Goal: Task Accomplishment & Management: Use online tool/utility

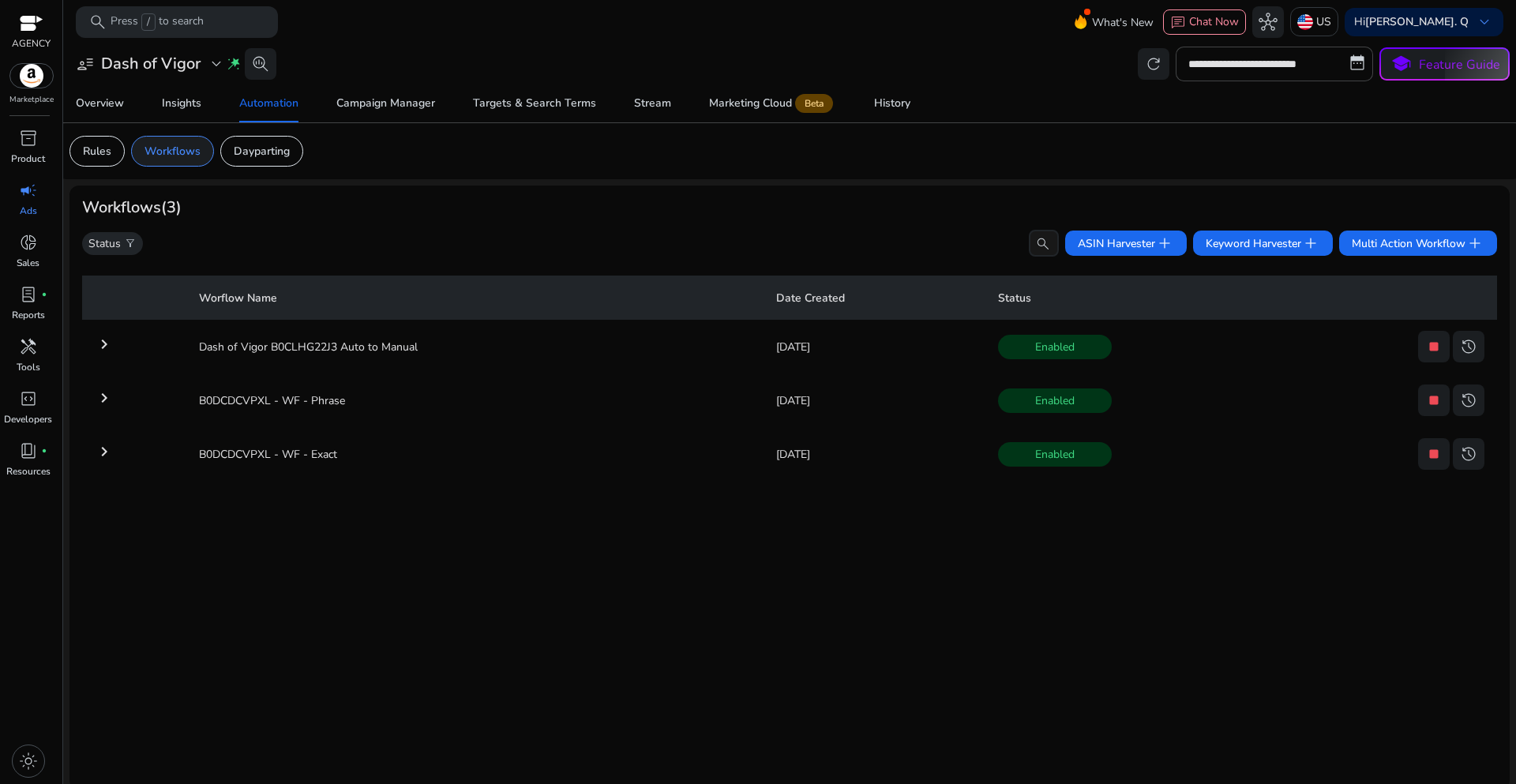
click at [178, 158] on p "Workflows" at bounding box center [172, 150] width 56 height 17
click at [1222, 249] on span "Keyword Harvester add" at bounding box center [1263, 242] width 115 height 19
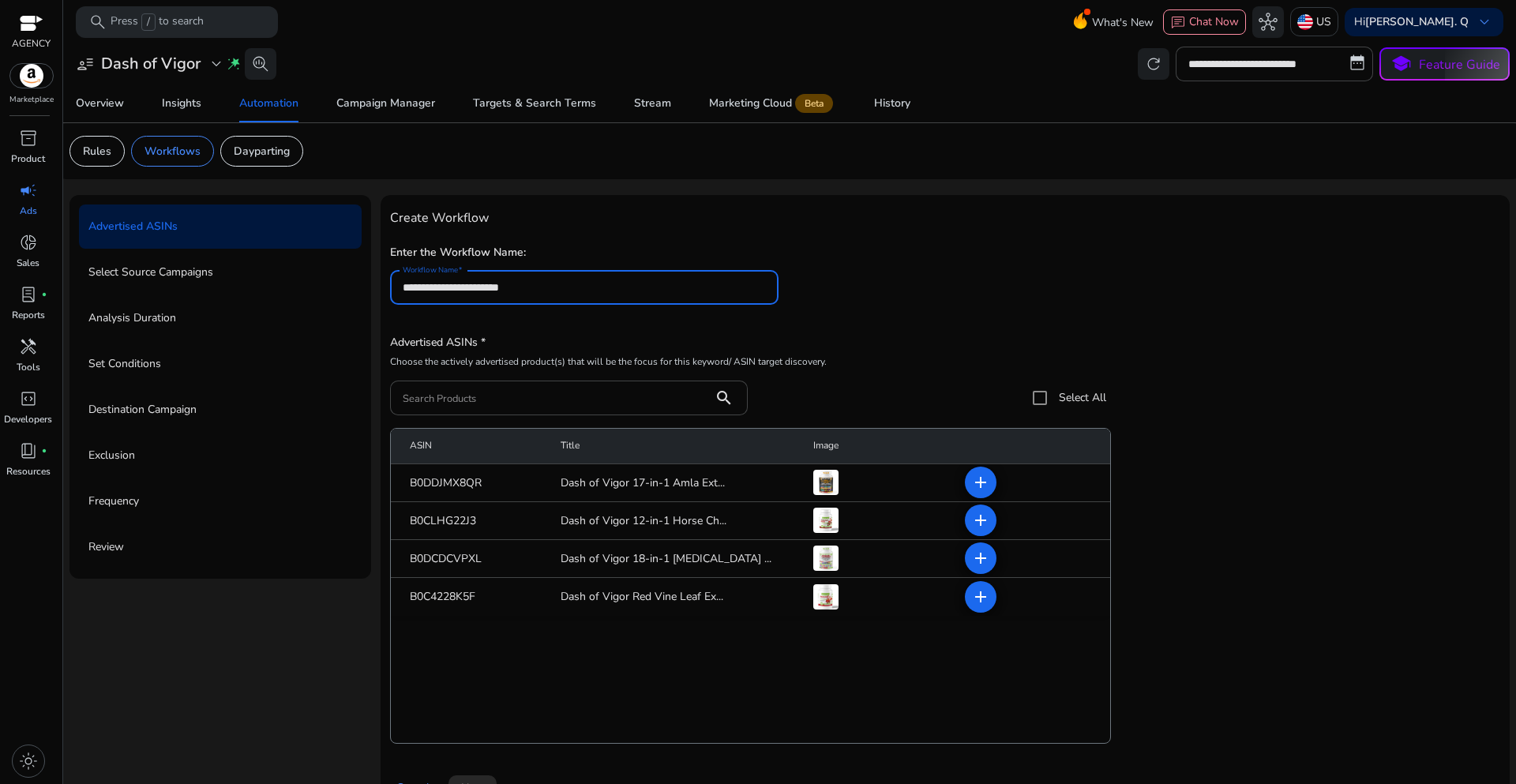
type input "**********"
click at [896, 281] on div "**********" at bounding box center [945, 281] width 1110 height 81
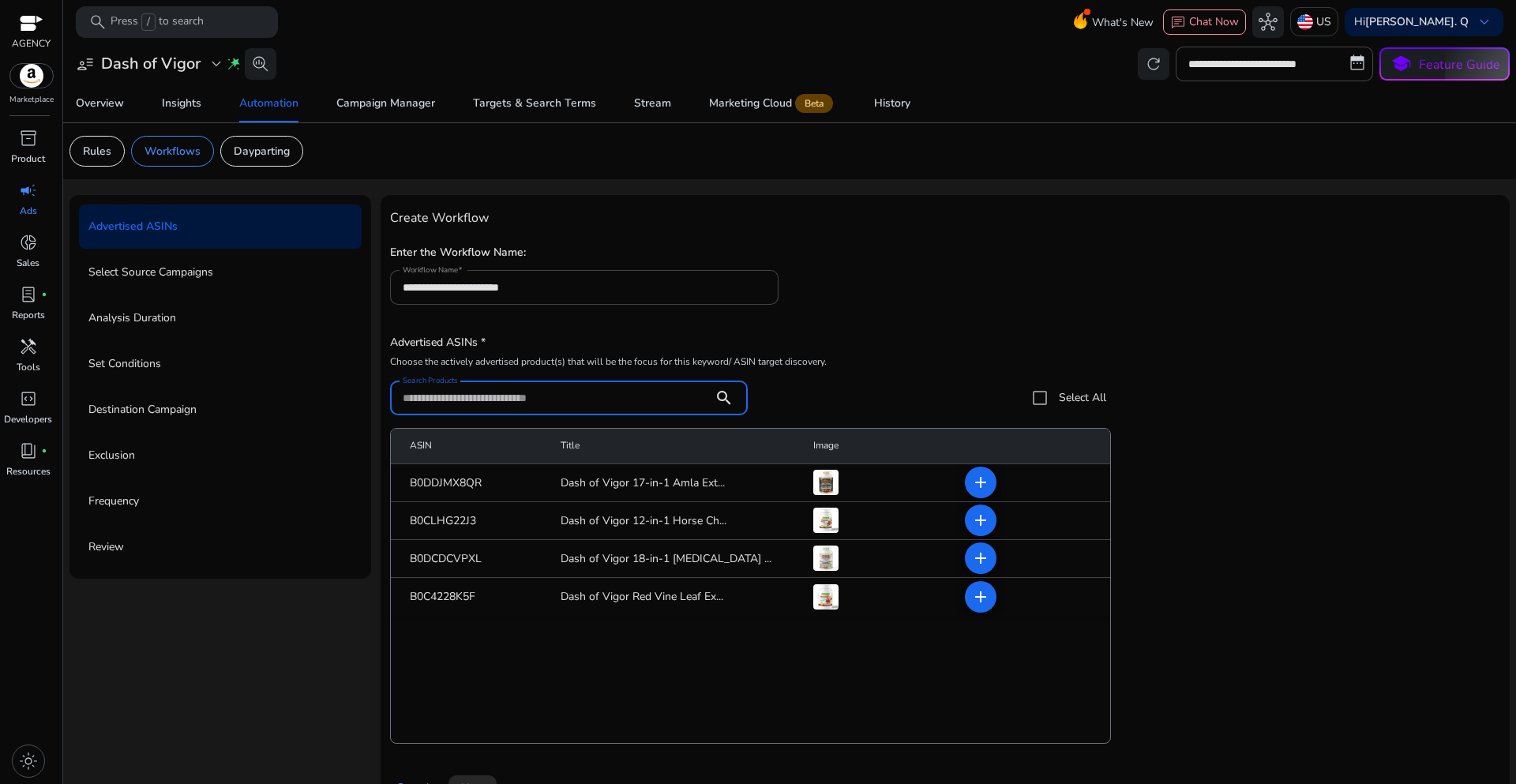
click at [438, 401] on input "Search Products" at bounding box center [551, 397] width 298 height 17
paste input "**********"
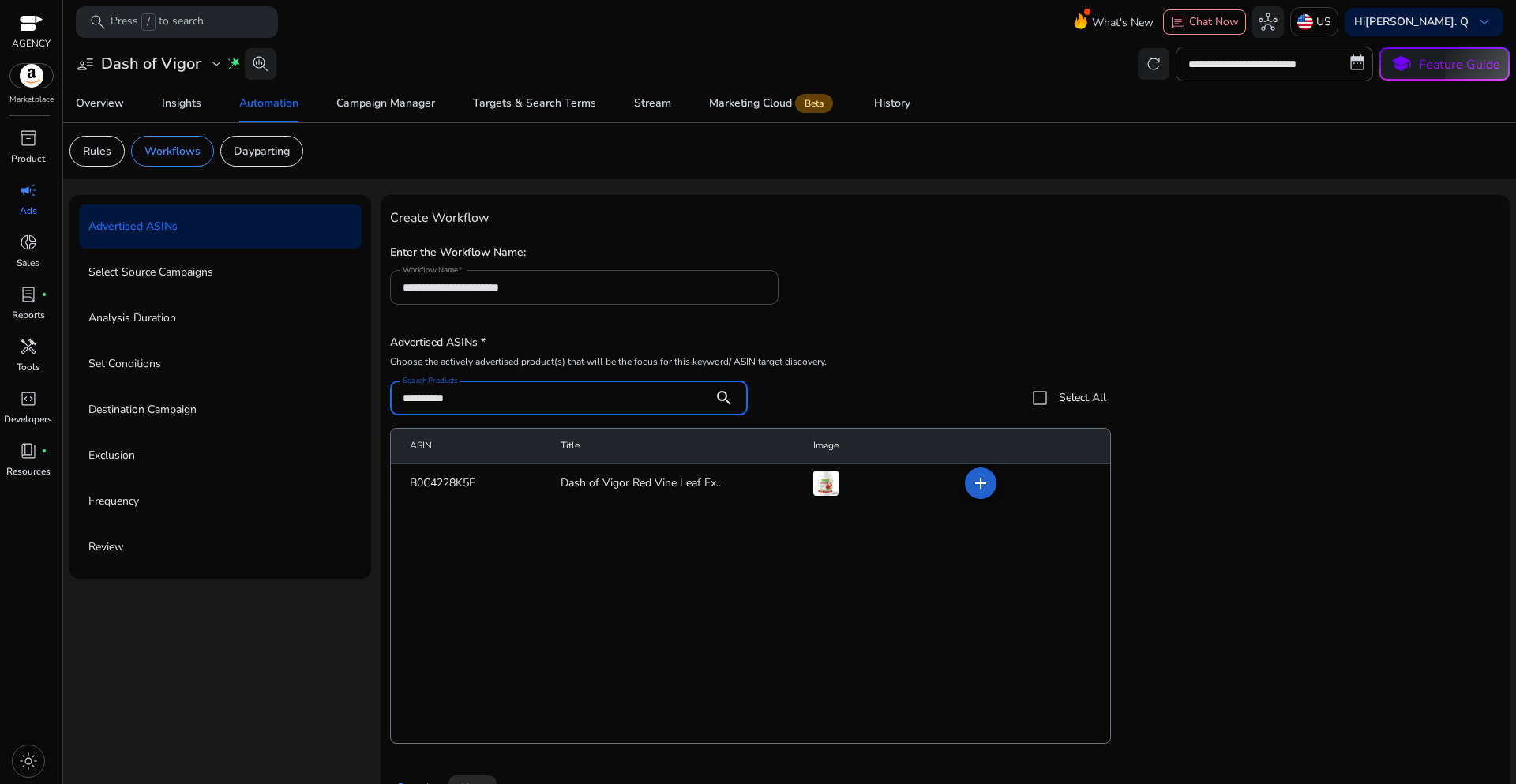
type input "**********"
click at [973, 488] on mat-icon "add" at bounding box center [980, 482] width 19 height 19
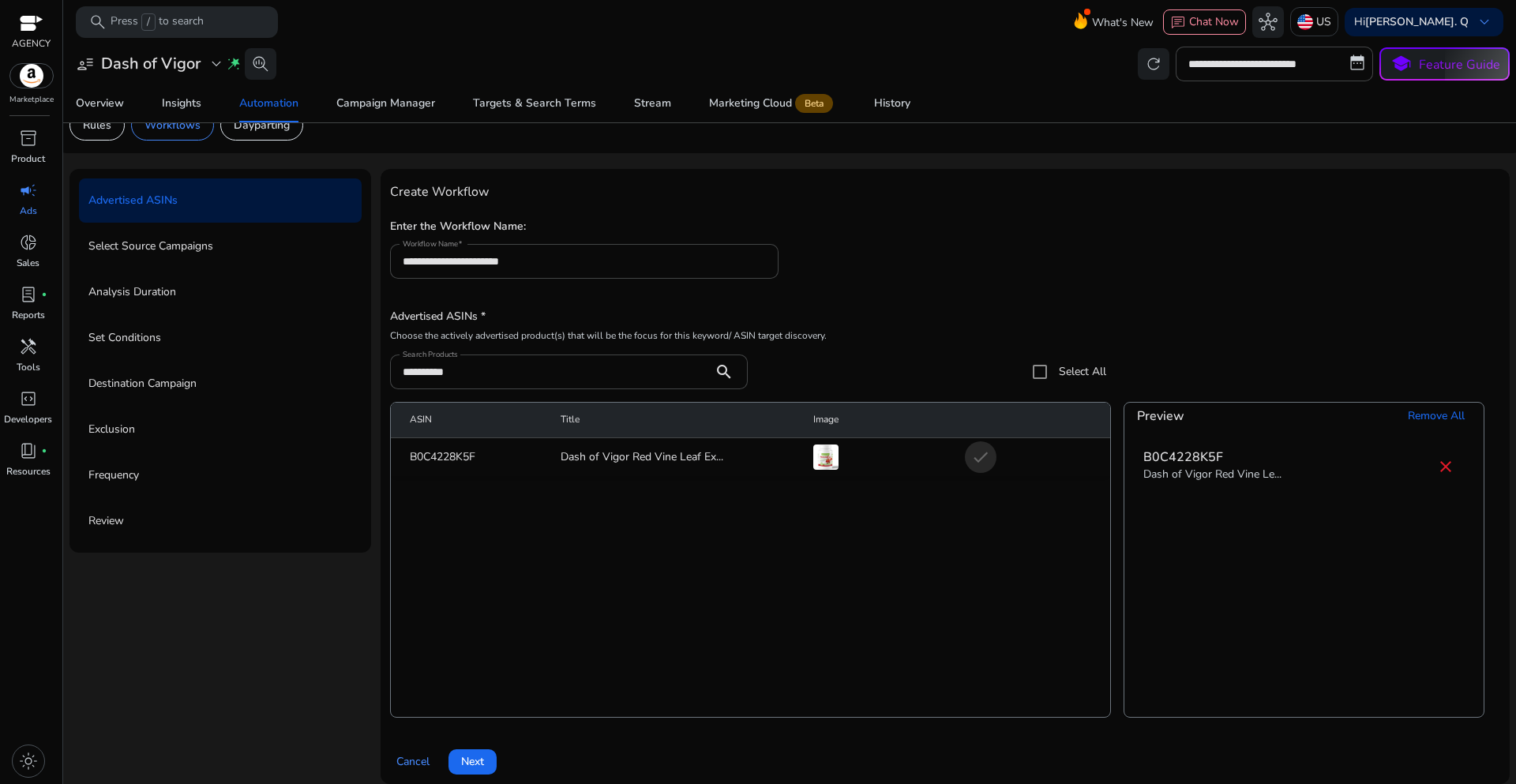
scroll to position [39, 0]
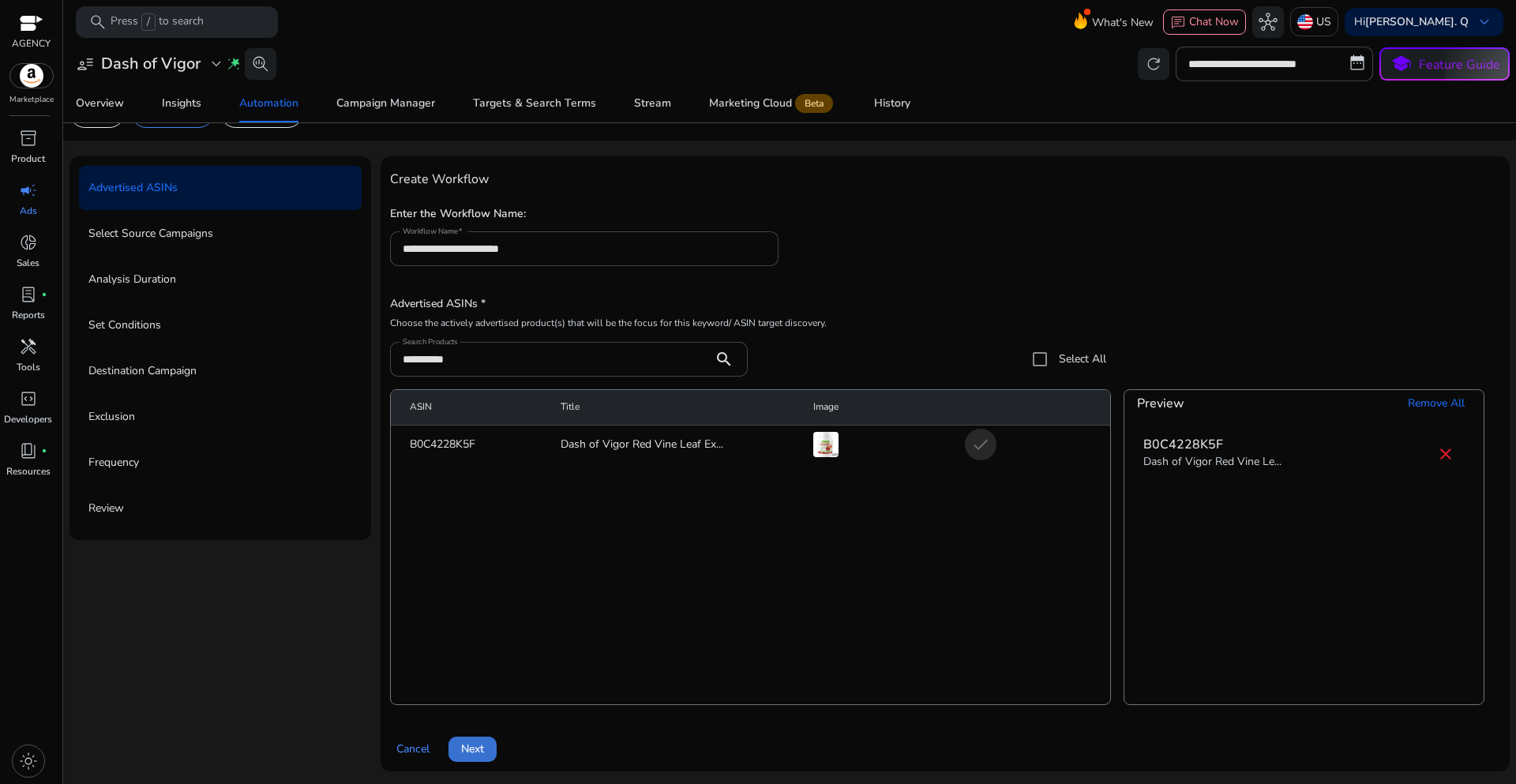
click at [473, 752] on span "Next" at bounding box center [472, 748] width 23 height 17
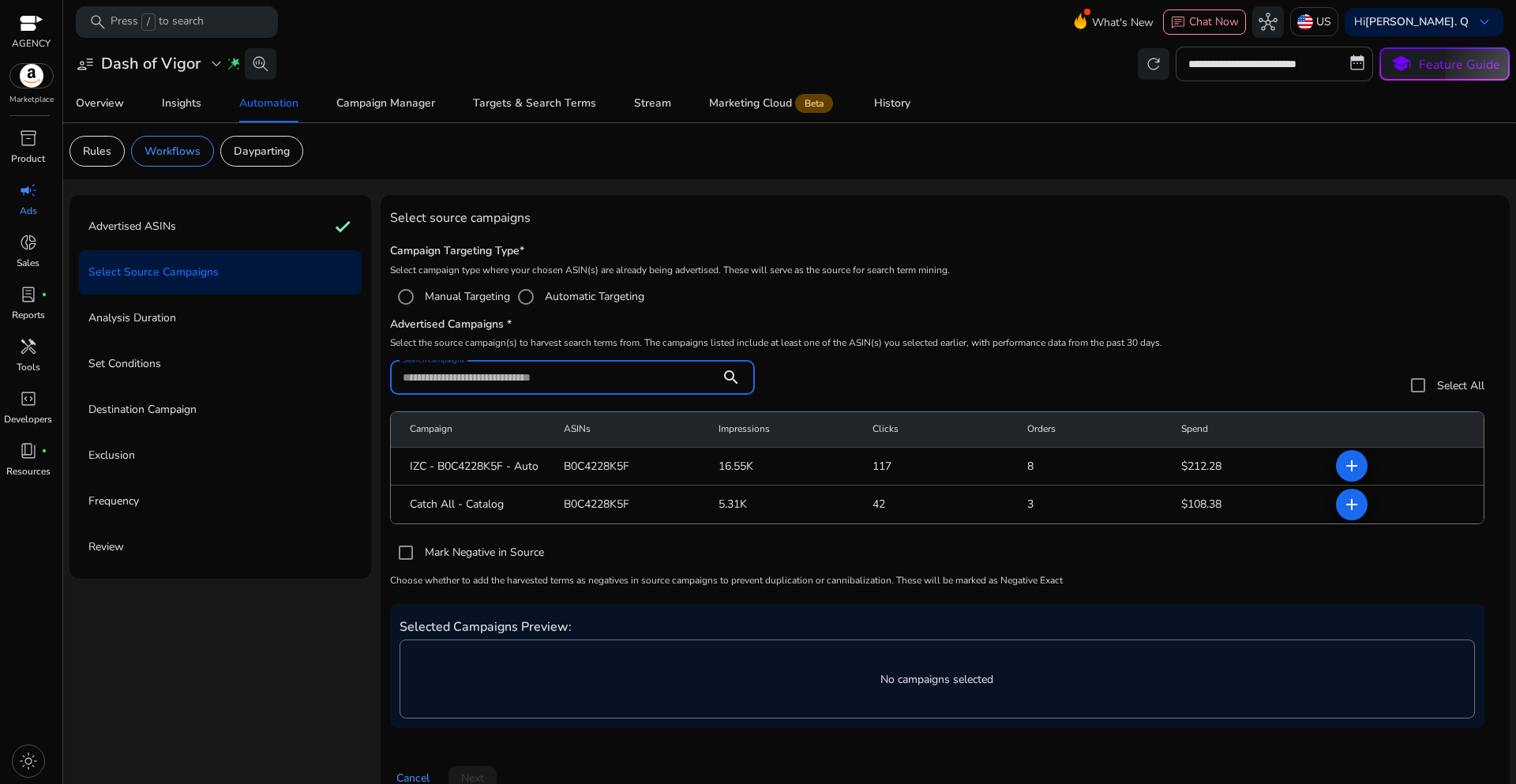
click at [504, 385] on input "Search campaigns" at bounding box center [555, 377] width 305 height 17
paste input "**********"
type input "**********"
click at [1344, 473] on mat-icon "add" at bounding box center [1352, 465] width 19 height 19
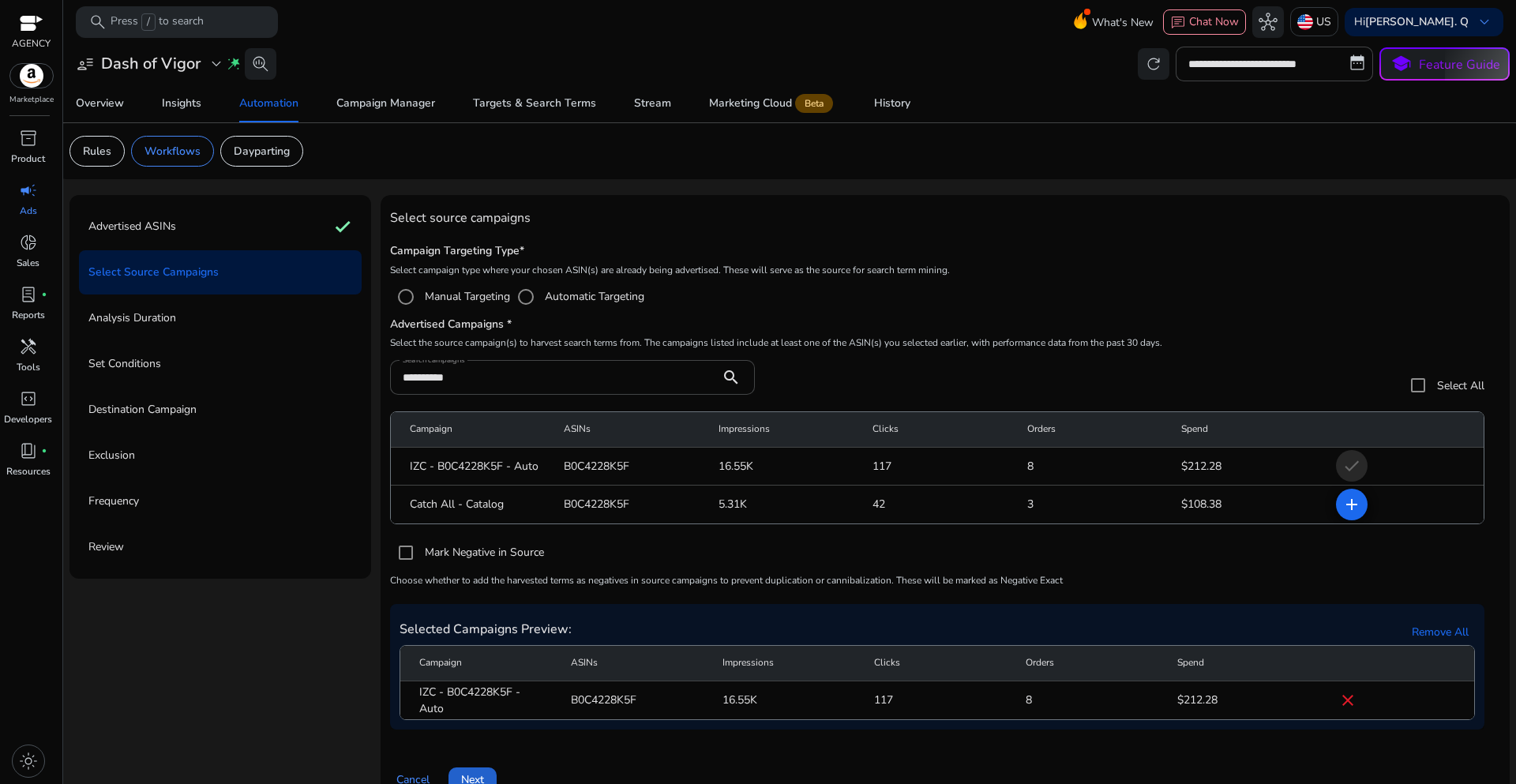
click at [483, 774] on span "Next" at bounding box center [472, 779] width 23 height 17
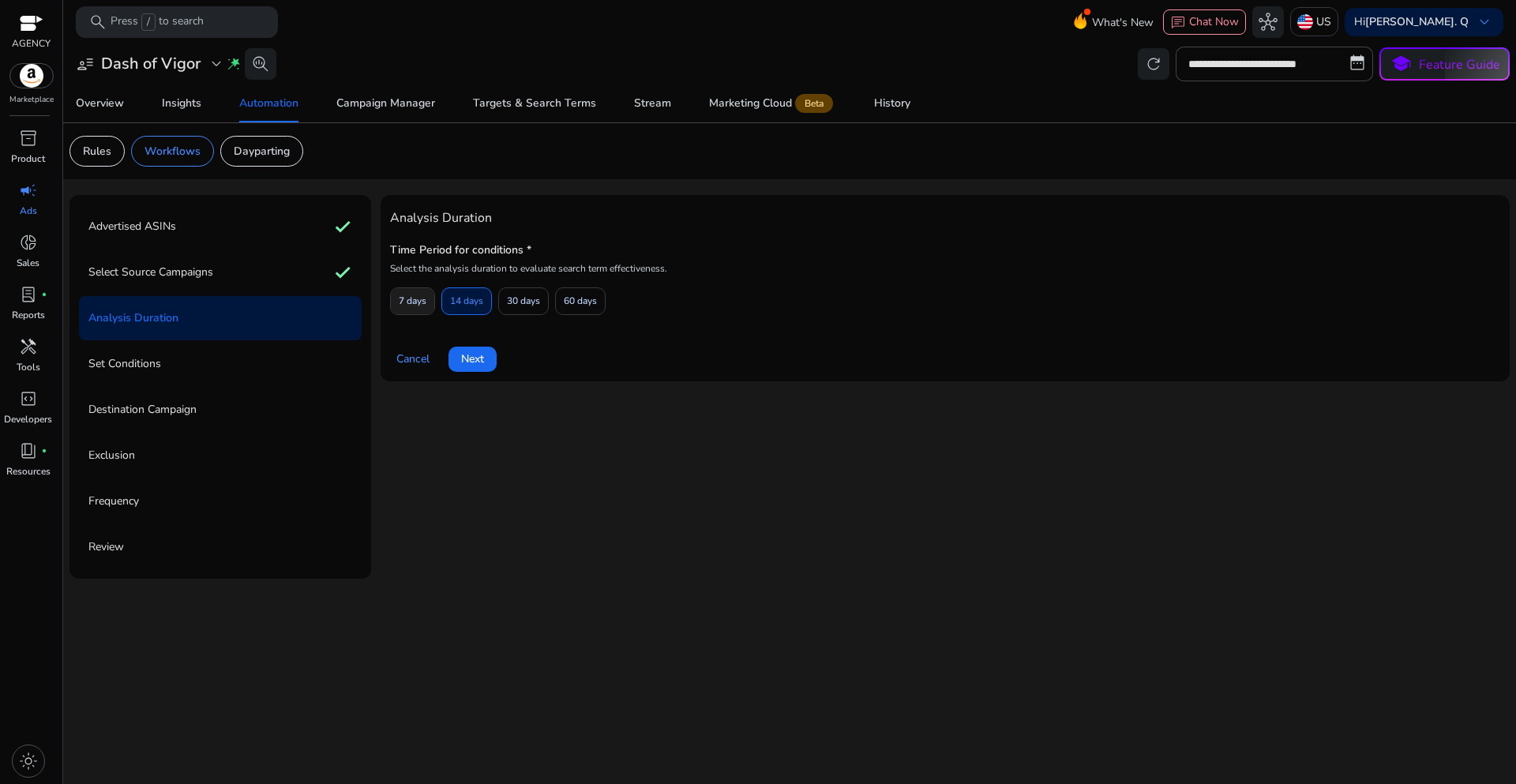
click at [416, 310] on span "7 days" at bounding box center [413, 301] width 28 height 28
click at [477, 360] on span "Next" at bounding box center [472, 359] width 23 height 17
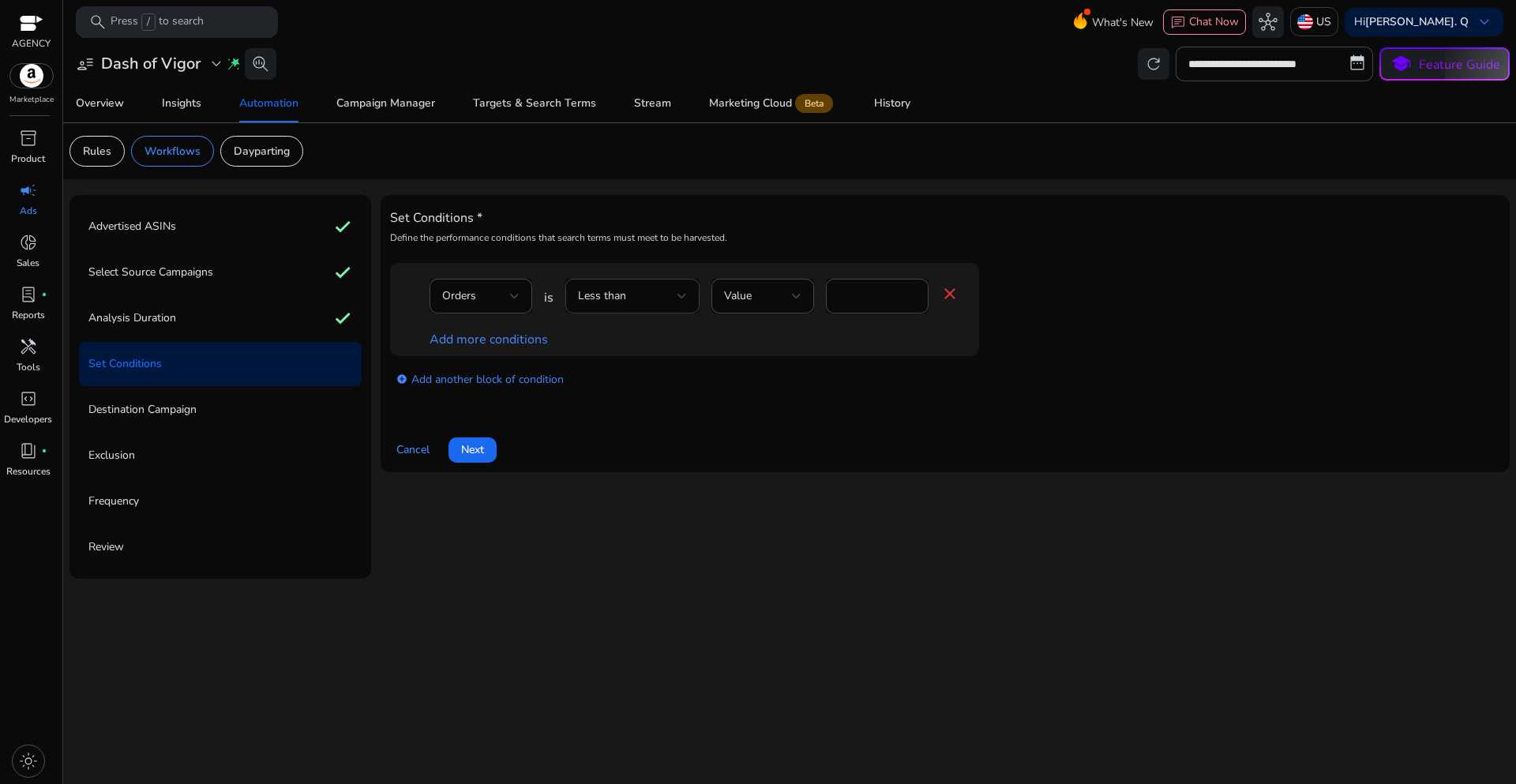
click at [642, 310] on div "Less than" at bounding box center [632, 296] width 109 height 35
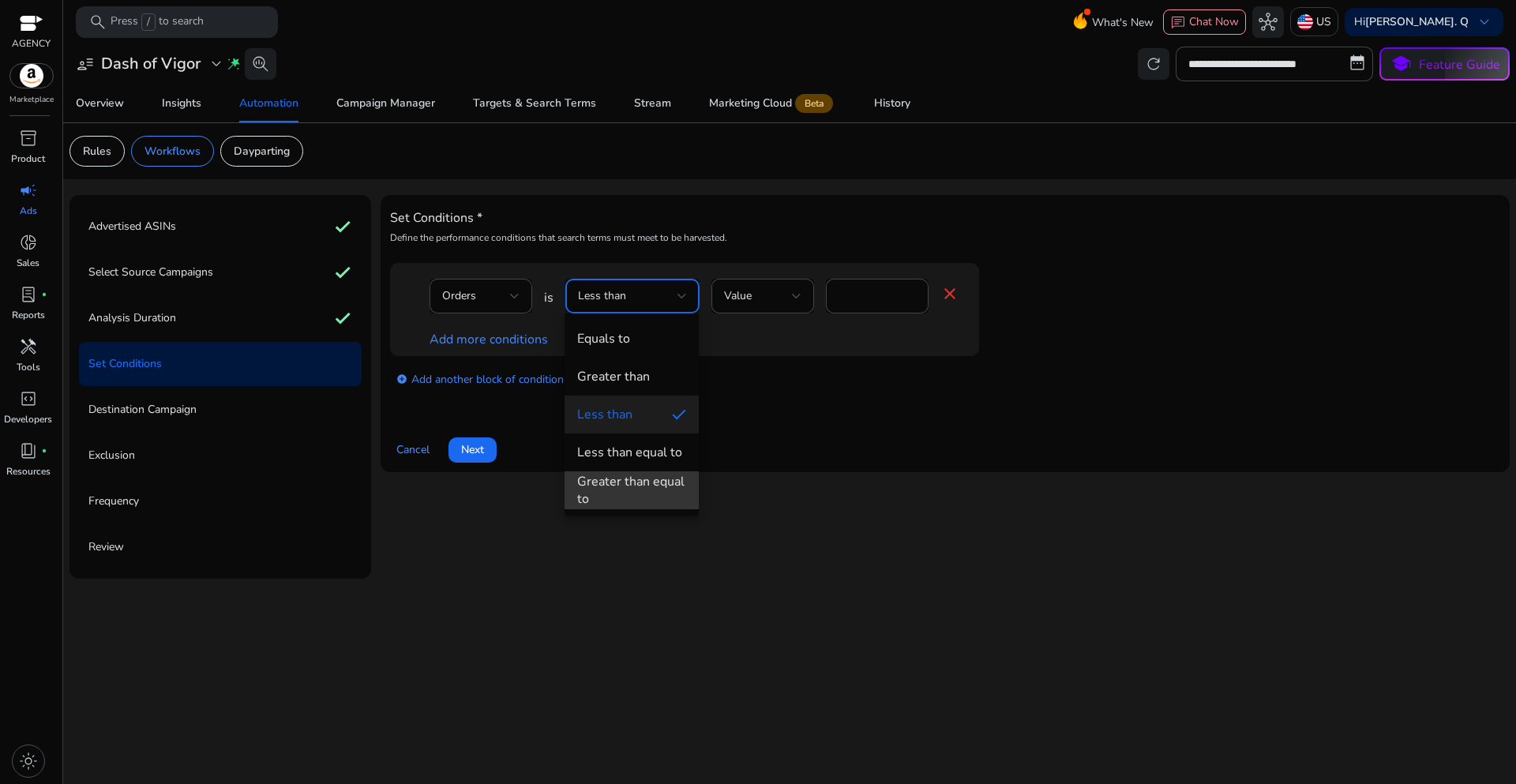
click at [617, 481] on div "Greater than equal to" at bounding box center [631, 490] width 109 height 35
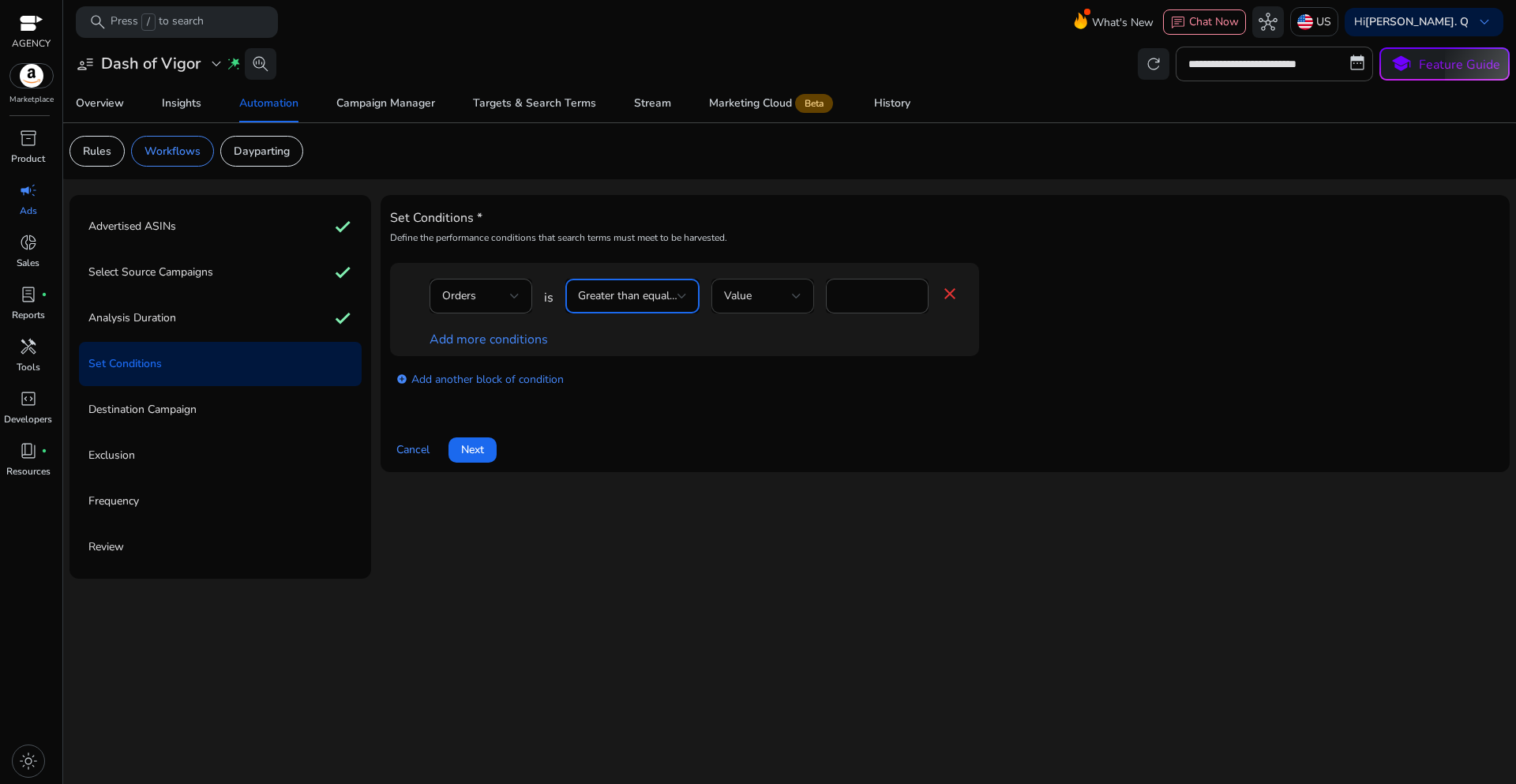
click at [744, 298] on span "Value" at bounding box center [738, 295] width 28 height 15
click at [876, 298] on div at bounding box center [758, 392] width 1516 height 784
drag, startPoint x: 856, startPoint y: 302, endPoint x: 824, endPoint y: 301, distance: 32.0
click at [824, 301] on div "Orders is Greater than equal to Value * close" at bounding box center [695, 304] width 530 height 51
type input "*"
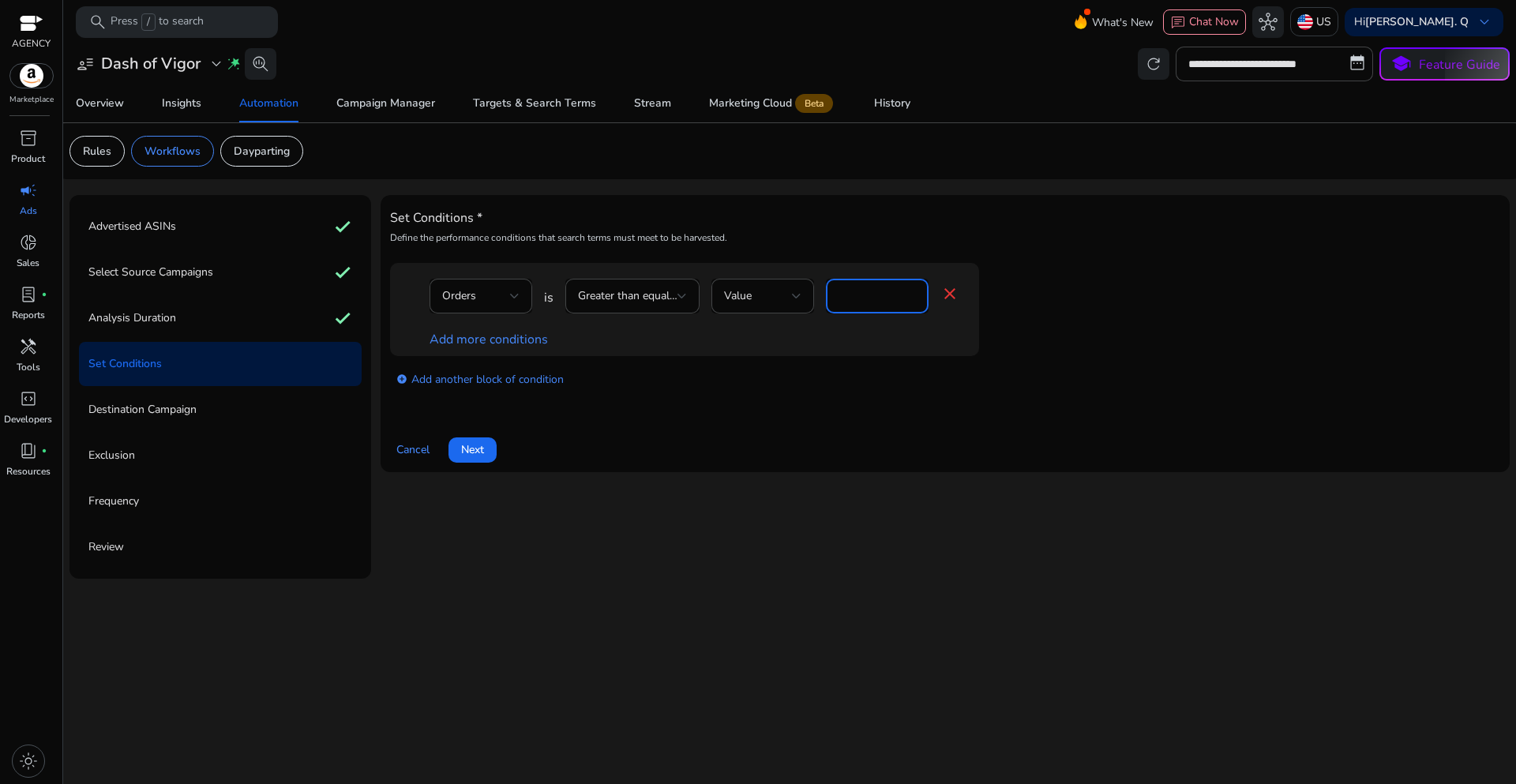
click at [766, 388] on div "add_circle Add another block of condition" at bounding box center [716, 378] width 652 height 44
click at [517, 340] on link "Add more conditions" at bounding box center [488, 339] width 119 height 17
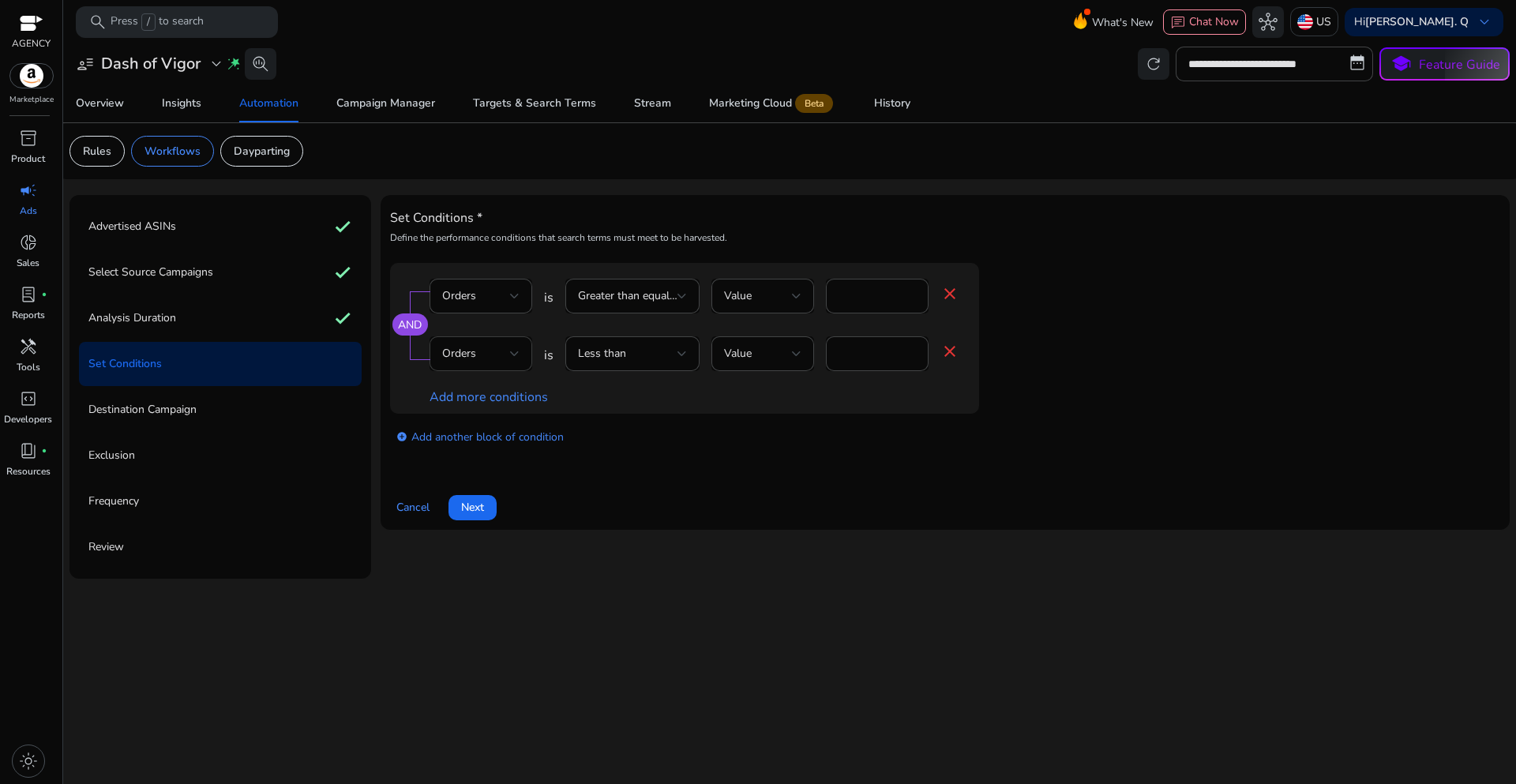
click at [519, 349] on div "Orders" at bounding box center [480, 353] width 103 height 35
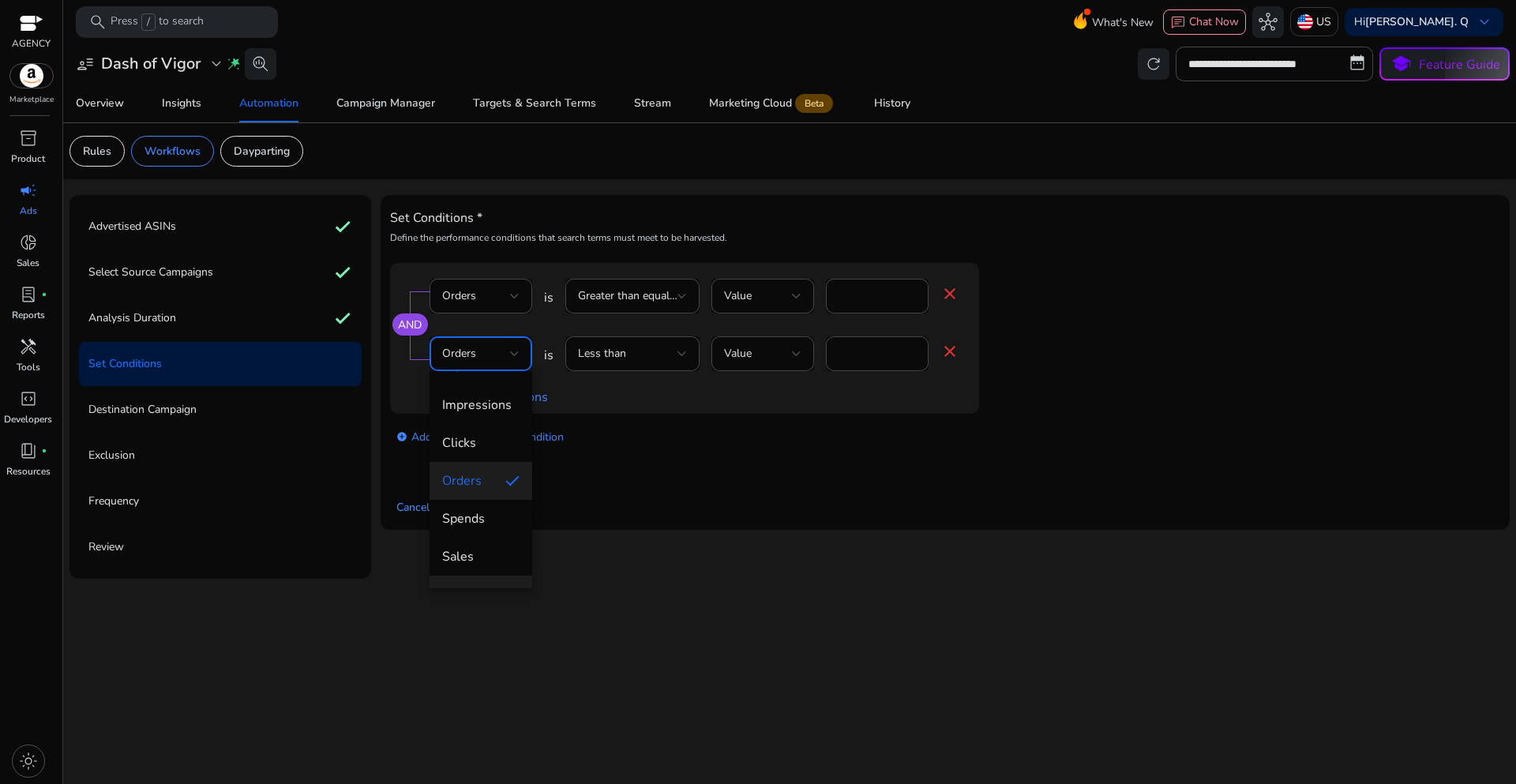
scroll to position [79, 0]
click at [479, 557] on mat-option "ACoS" at bounding box center [480, 545] width 103 height 38
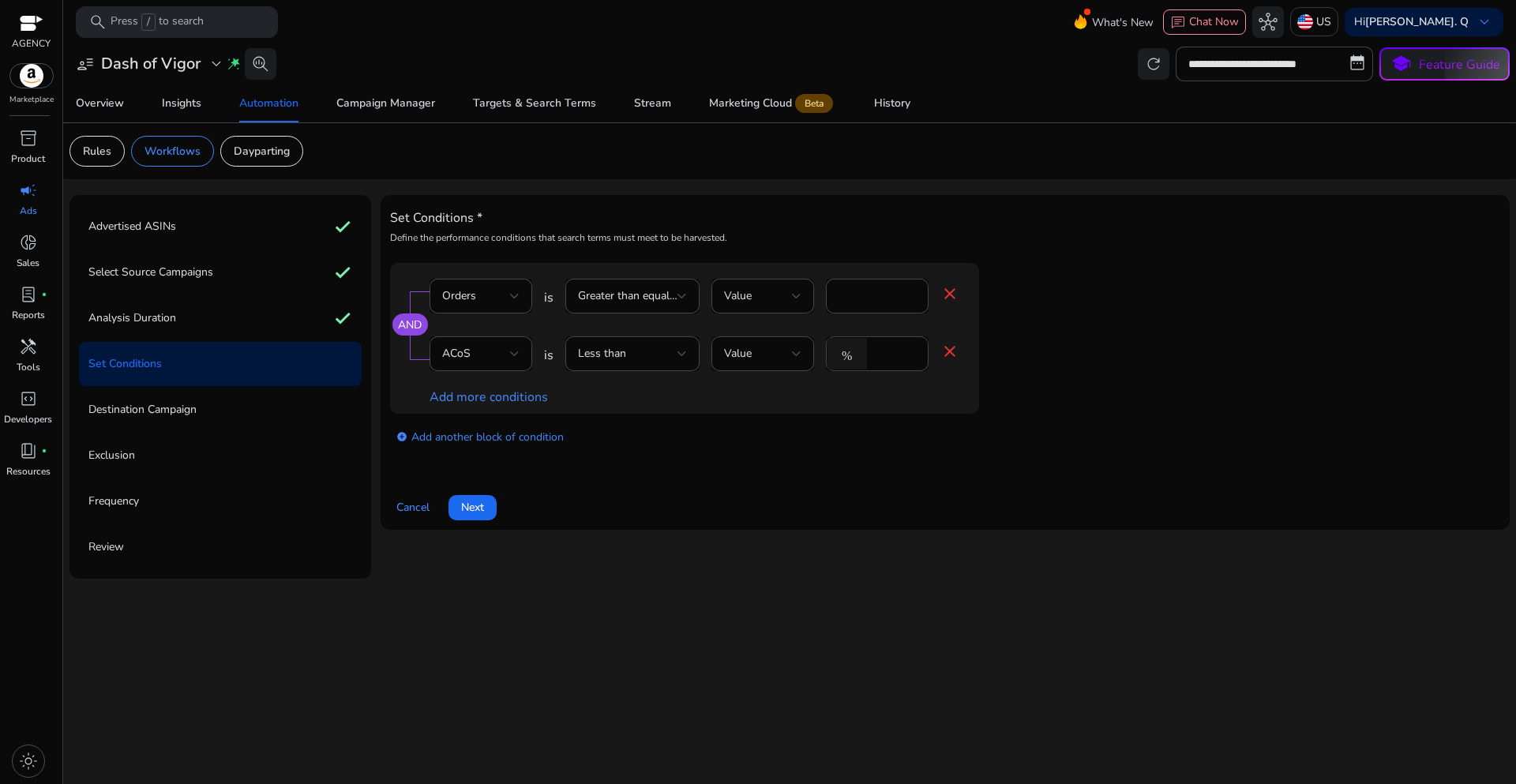
click at [607, 450] on div "add_circle Add another block of condition" at bounding box center [716, 435] width 652 height 44
click at [675, 359] on div "Less than" at bounding box center [628, 353] width 100 height 17
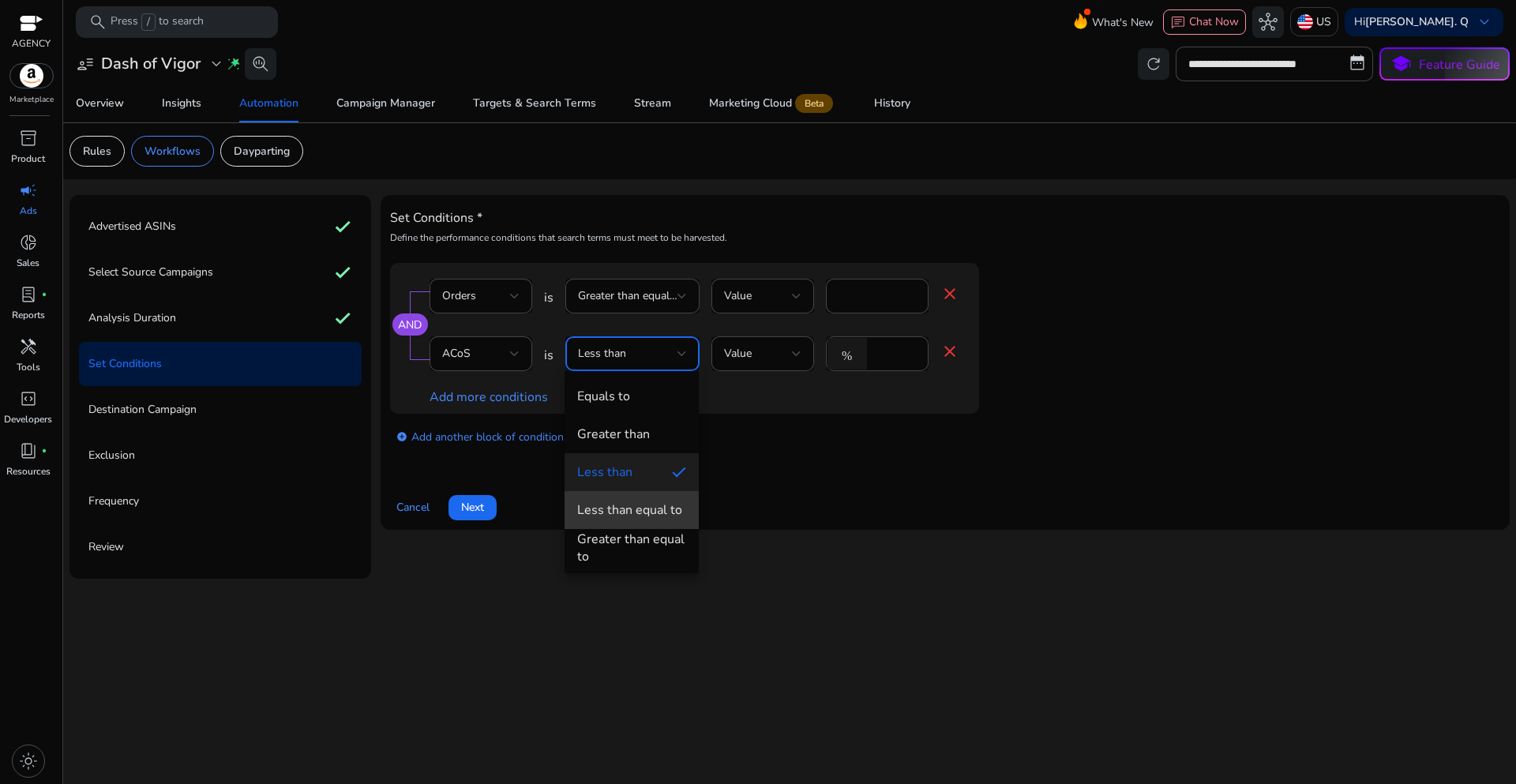
click at [631, 519] on mat-option "Less than equal to" at bounding box center [631, 510] width 135 height 38
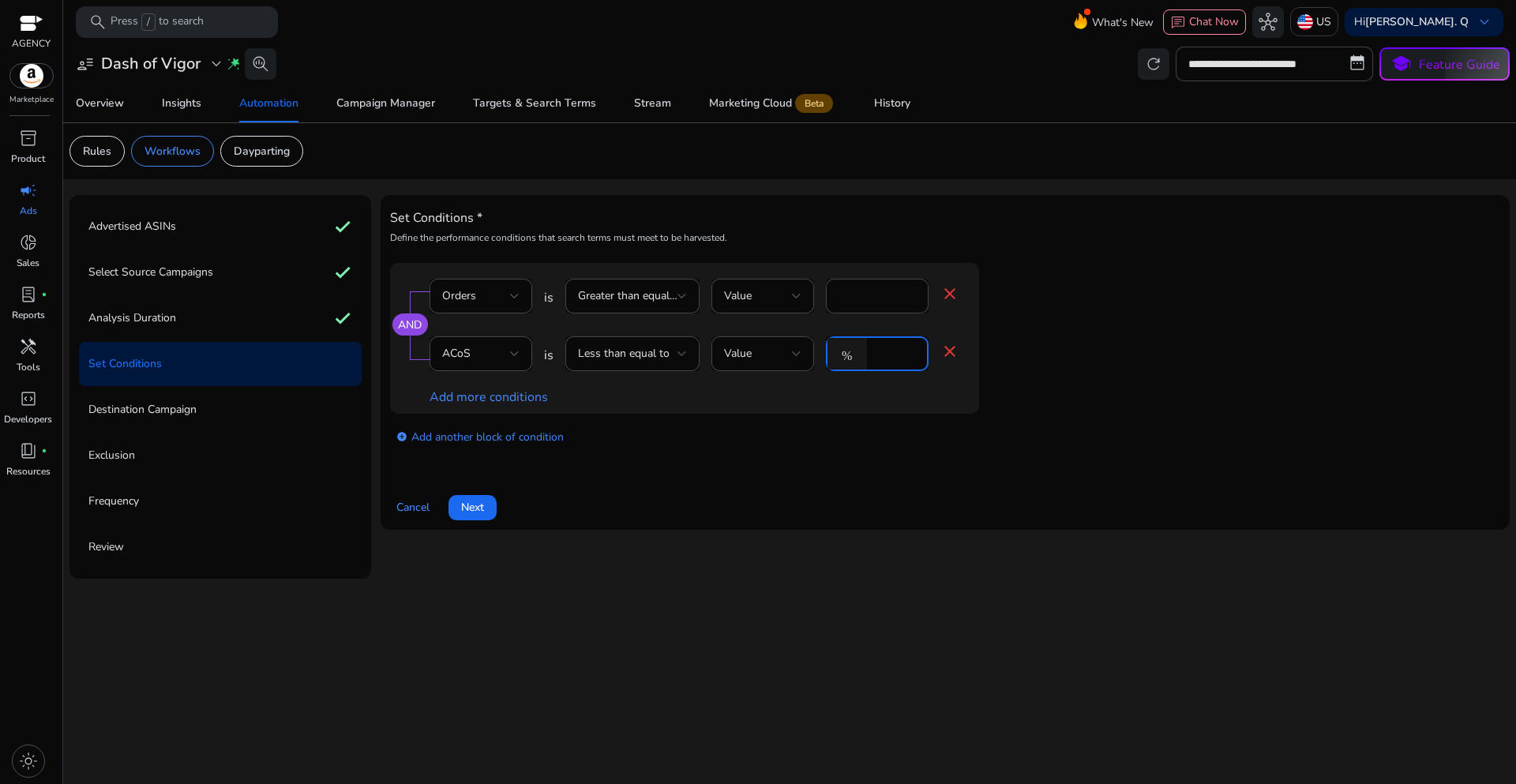
drag, startPoint x: 897, startPoint y: 356, endPoint x: 866, endPoint y: 362, distance: 31.6
click at [866, 362] on div "% *" at bounding box center [871, 353] width 90 height 35
type input "*****"
click at [796, 489] on div "Cancel Next" at bounding box center [945, 501] width 1110 height 38
click at [476, 512] on span "Next" at bounding box center [472, 507] width 23 height 17
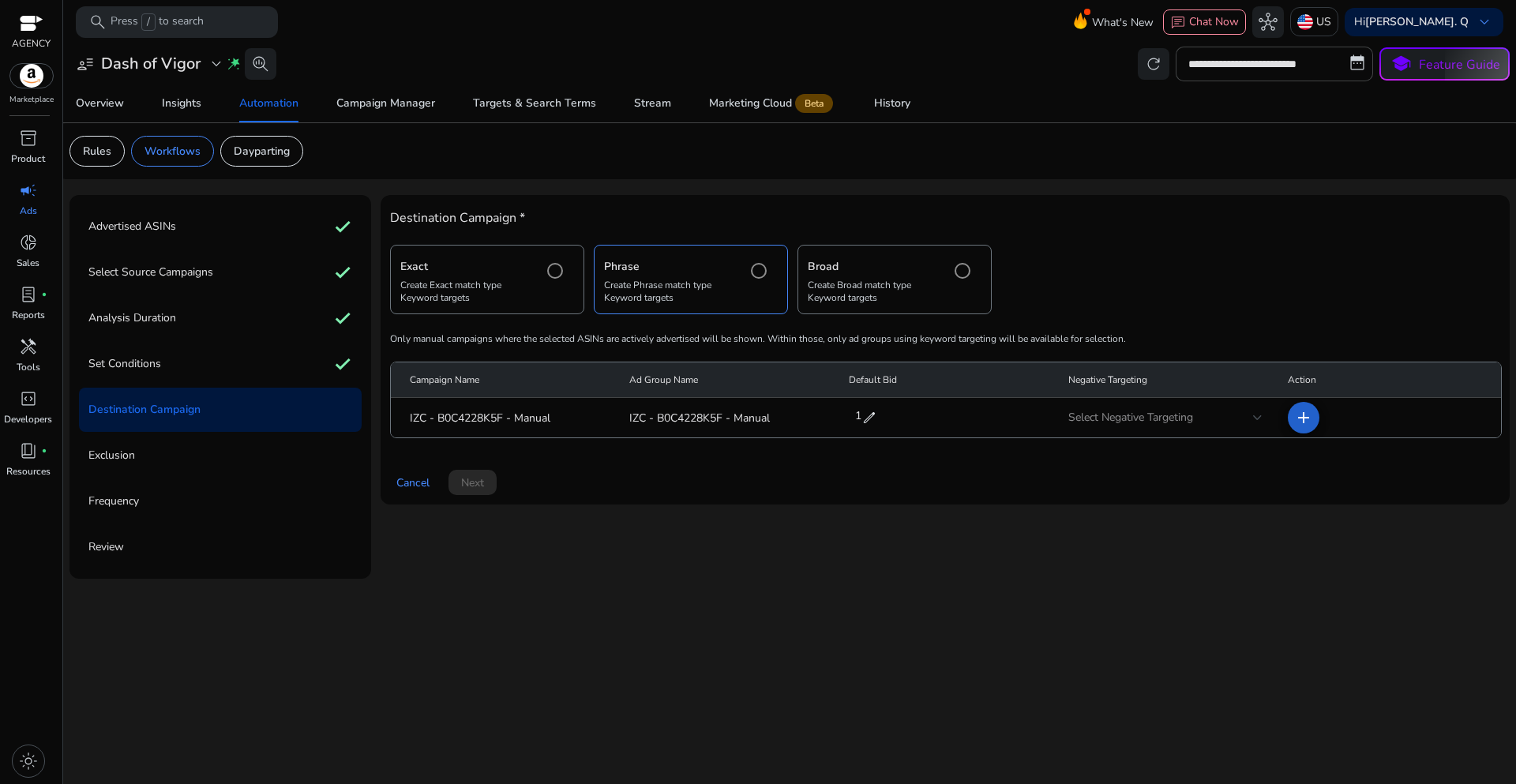
click at [1309, 417] on mat-icon "add" at bounding box center [1303, 417] width 19 height 19
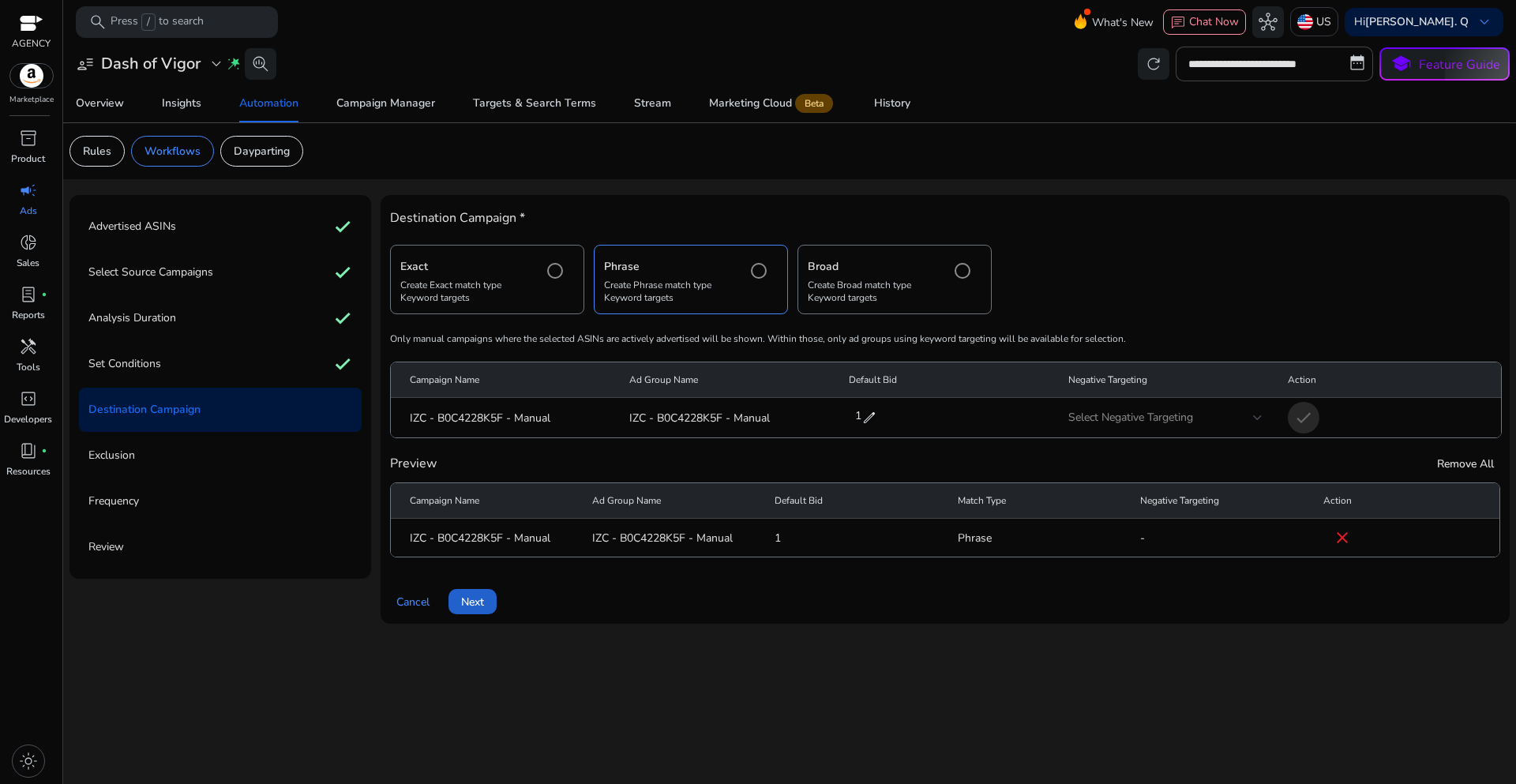
click at [488, 610] on span at bounding box center [472, 602] width 48 height 38
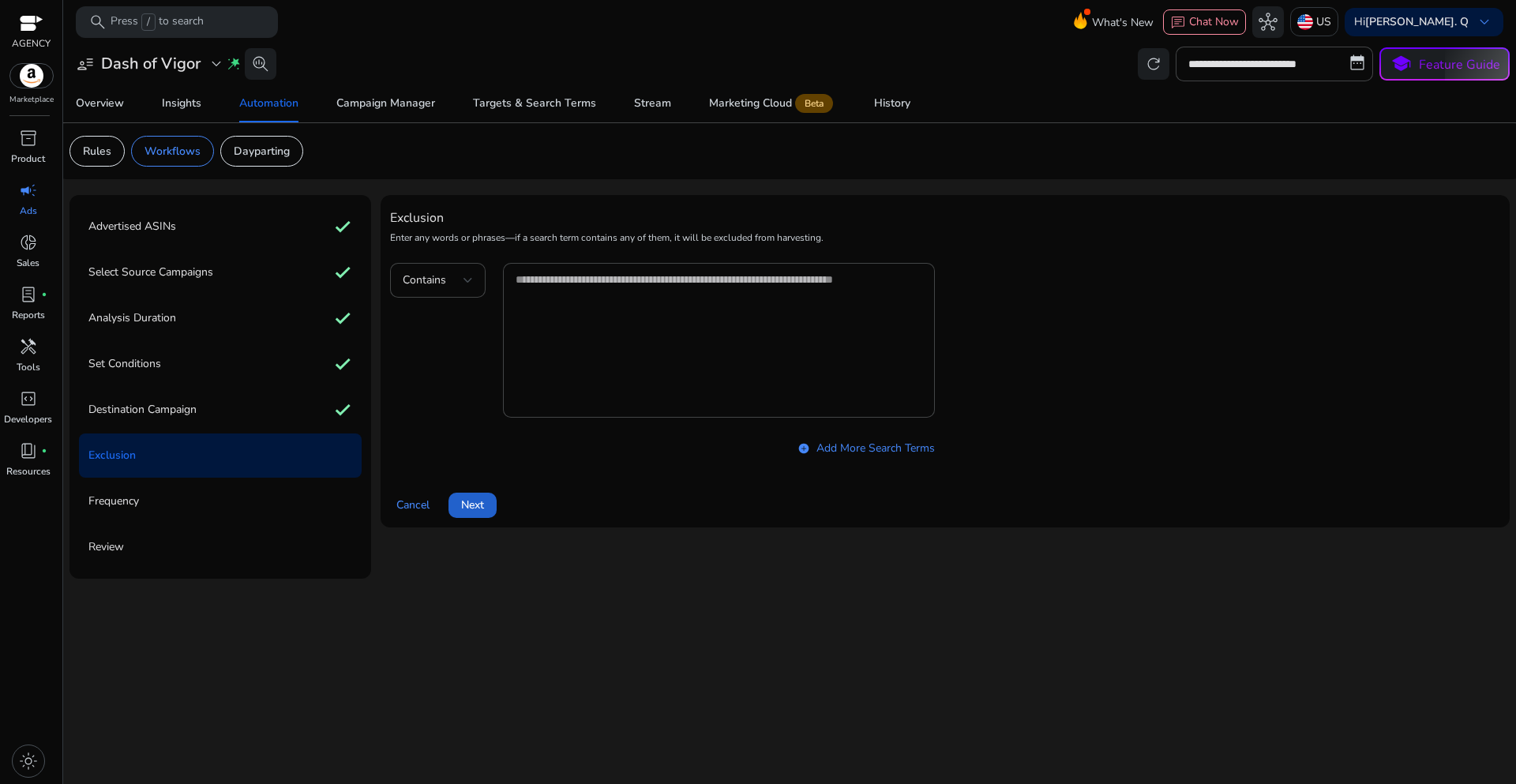
click at [481, 499] on span "Next" at bounding box center [472, 504] width 23 height 17
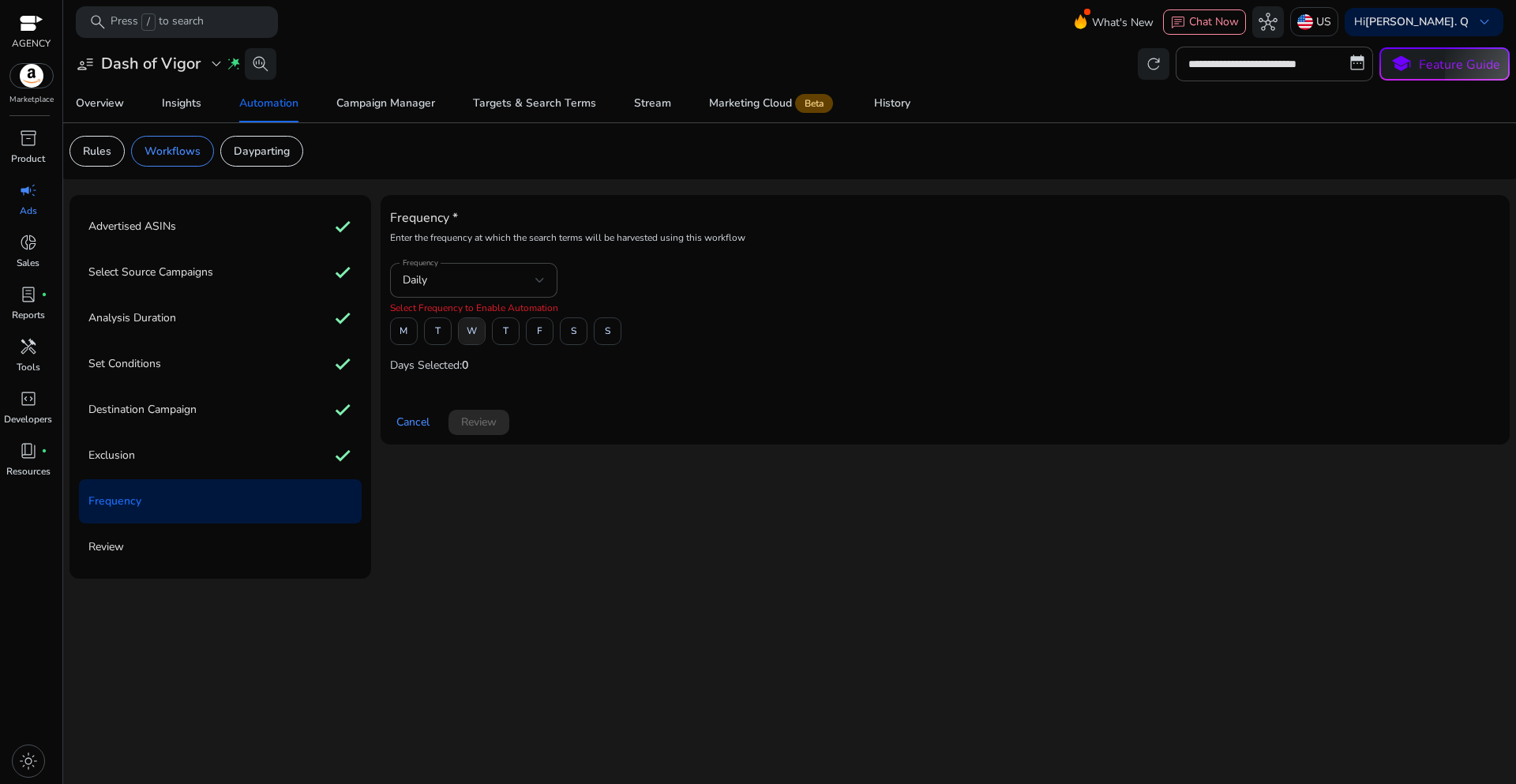
click at [462, 329] on span at bounding box center [471, 332] width 26 height 38
click at [483, 424] on span "Review" at bounding box center [479, 421] width 36 height 17
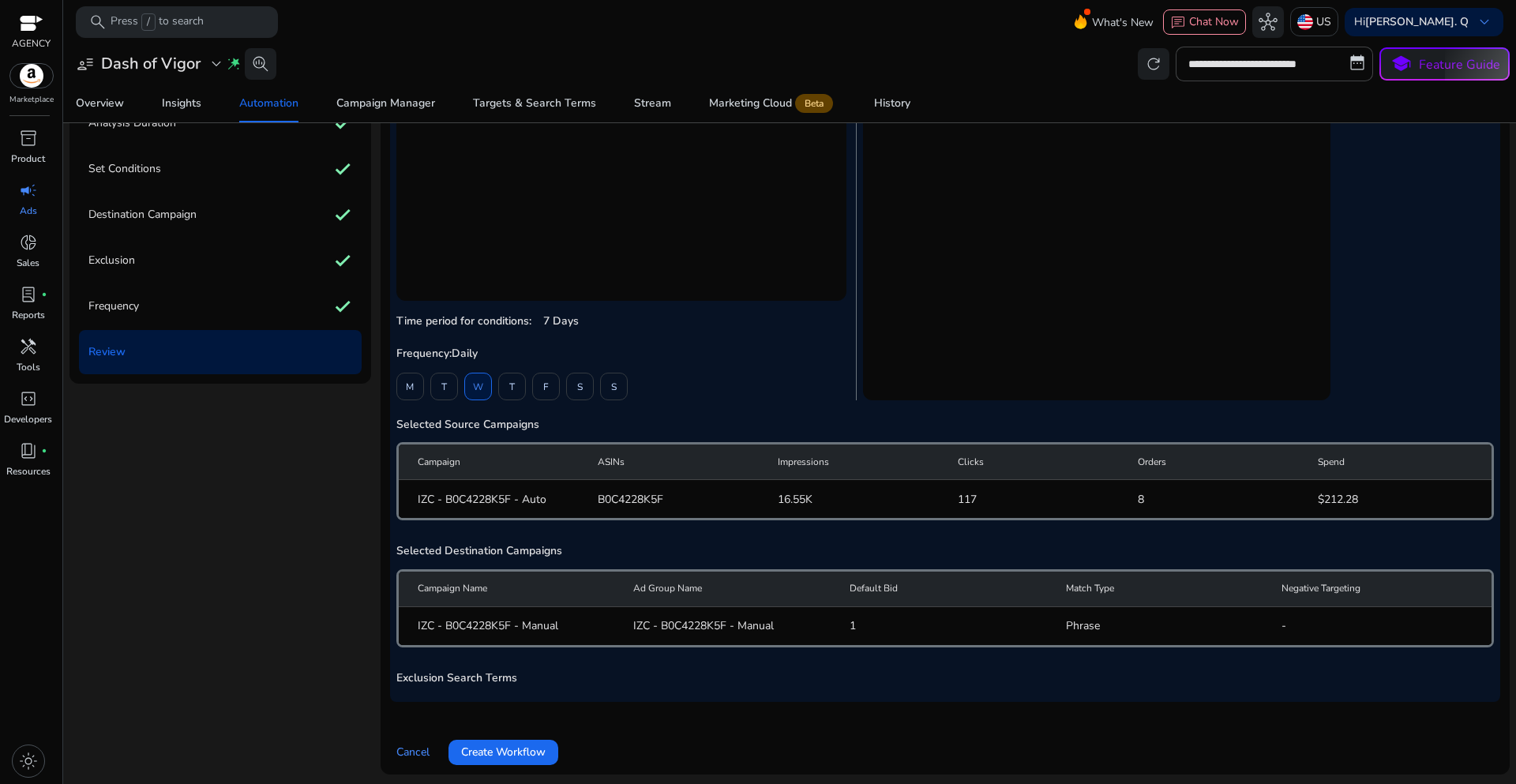
scroll to position [111, 0]
click at [530, 746] on span "Create Workflow" at bounding box center [503, 748] width 85 height 17
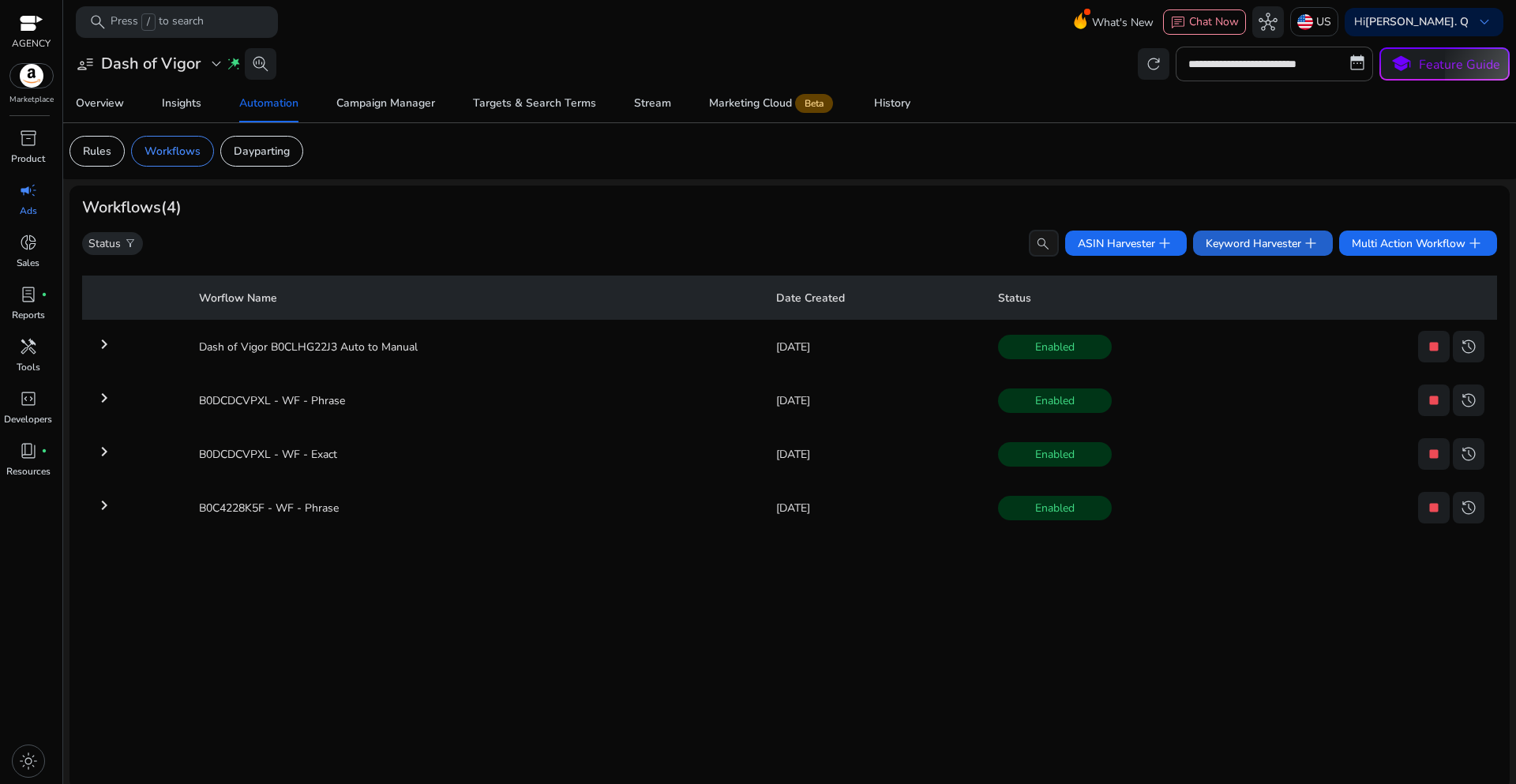
click at [1214, 250] on span "Keyword Harvester add" at bounding box center [1263, 242] width 115 height 19
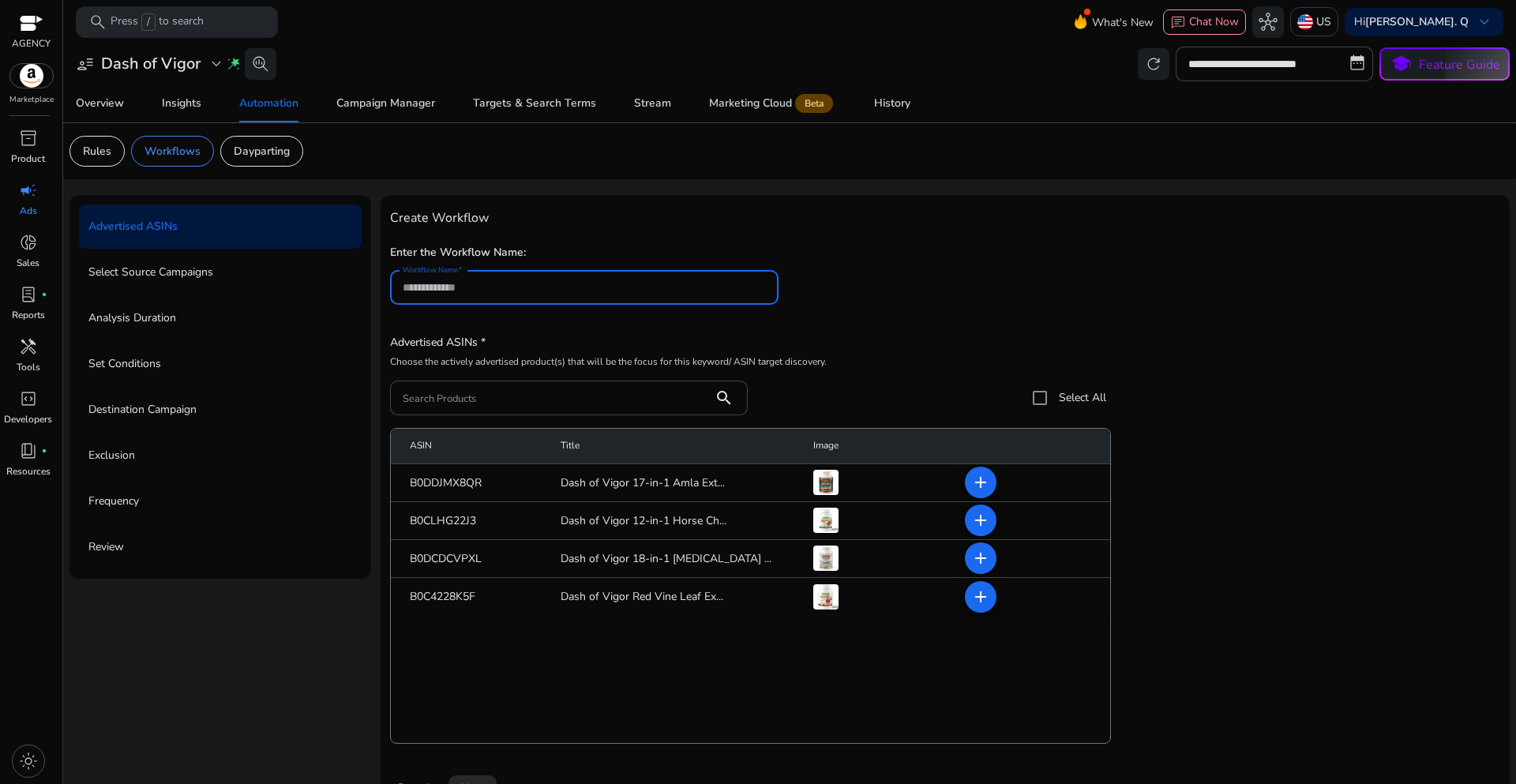
paste input "**********"
type input "**********"
click at [485, 402] on input "Search Products" at bounding box center [551, 397] width 298 height 17
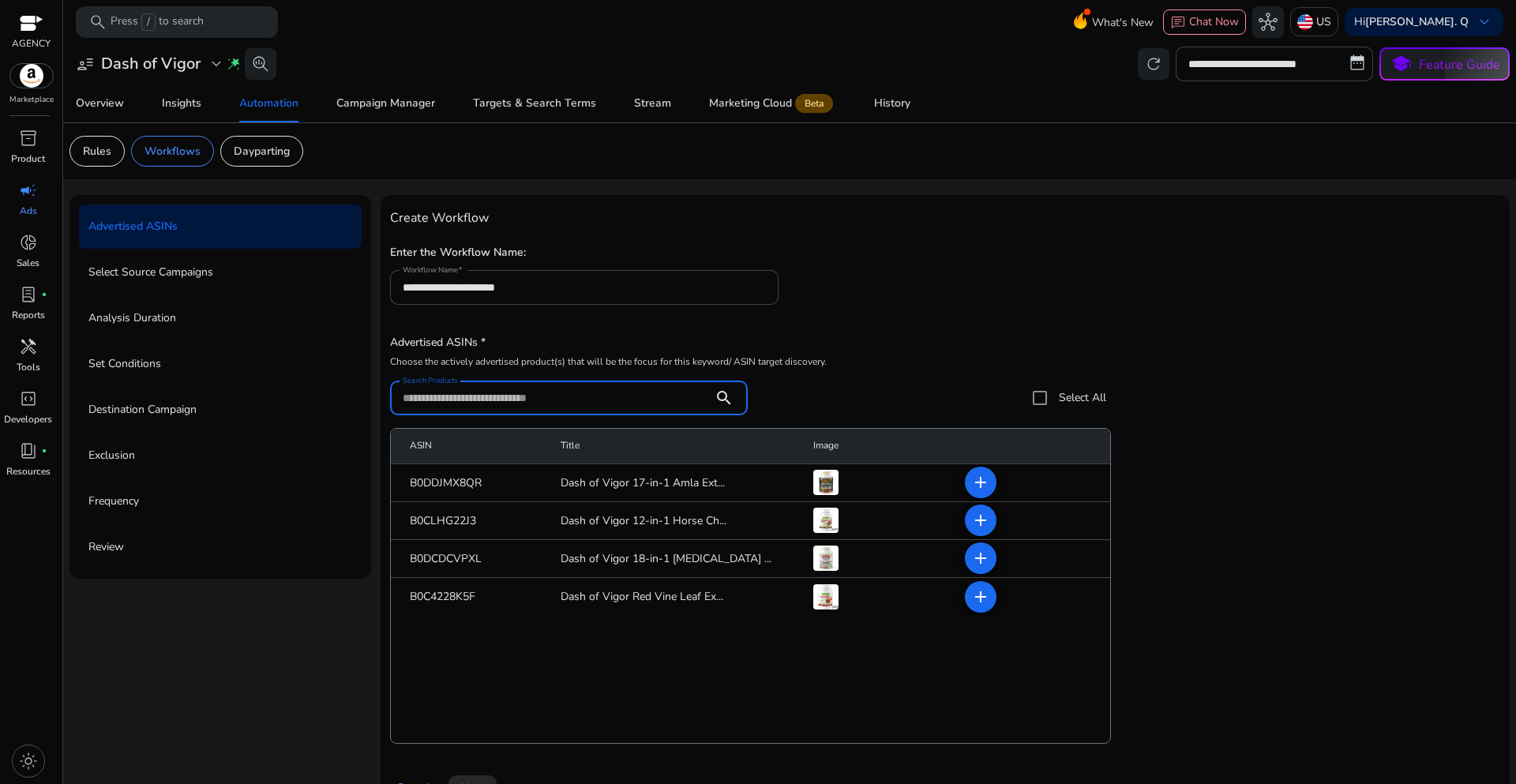
paste input "**********"
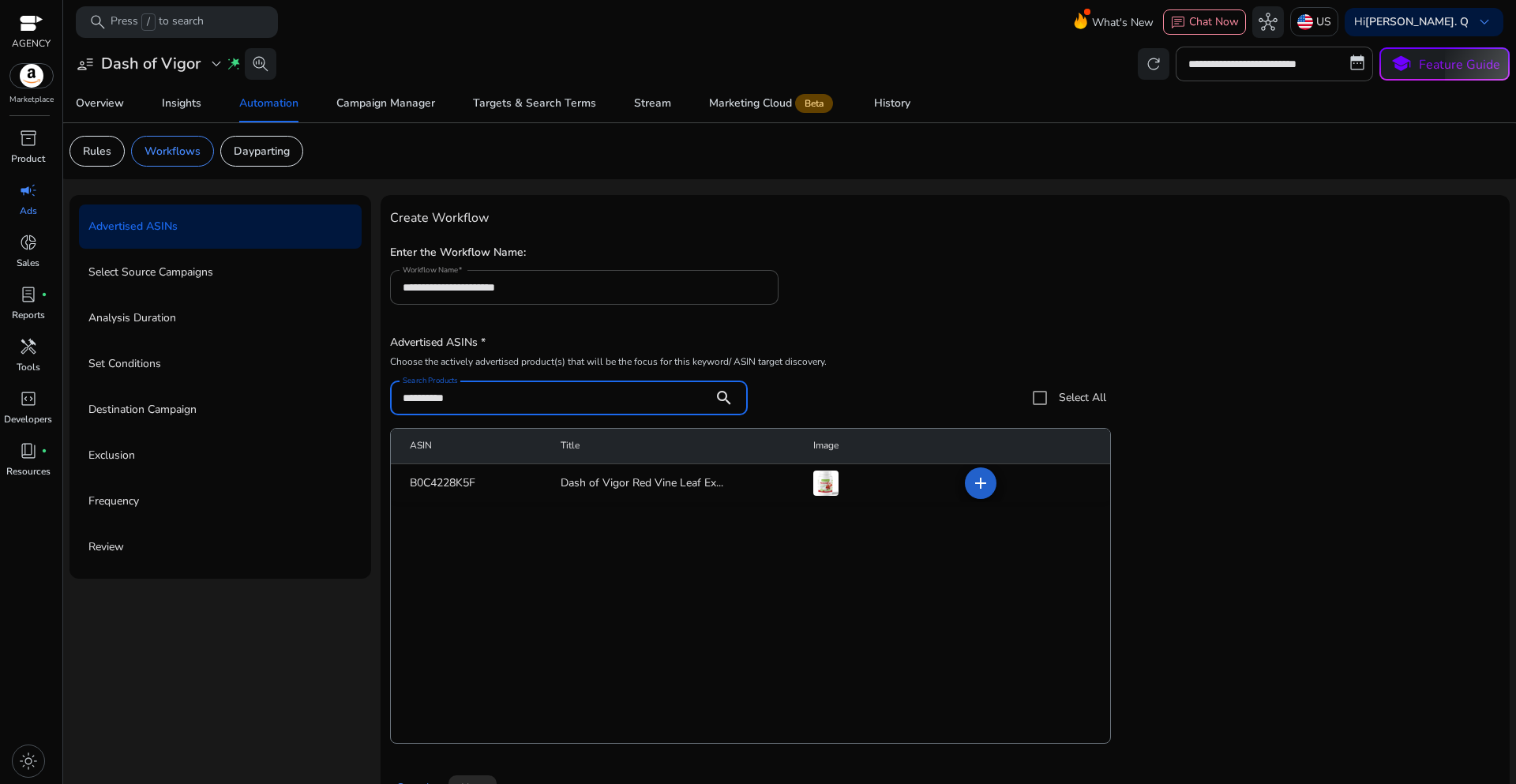
type input "**********"
click at [980, 484] on mat-icon "add" at bounding box center [980, 482] width 19 height 19
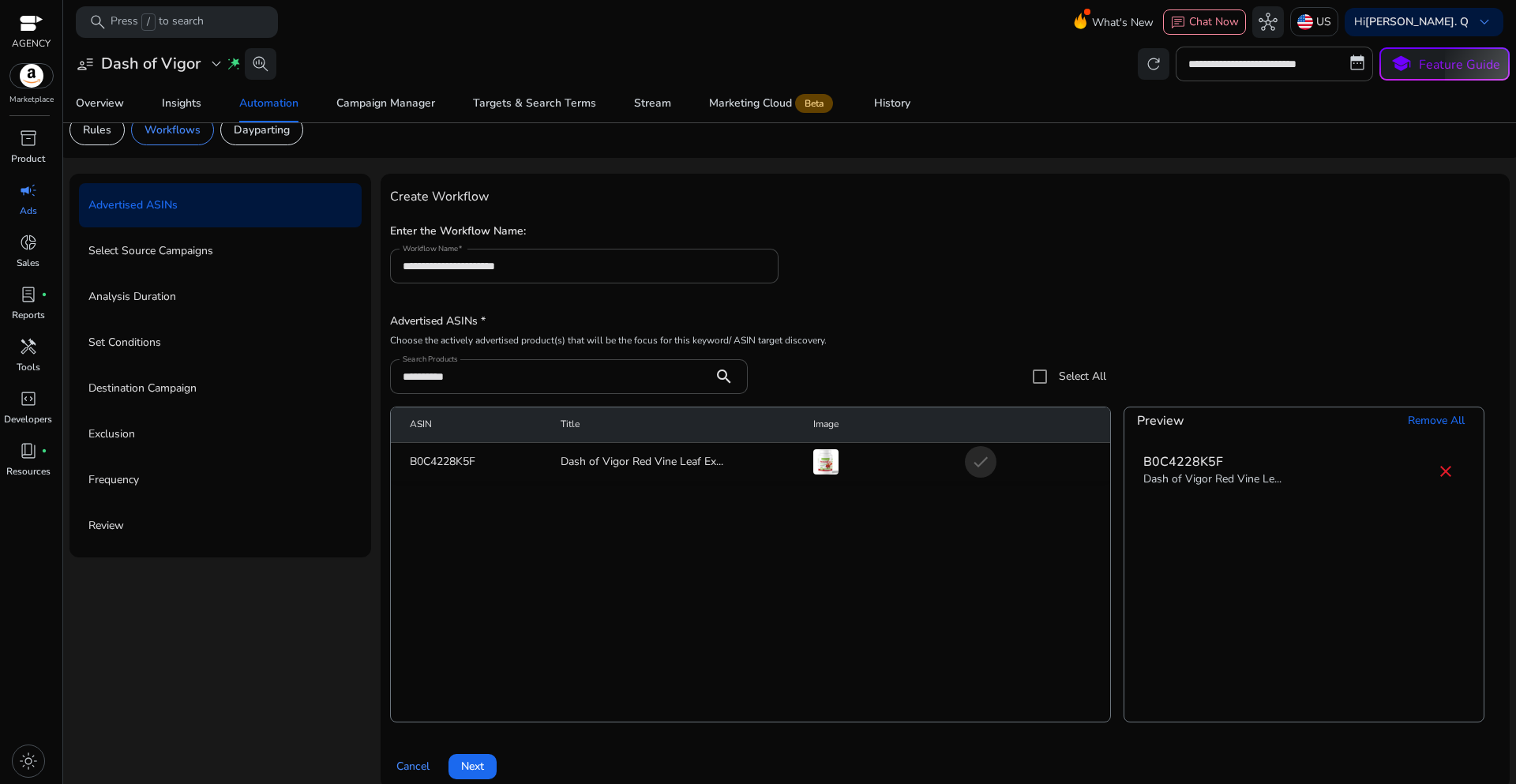
scroll to position [39, 0]
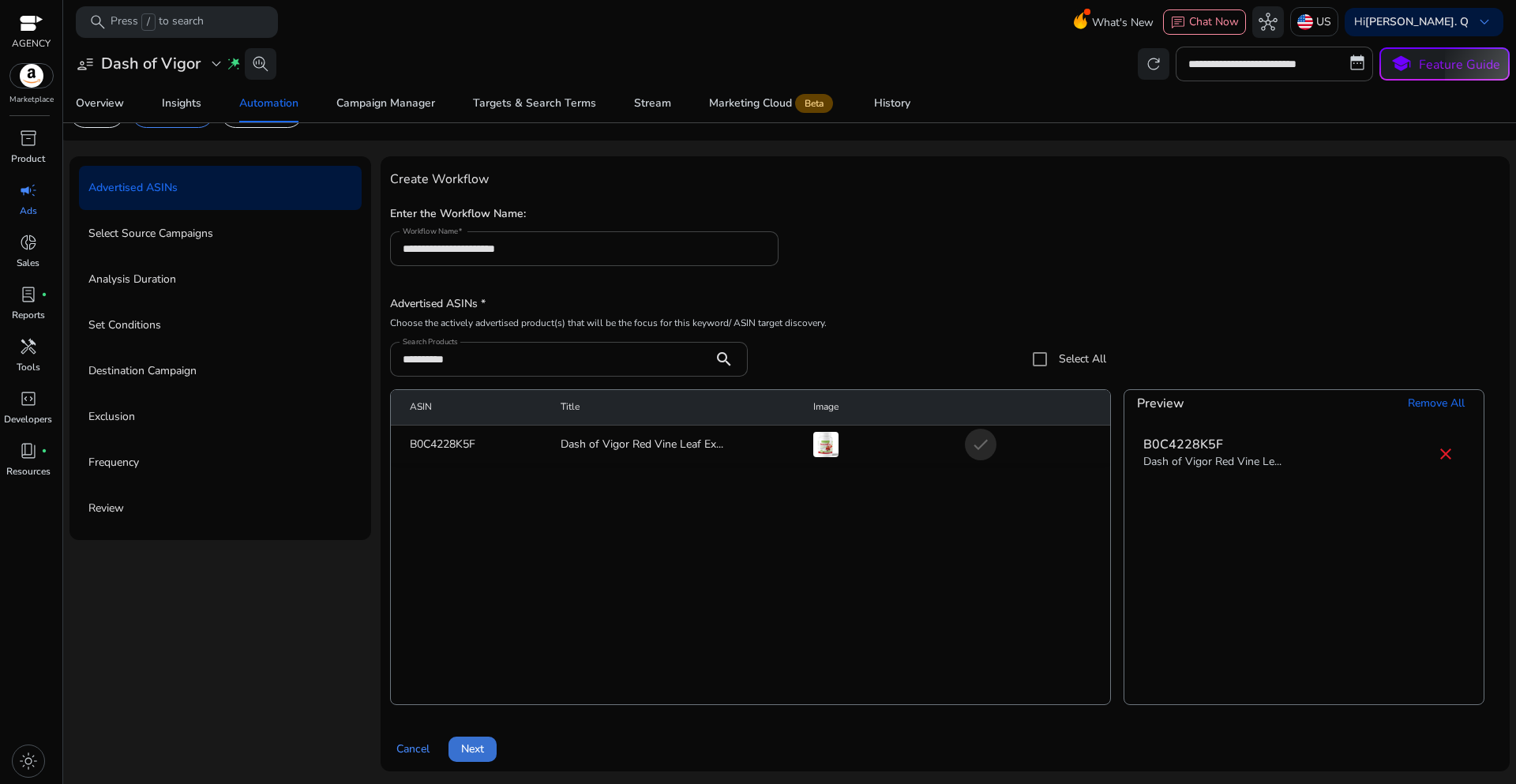
click at [470, 752] on span "Next" at bounding box center [472, 748] width 23 height 17
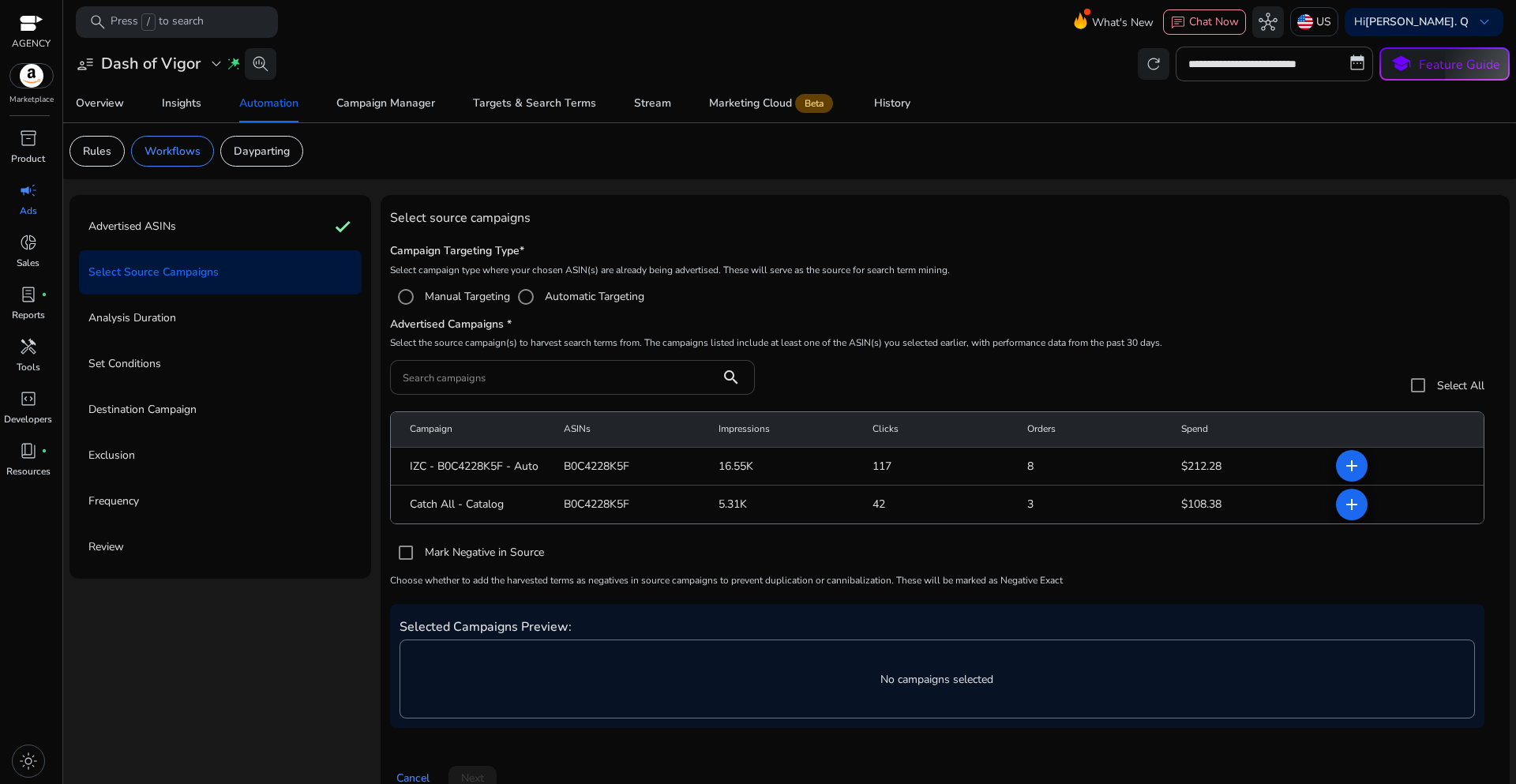
click at [540, 386] on input "Search campaigns" at bounding box center [555, 377] width 305 height 17
paste input "**********"
type input "**********"
click at [1344, 465] on mat-icon "add" at bounding box center [1352, 465] width 19 height 19
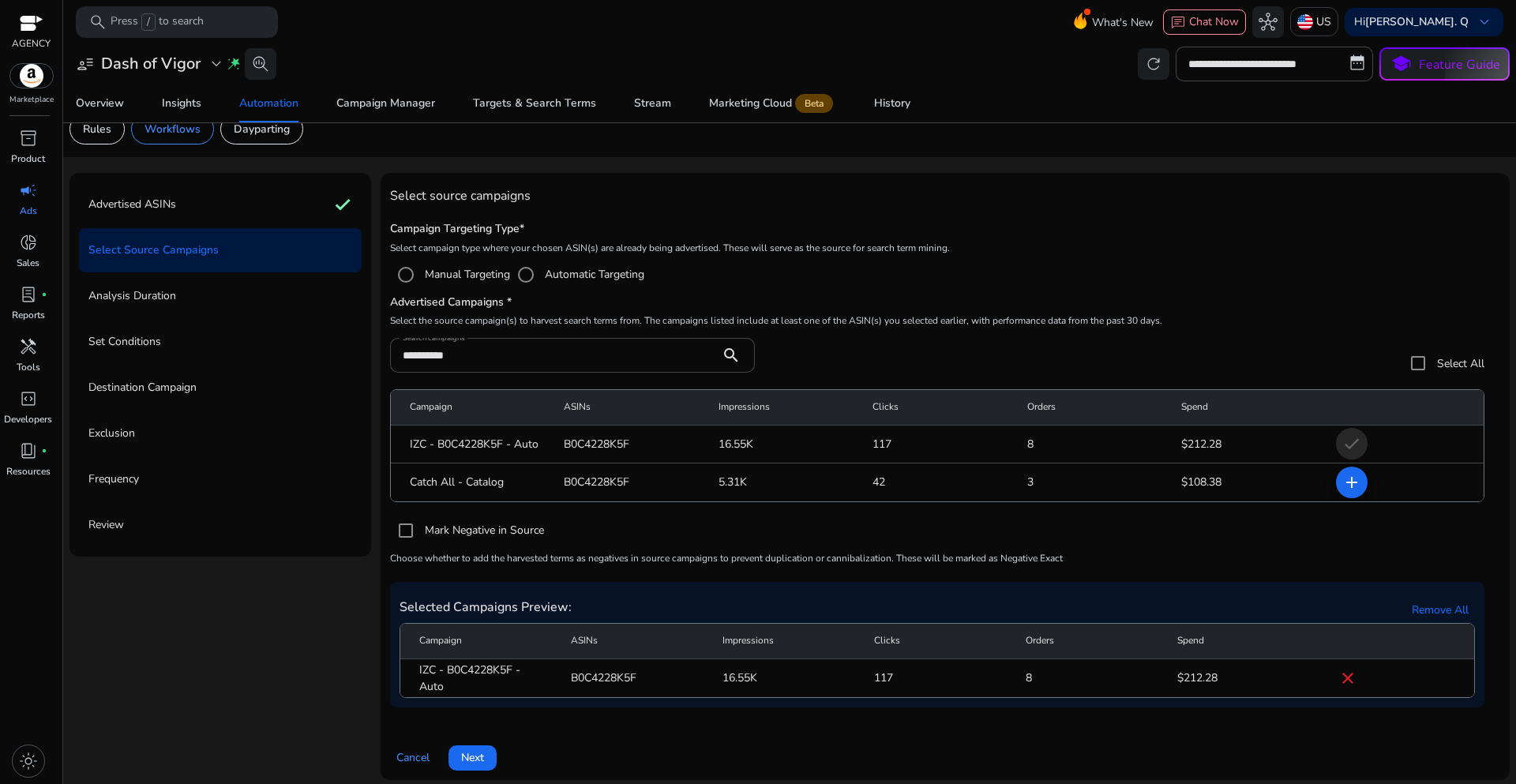
scroll to position [31, 0]
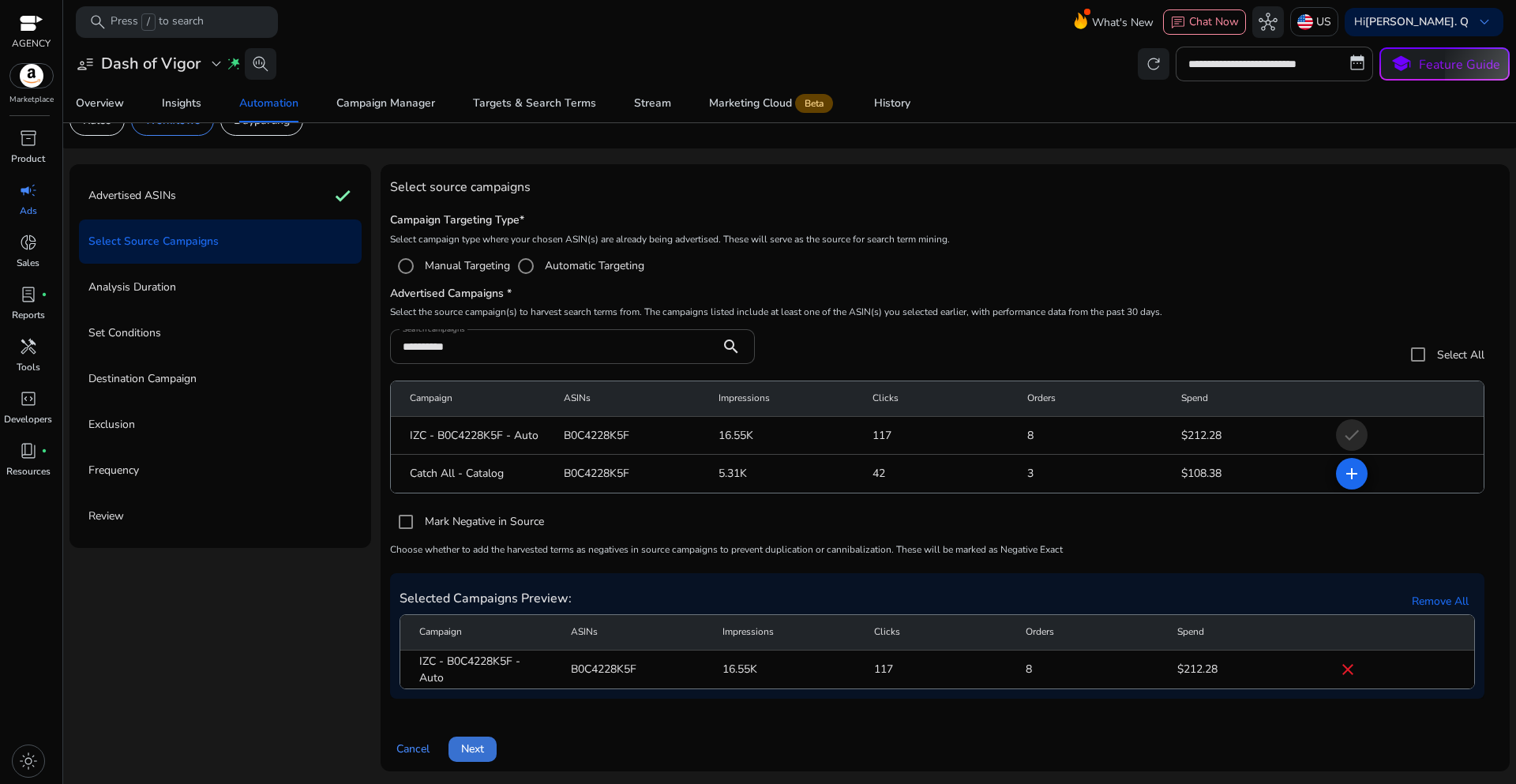
click at [476, 759] on span at bounding box center [472, 749] width 48 height 38
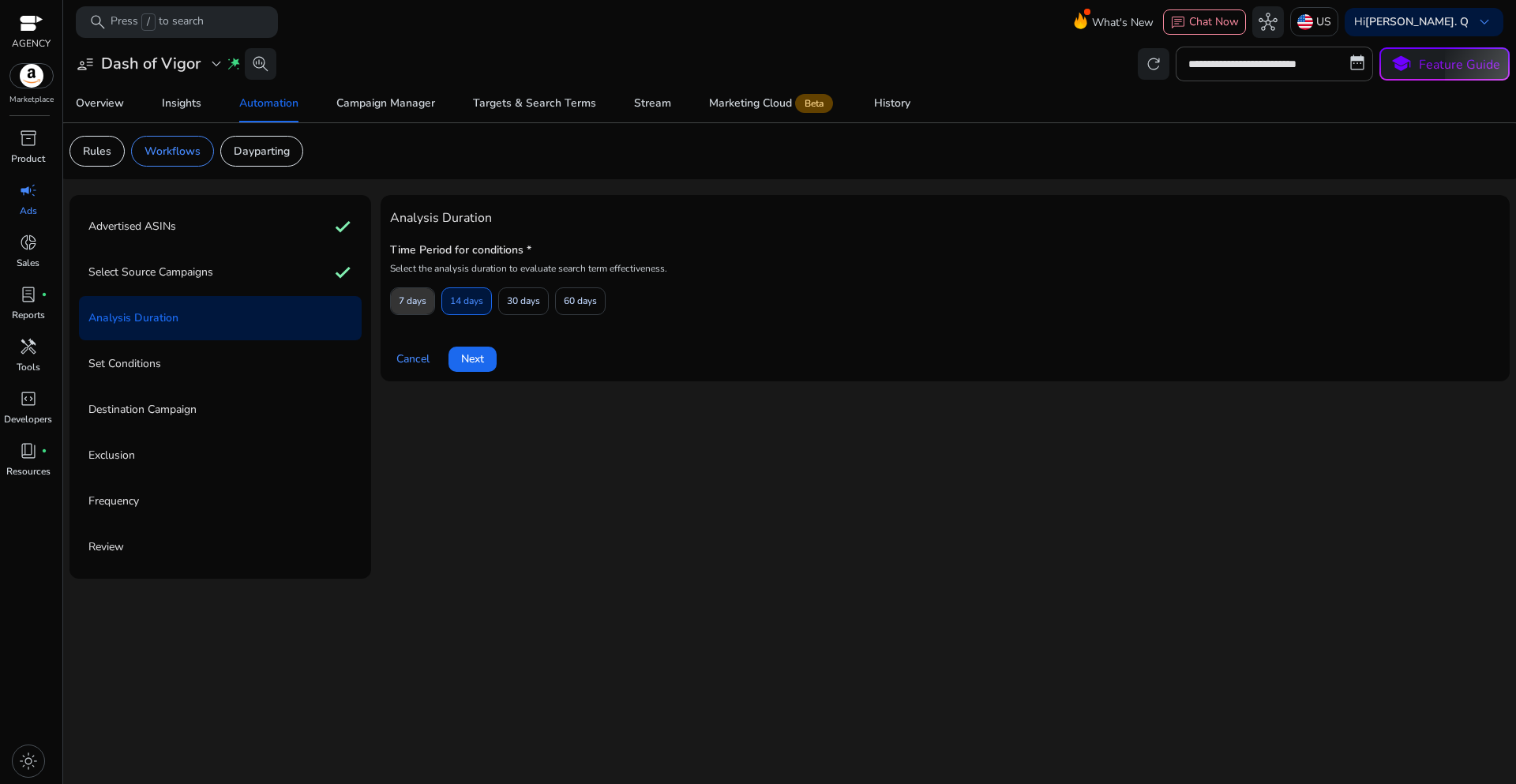
click at [409, 302] on span "7 days" at bounding box center [413, 301] width 28 height 28
click at [476, 365] on span "Next" at bounding box center [472, 359] width 23 height 17
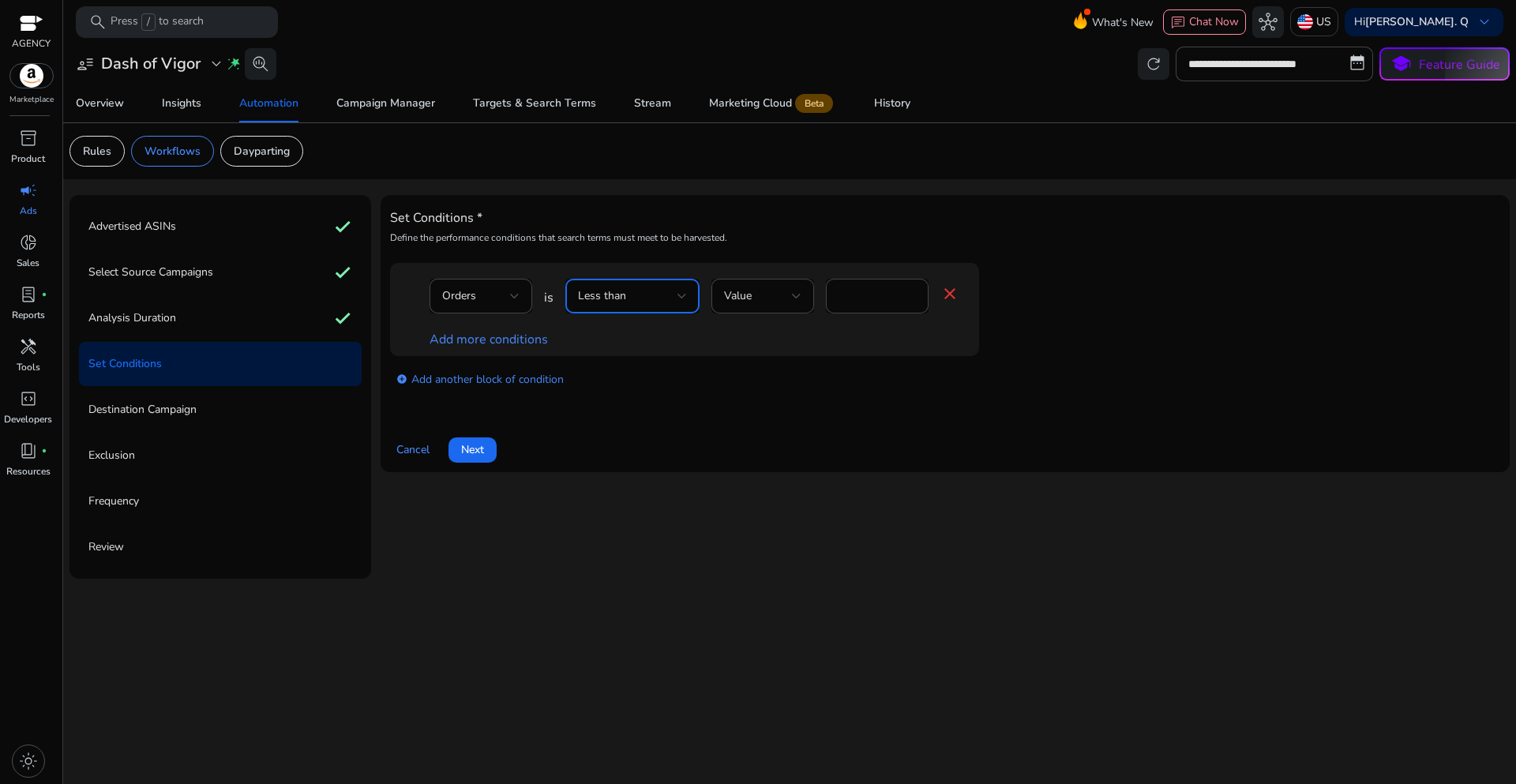
click at [670, 302] on div "Less than" at bounding box center [628, 295] width 100 height 17
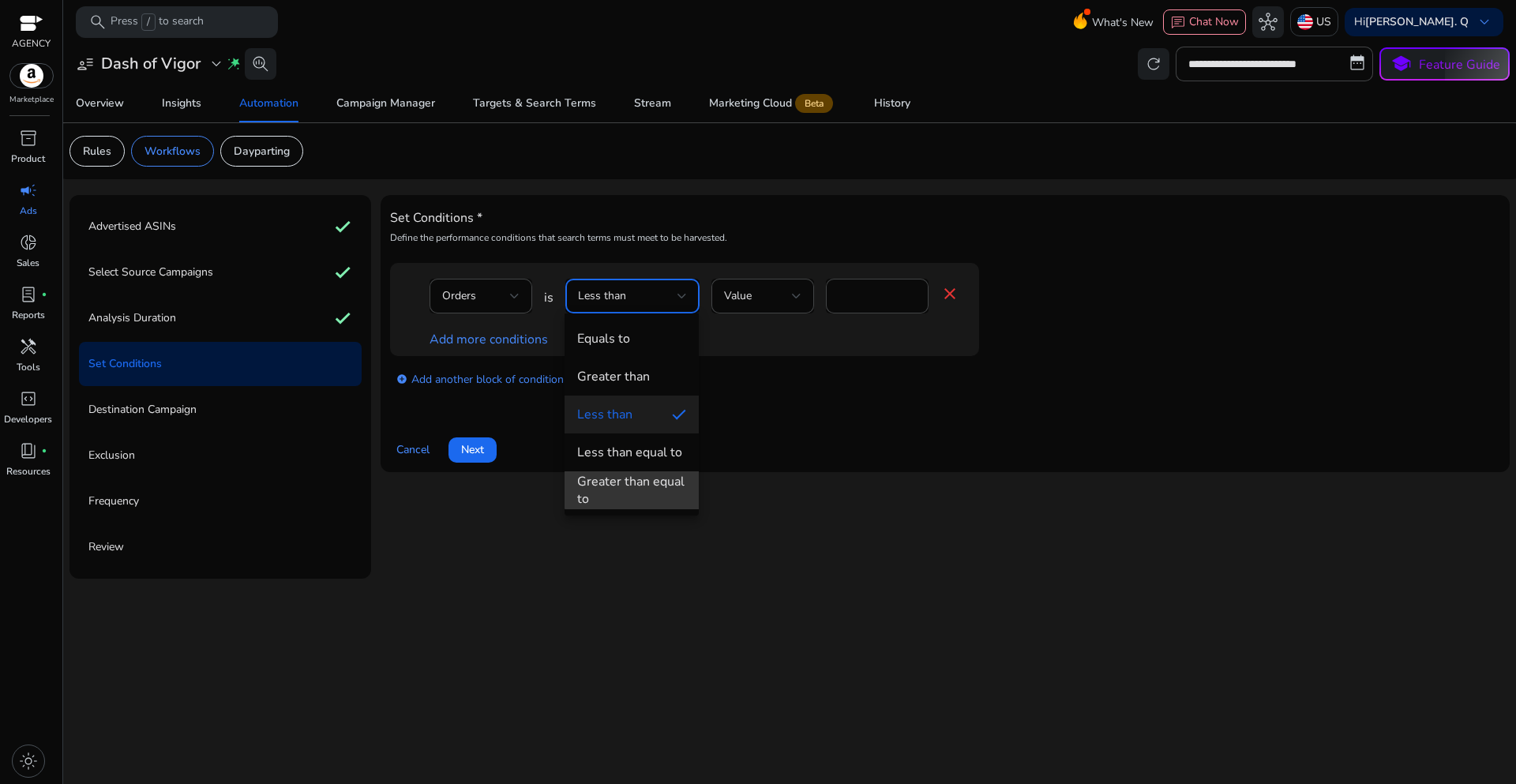
click at [633, 487] on div "Greater than equal to" at bounding box center [631, 490] width 109 height 35
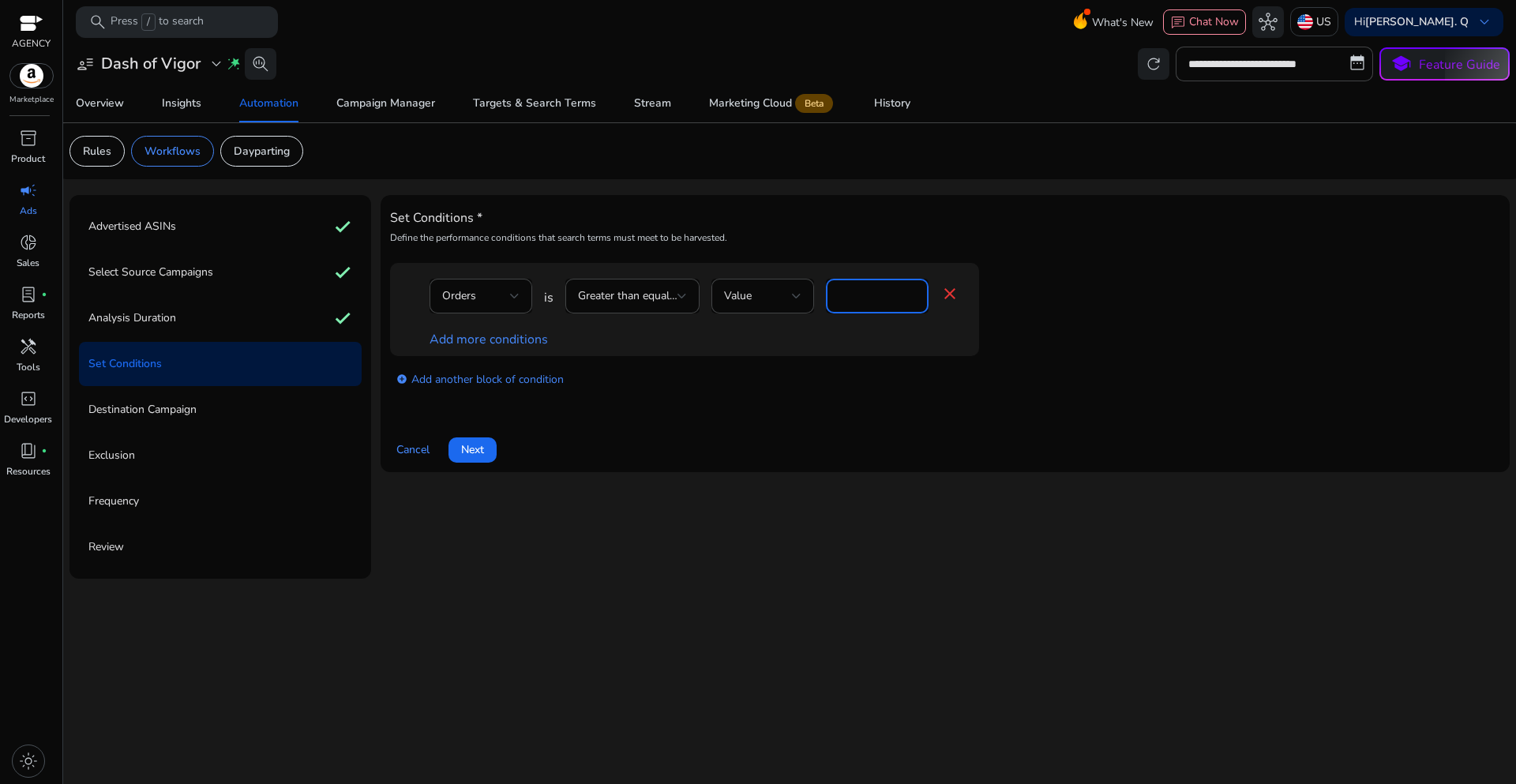
drag, startPoint x: 858, startPoint y: 293, endPoint x: 838, endPoint y: 296, distance: 20.2
click at [838, 296] on input "*" at bounding box center [877, 295] width 78 height 17
type input "*"
click at [738, 410] on div "Set Conditions * Define the performance conditions that search terms must meet …" at bounding box center [945, 333] width 1110 height 258
click at [532, 340] on link "Add more conditions" at bounding box center [488, 339] width 119 height 17
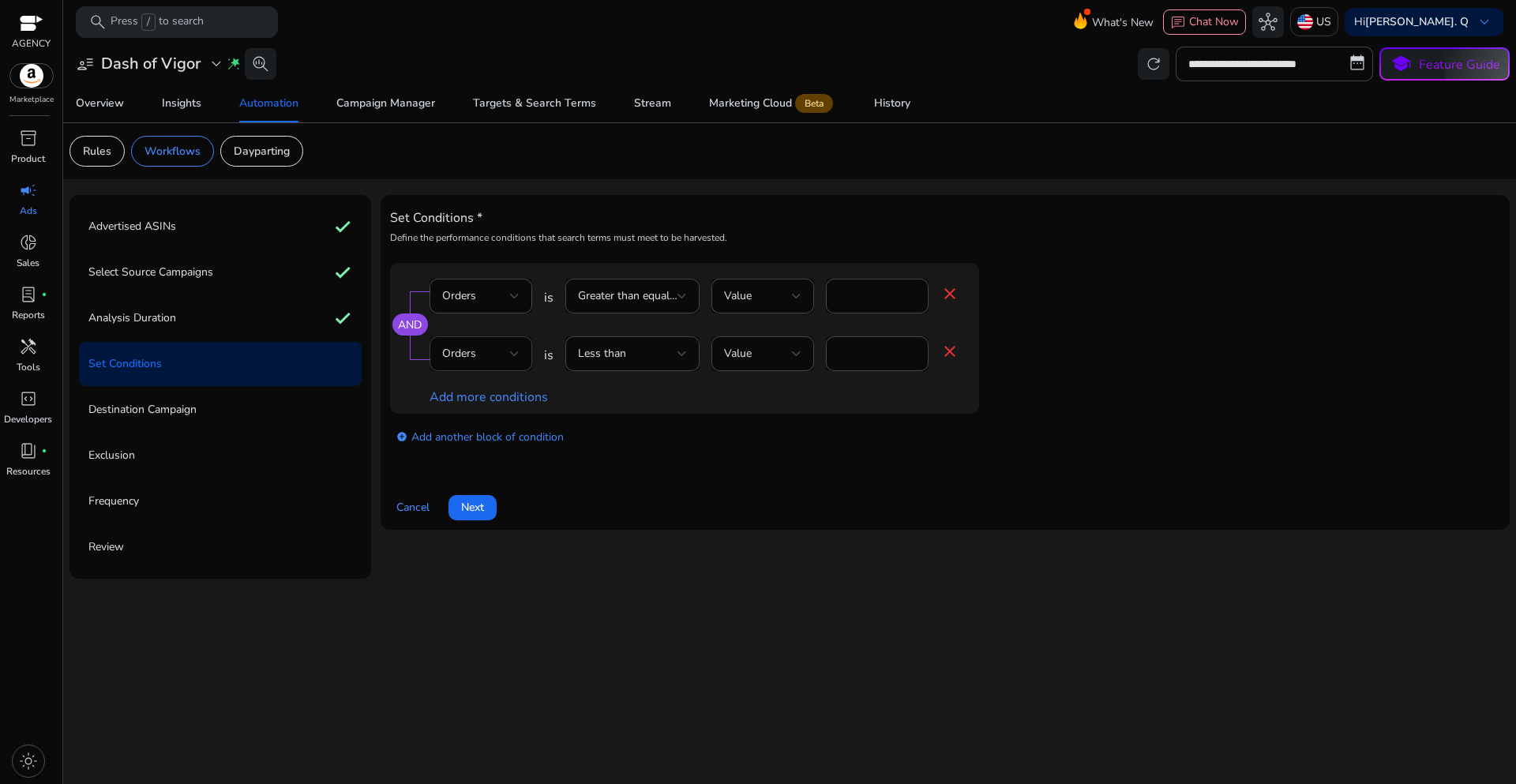
click at [515, 349] on div at bounding box center [515, 353] width 10 height 19
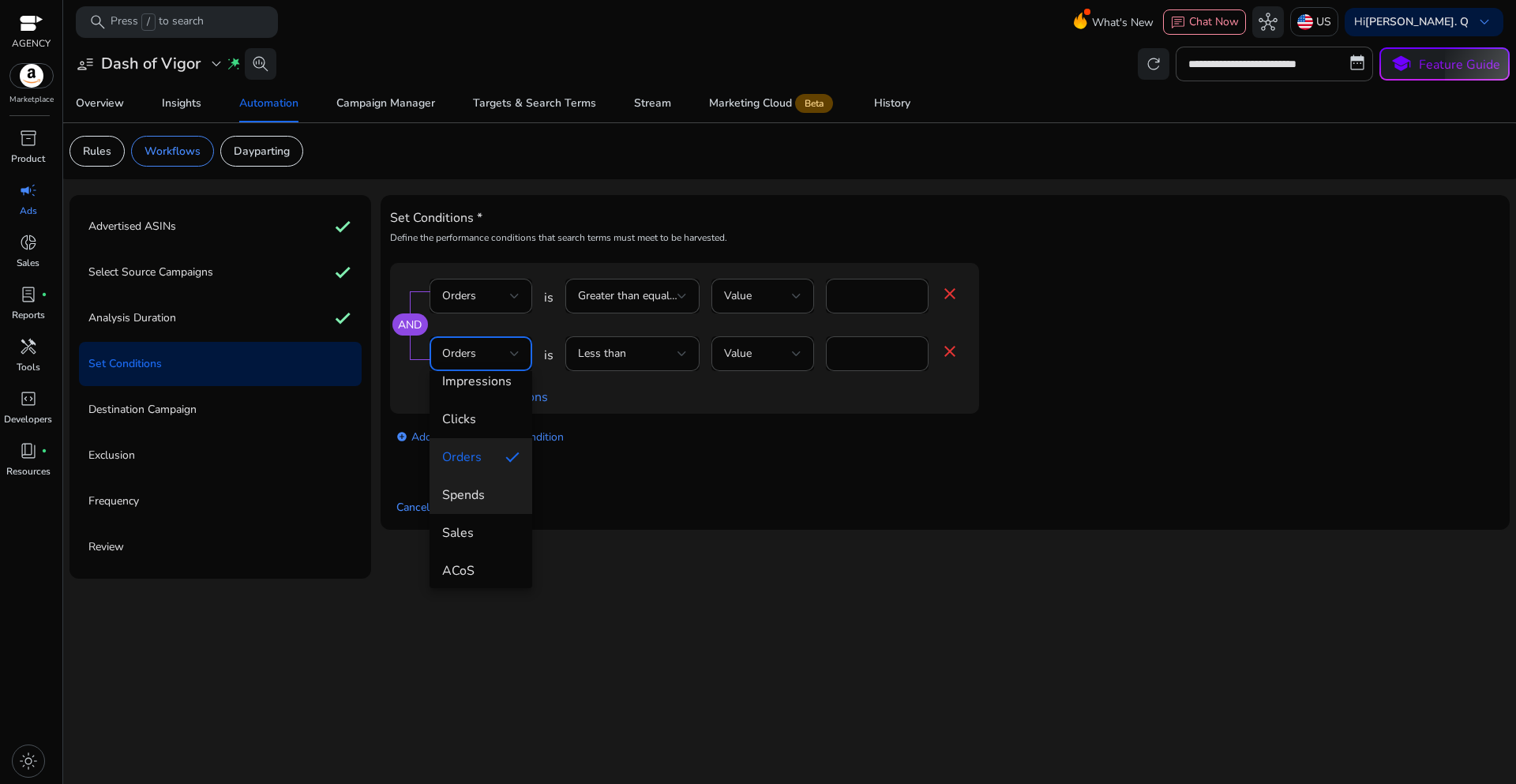
scroll to position [79, 0]
click at [484, 553] on span "ACoS" at bounding box center [481, 544] width 78 height 17
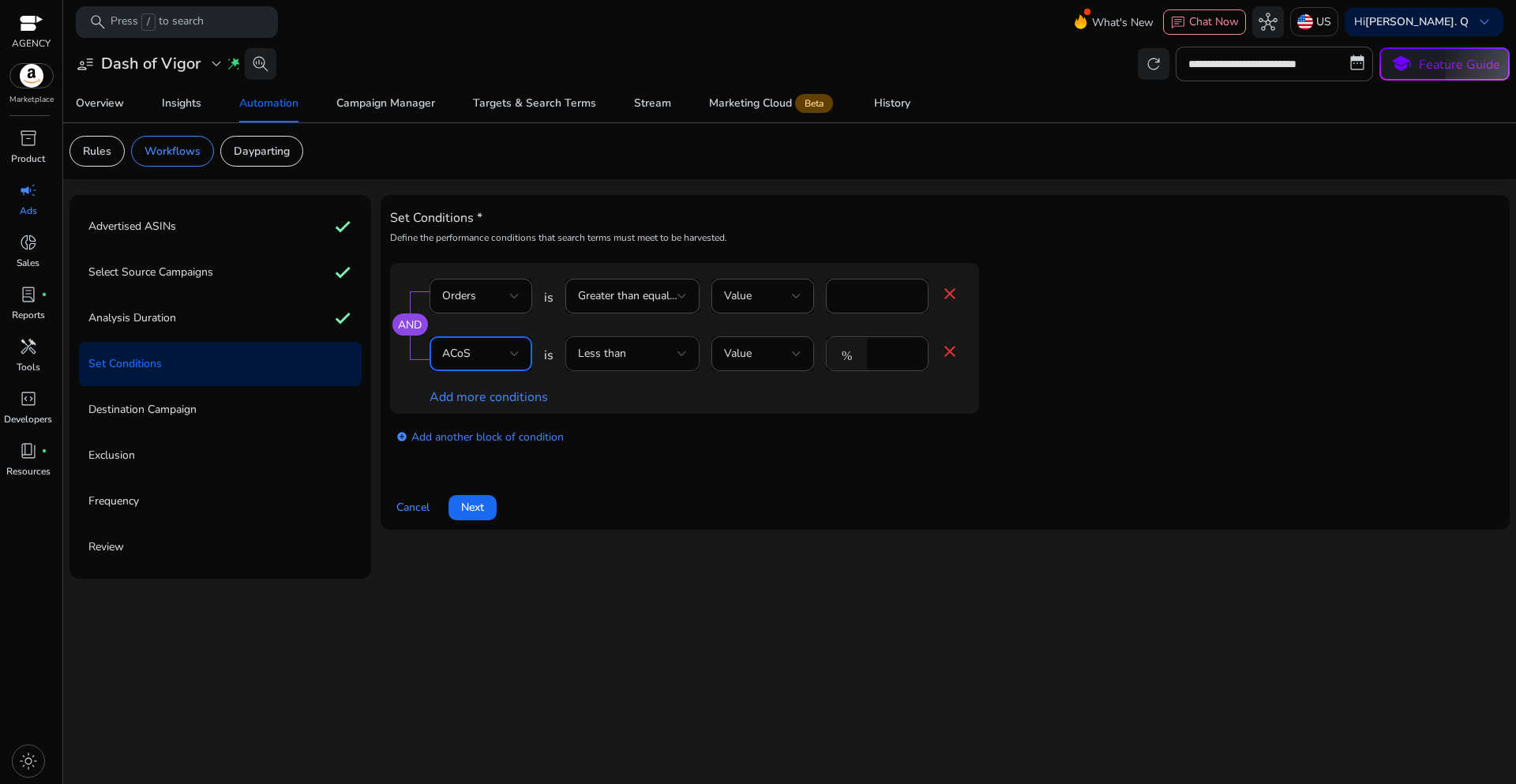
click at [683, 359] on div at bounding box center [683, 353] width 10 height 19
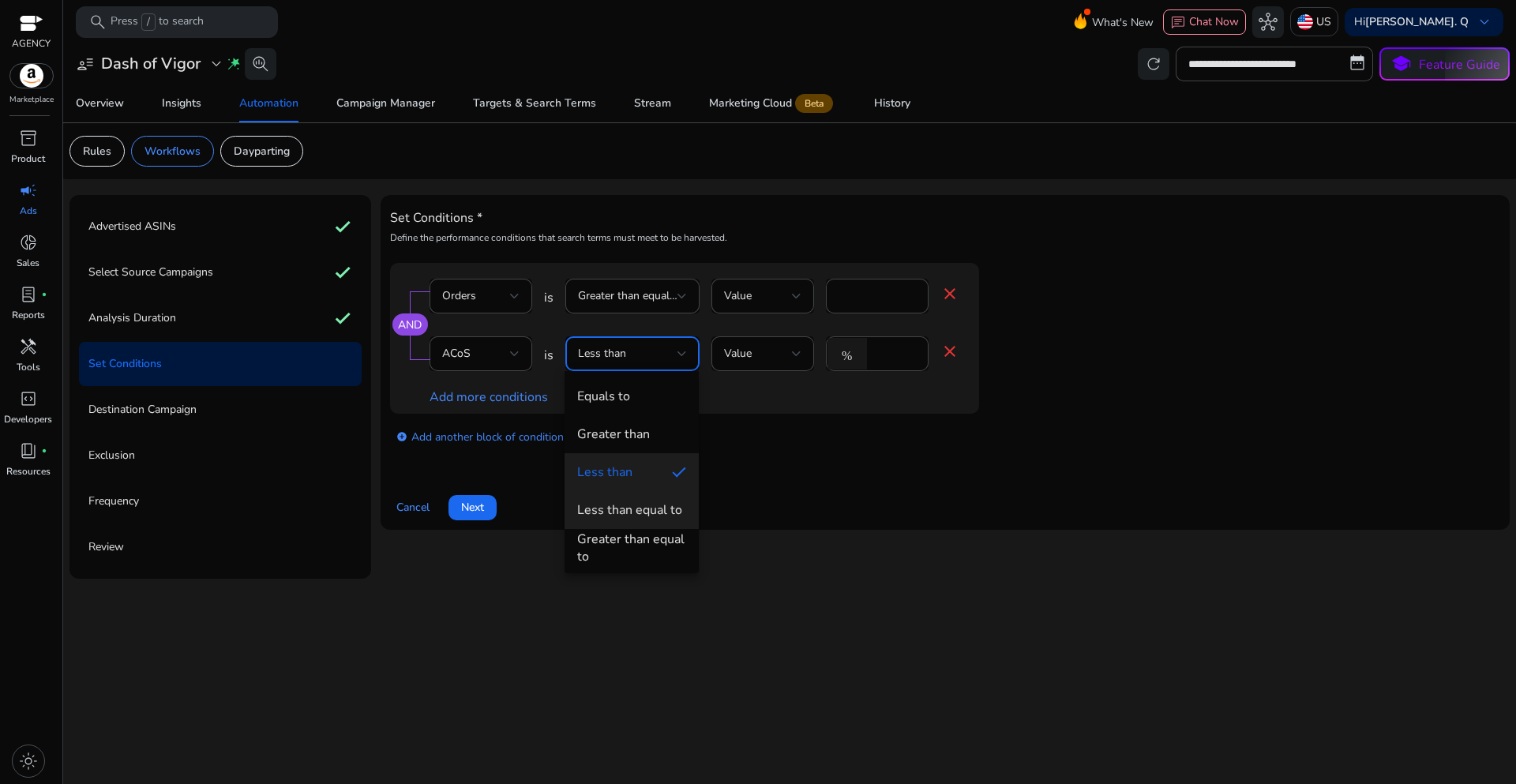
click at [632, 522] on mat-option "Less than equal to" at bounding box center [631, 510] width 135 height 38
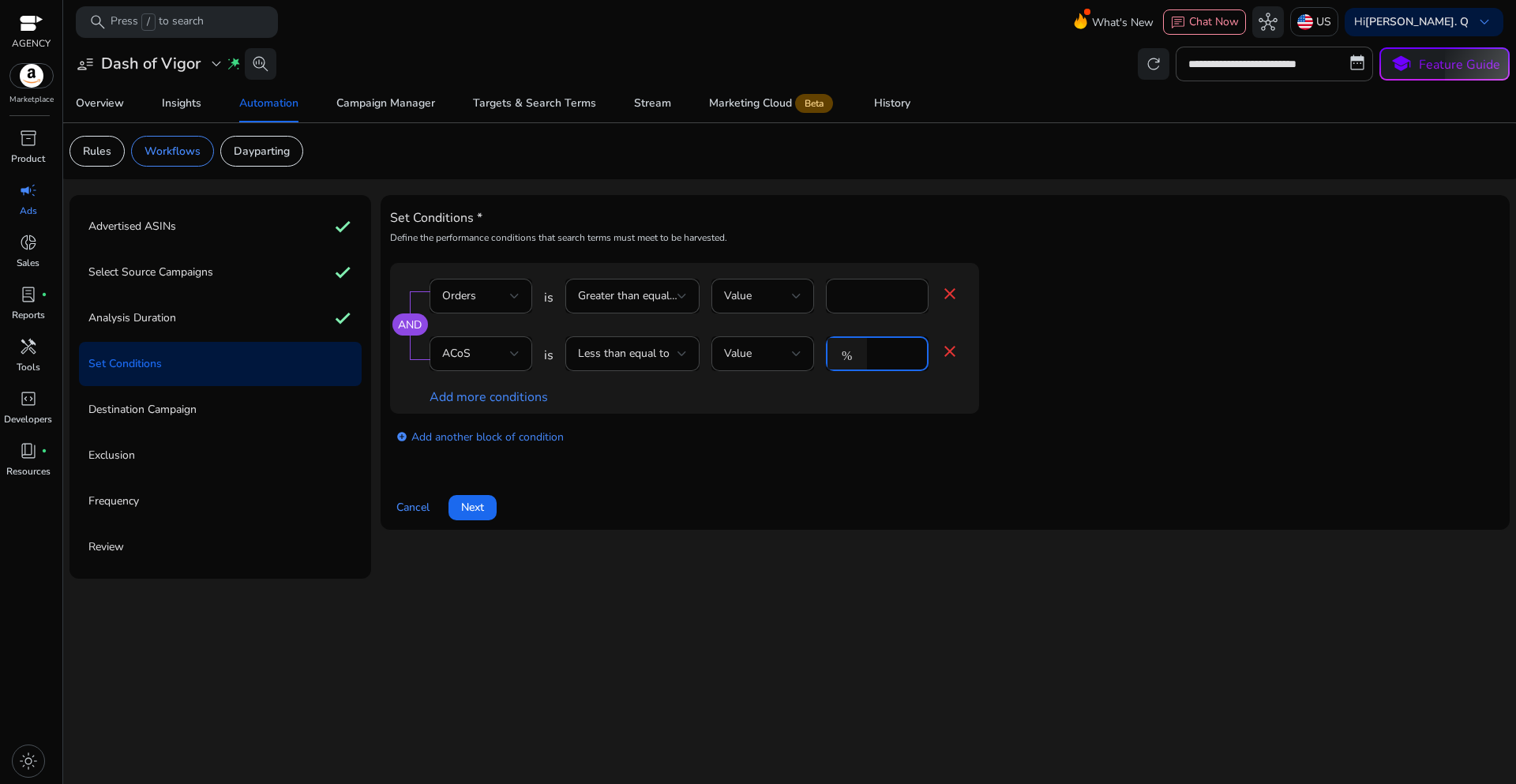
drag, startPoint x: 885, startPoint y: 355, endPoint x: 866, endPoint y: 355, distance: 19.0
click at [866, 355] on div "% *" at bounding box center [871, 353] width 90 height 35
type input "*****"
click at [1148, 345] on app-ppc-editable-conditions "AND Orders is Greater than equal to Value * close ACoS is Less than equal to Va…" at bounding box center [945, 361] width 1110 height 195
click at [479, 516] on span at bounding box center [472, 507] width 48 height 38
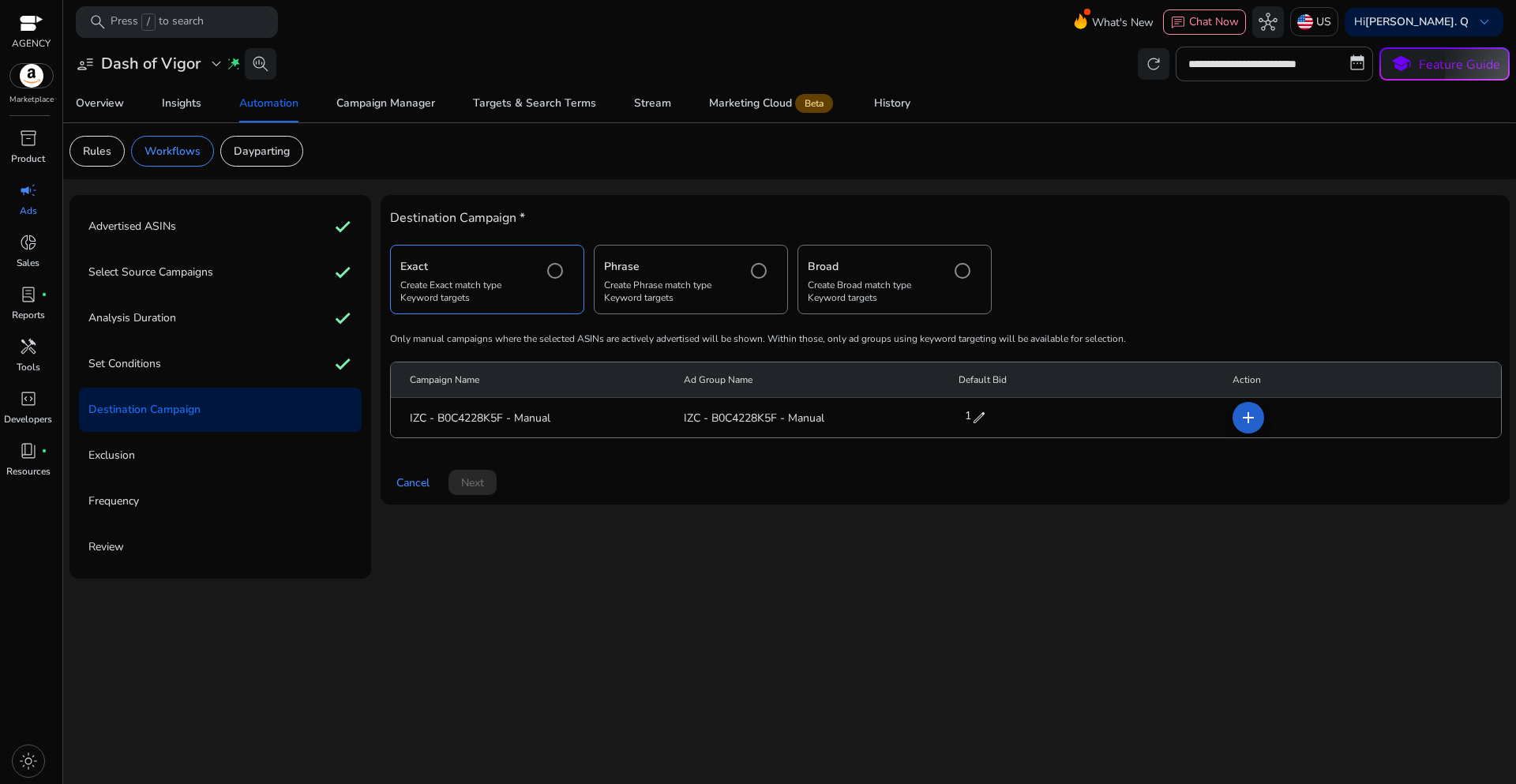
click at [1246, 411] on mat-icon "add" at bounding box center [1248, 417] width 19 height 19
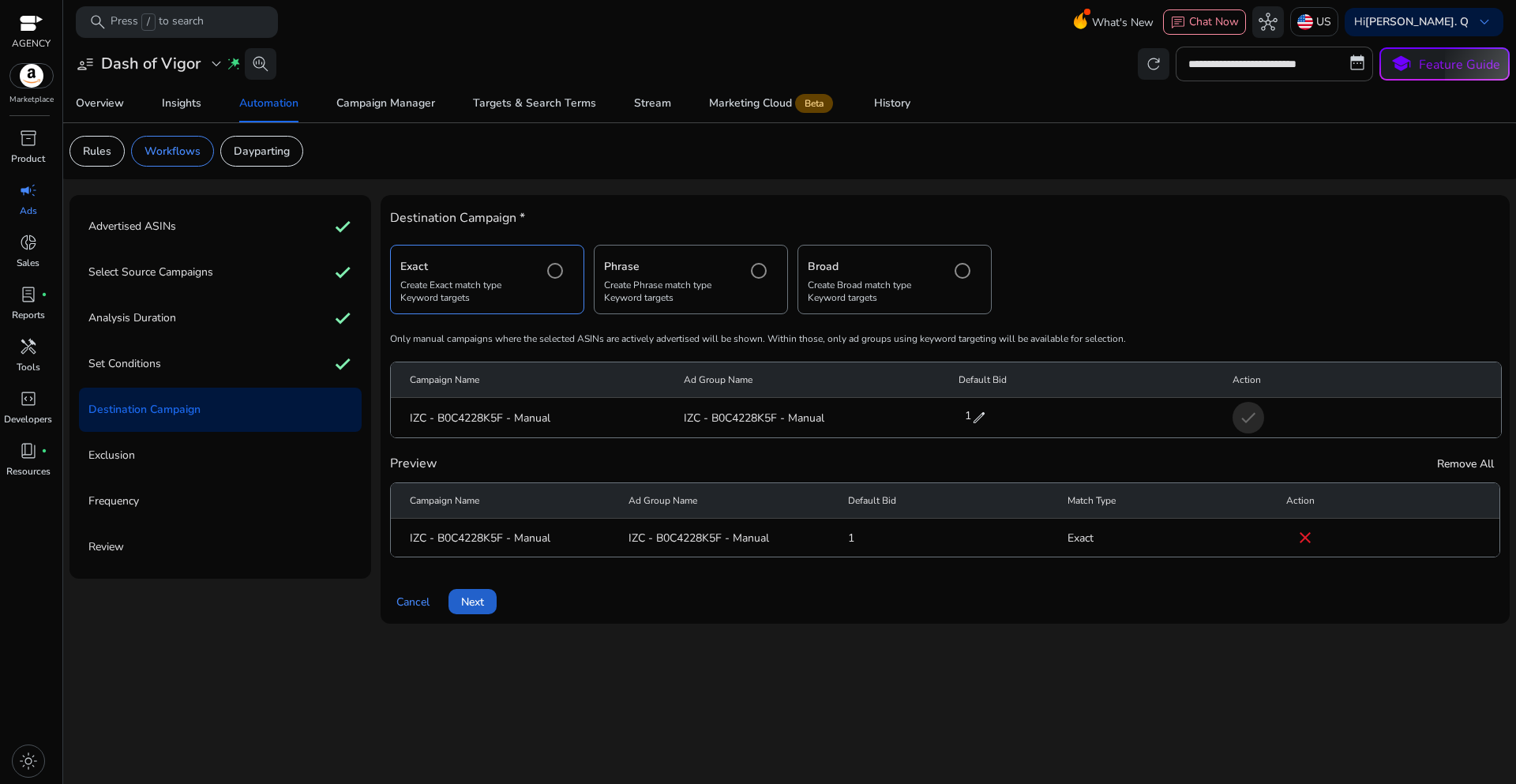
click at [480, 606] on span "Next" at bounding box center [472, 602] width 23 height 17
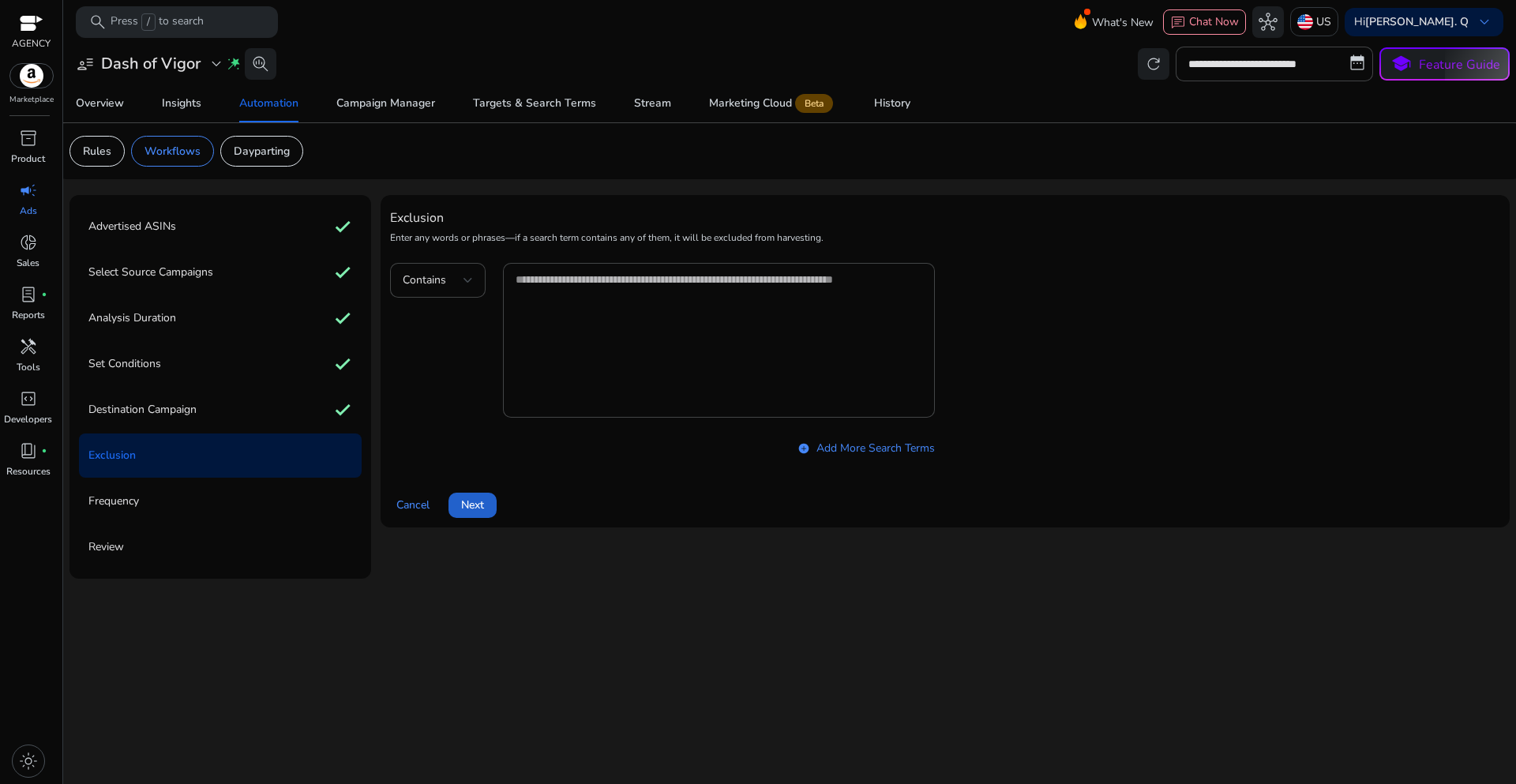
click at [484, 501] on span "Next" at bounding box center [472, 504] width 23 height 17
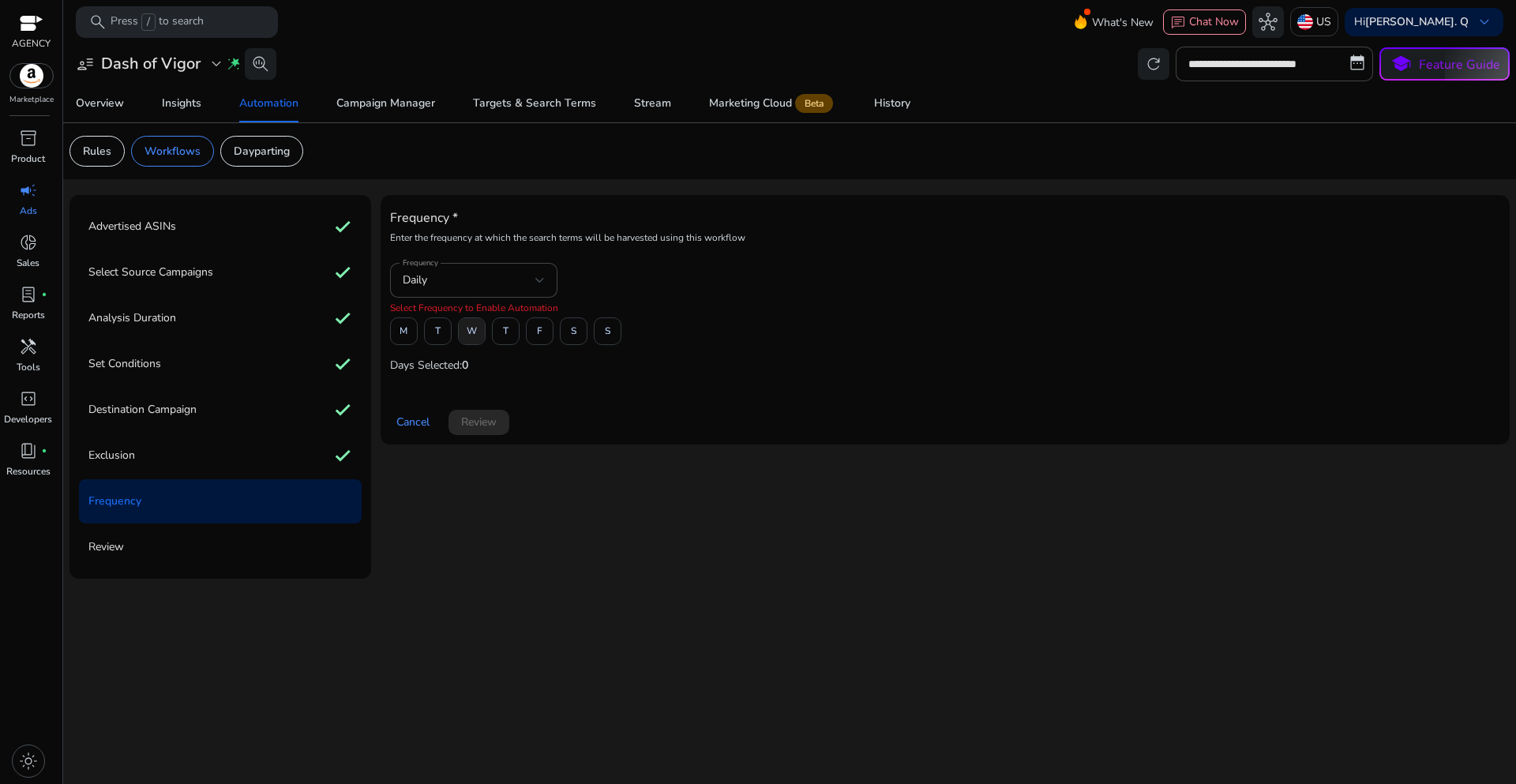
click at [473, 336] on span "W" at bounding box center [471, 331] width 10 height 28
click at [492, 430] on span "Review" at bounding box center [479, 421] width 36 height 17
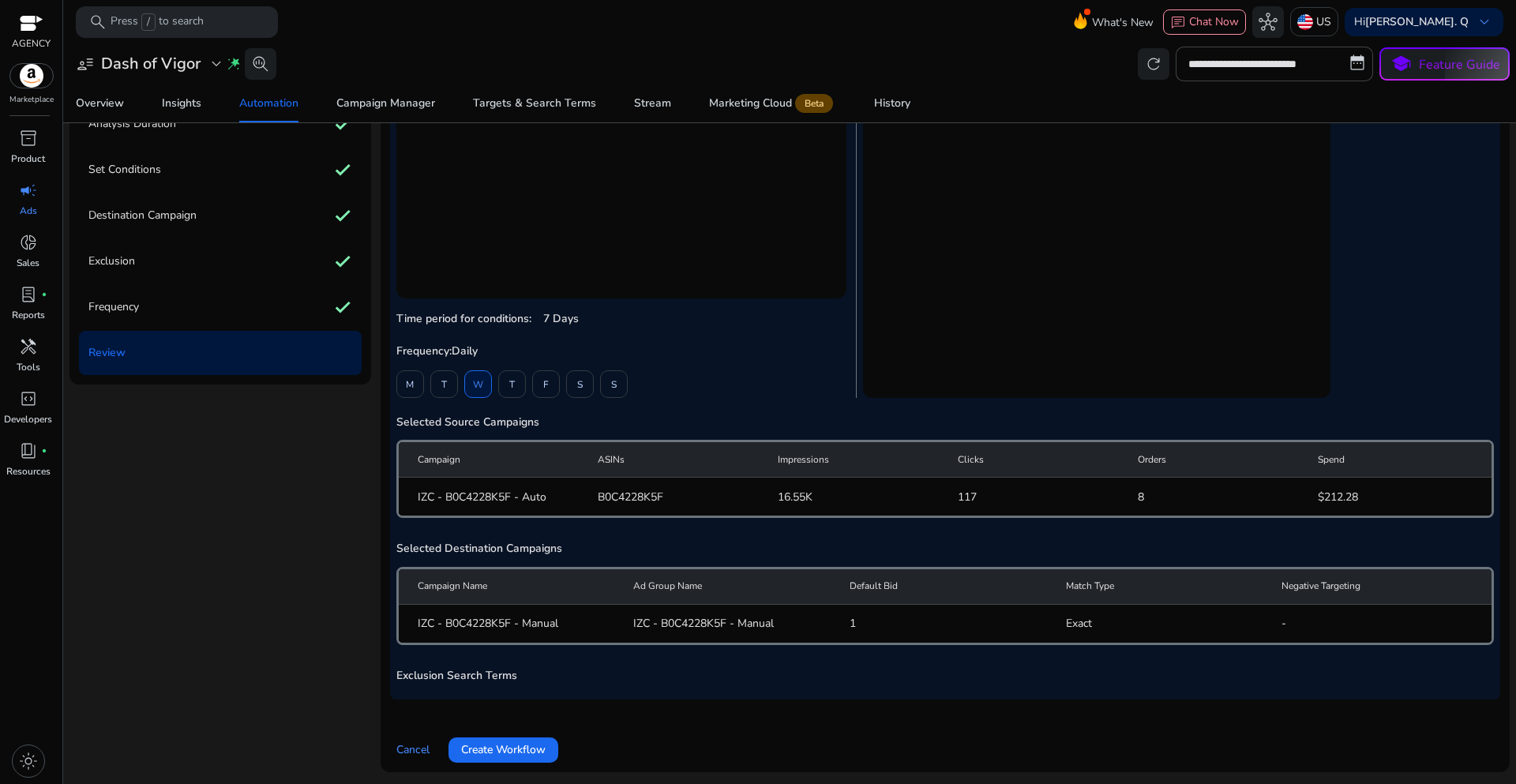
scroll to position [195, 0]
click at [516, 754] on span "Create Workflow" at bounding box center [503, 748] width 85 height 17
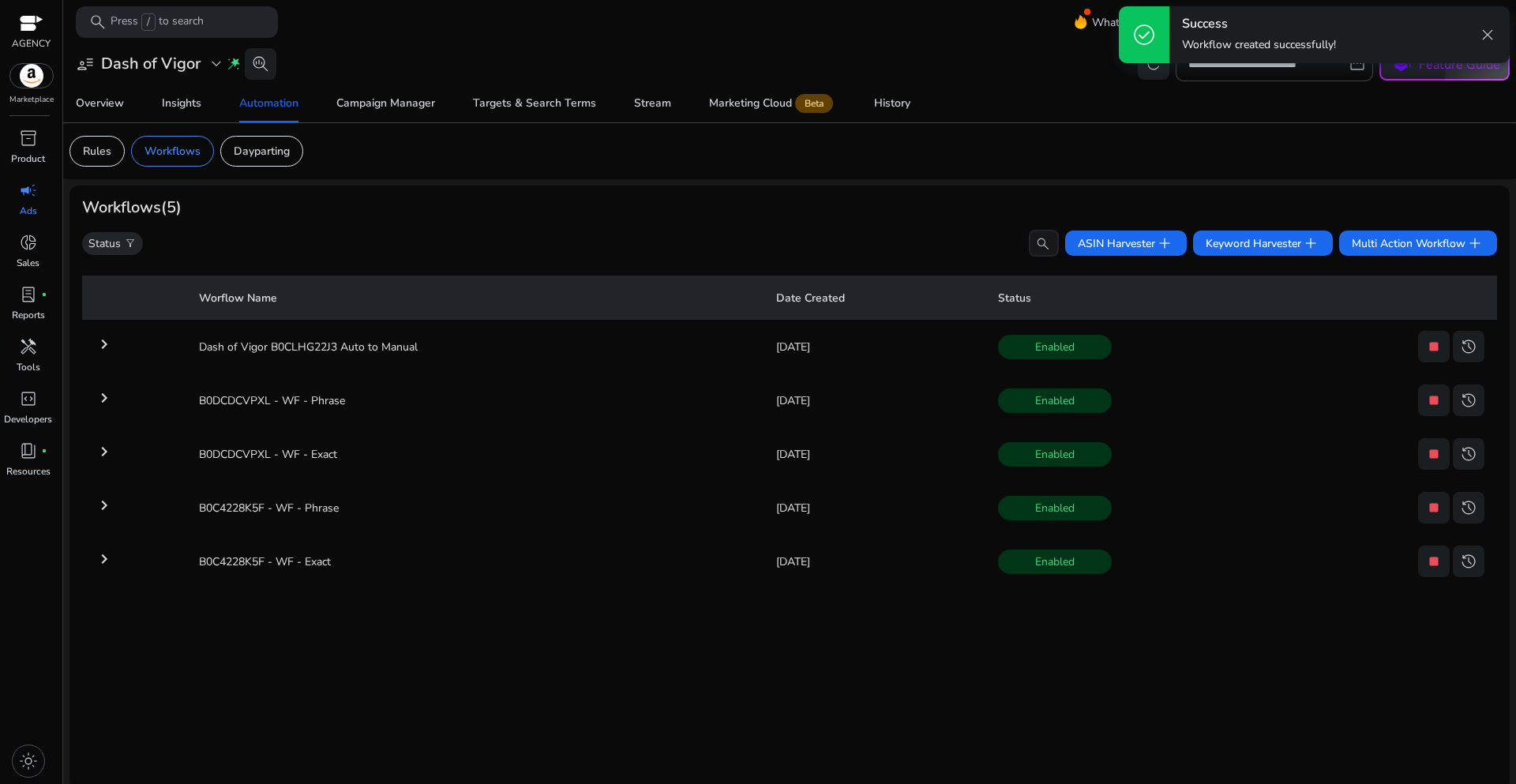
scroll to position [6, 0]
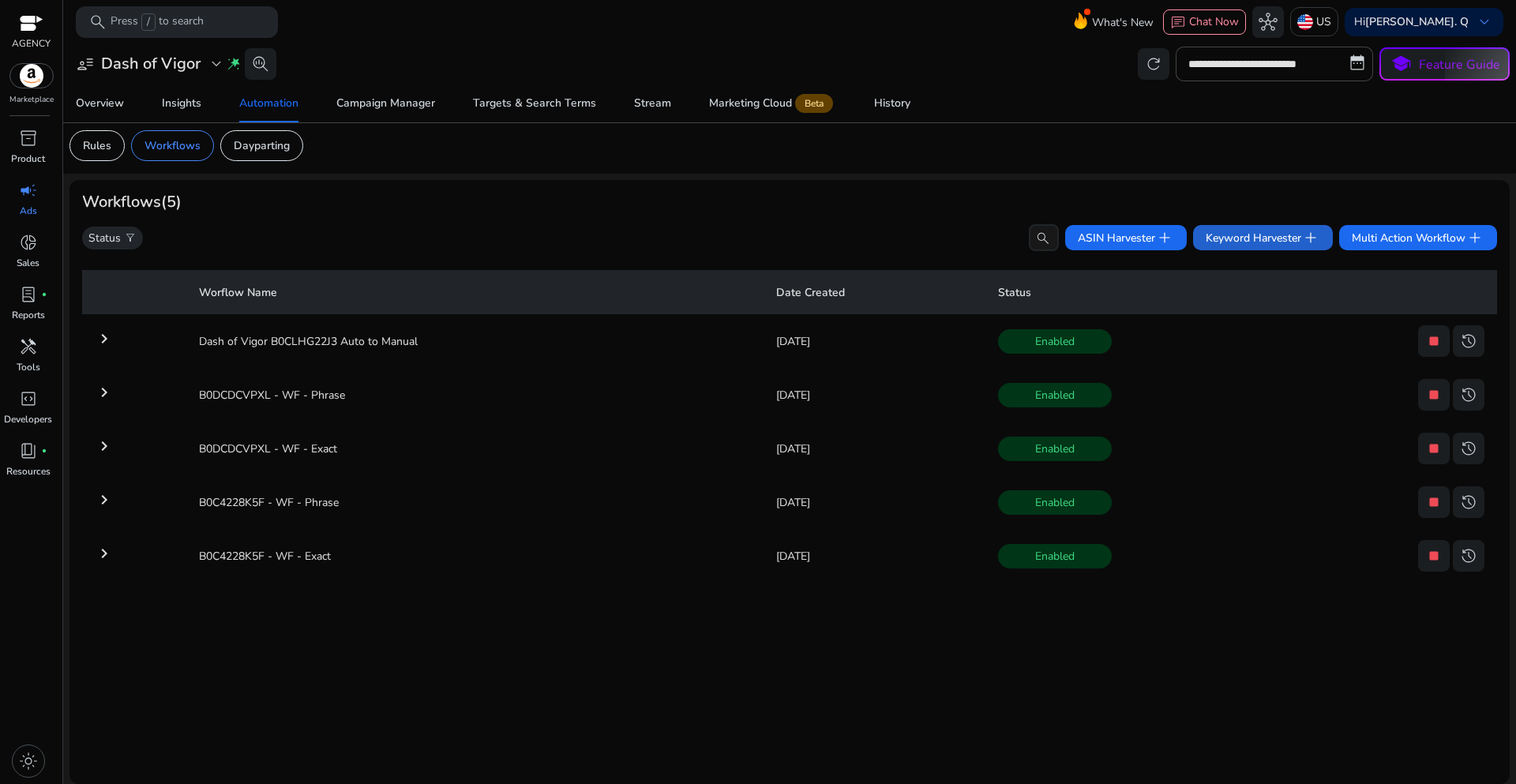
click at [1218, 237] on span "Keyword Harvester add" at bounding box center [1263, 237] width 115 height 19
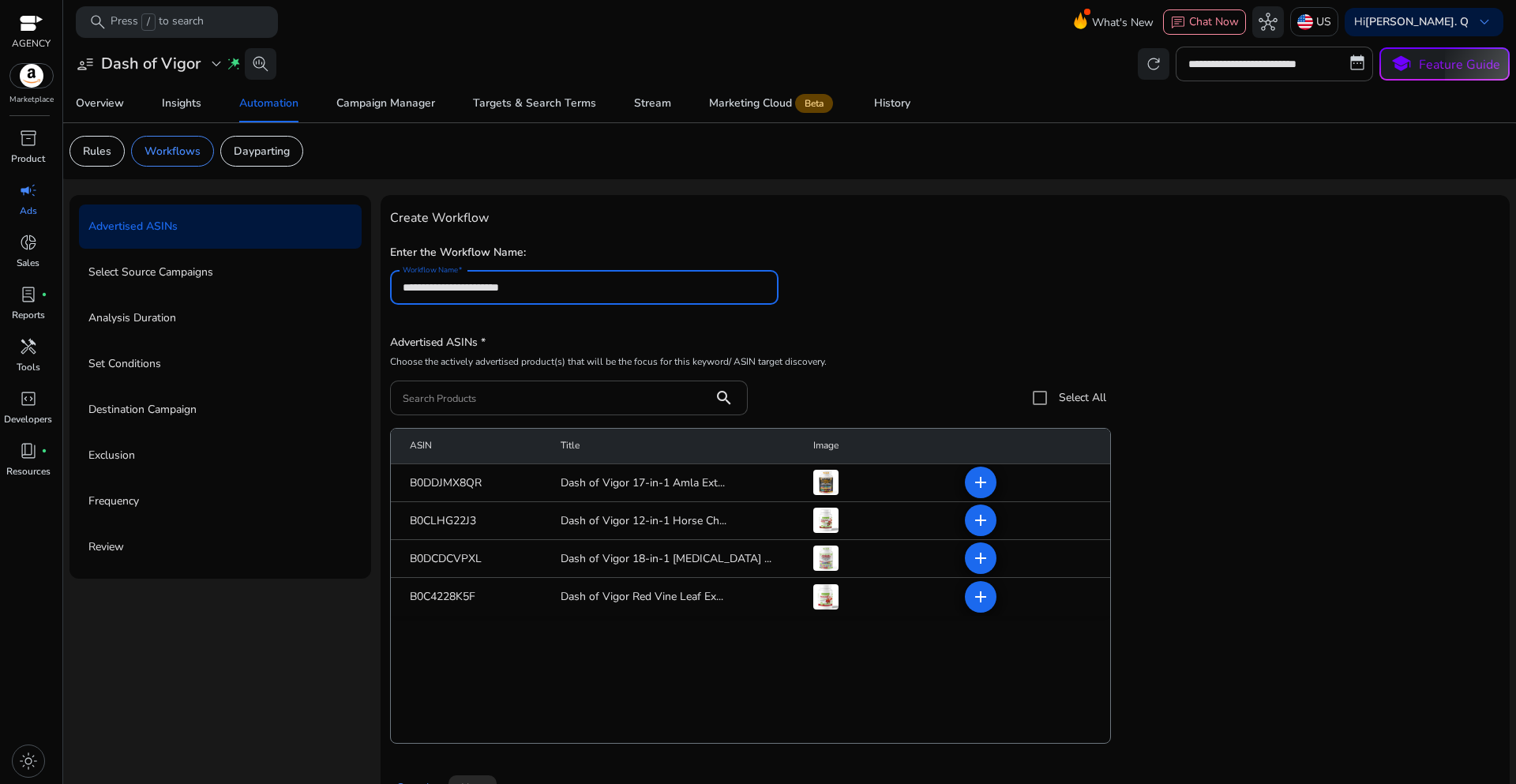
type input "**********"
click at [896, 296] on div "**********" at bounding box center [945, 281] width 1110 height 81
click at [418, 405] on input "Search Products" at bounding box center [551, 397] width 298 height 17
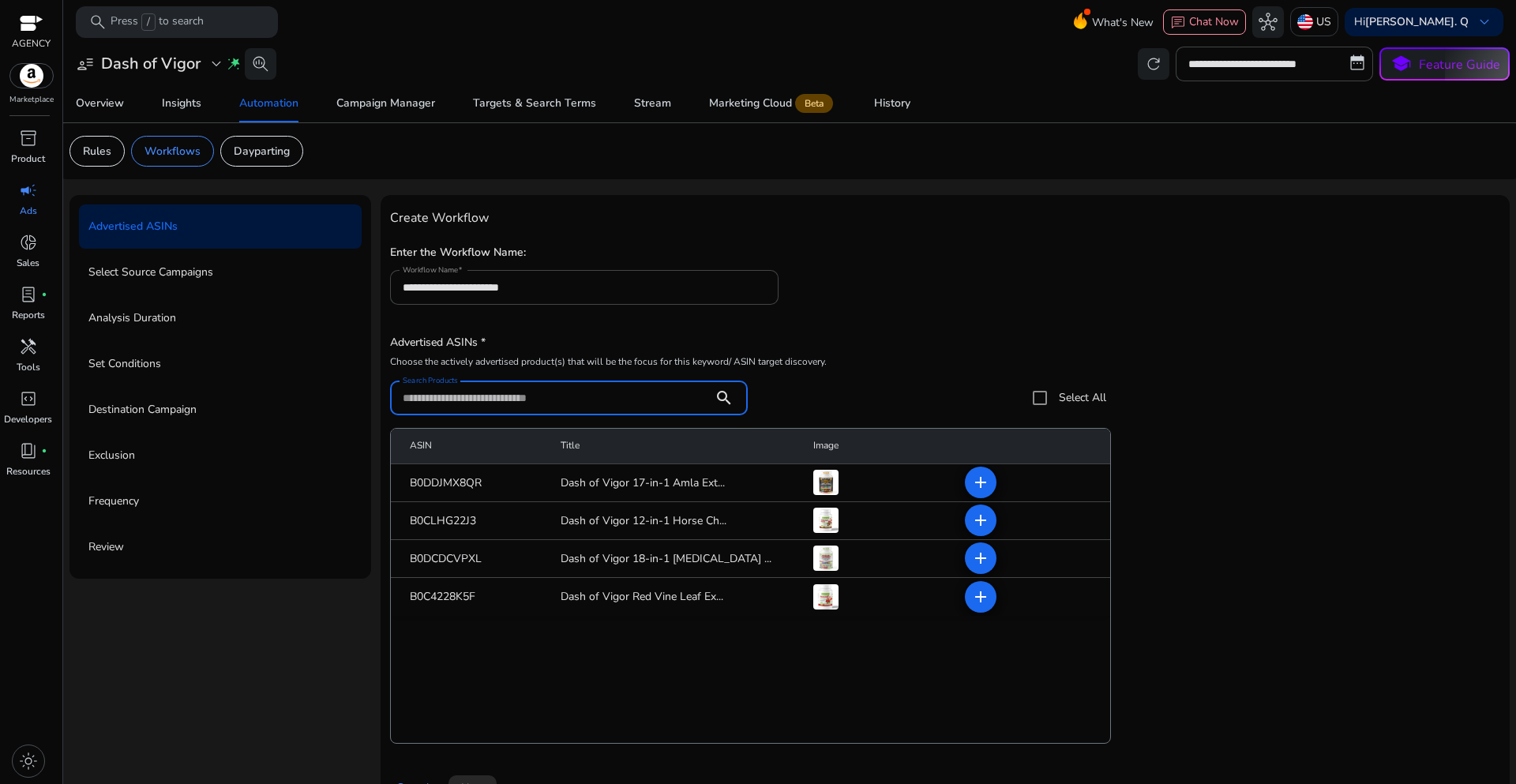
paste input "**********"
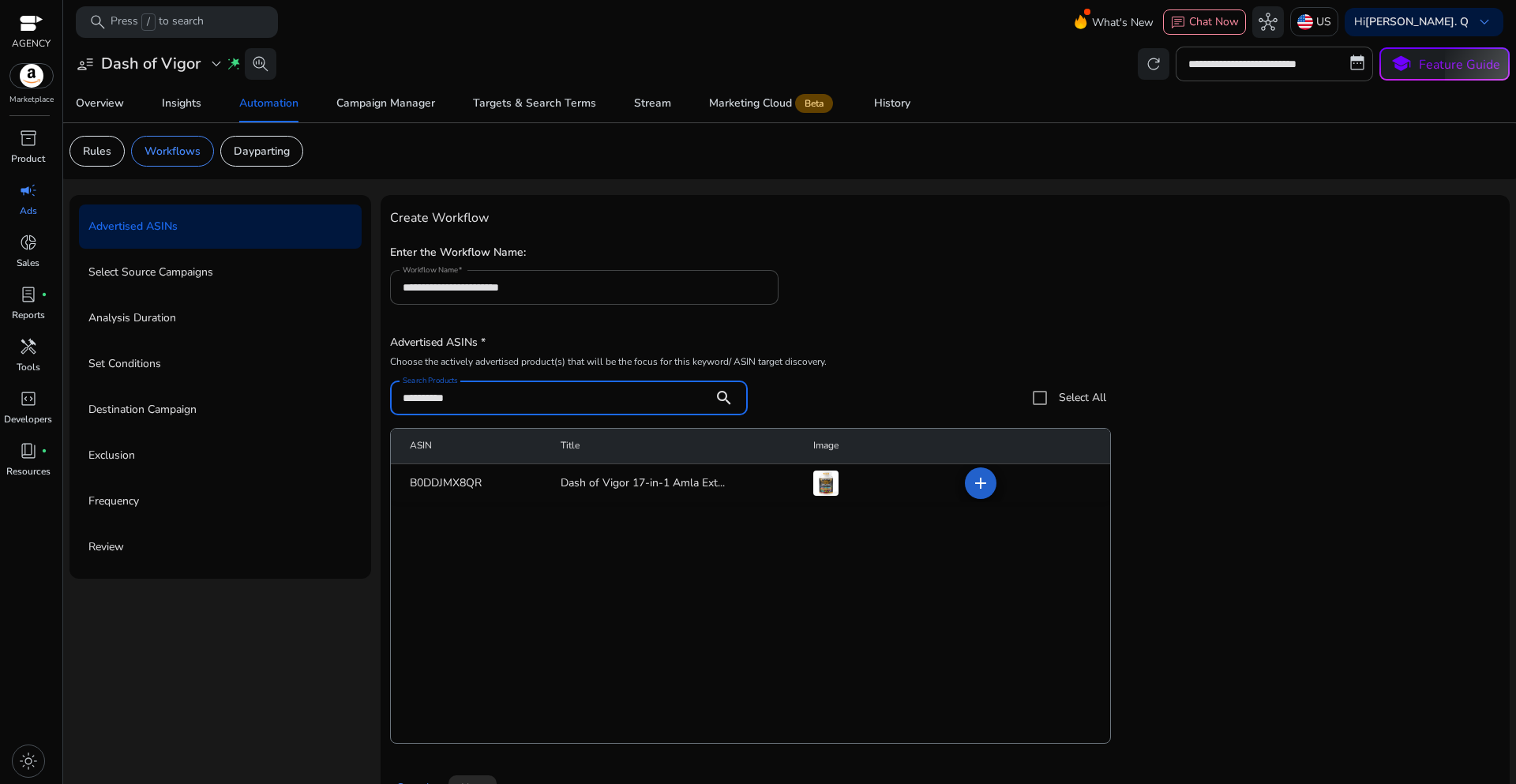
type input "**********"
click at [979, 485] on mat-icon "add" at bounding box center [980, 482] width 19 height 19
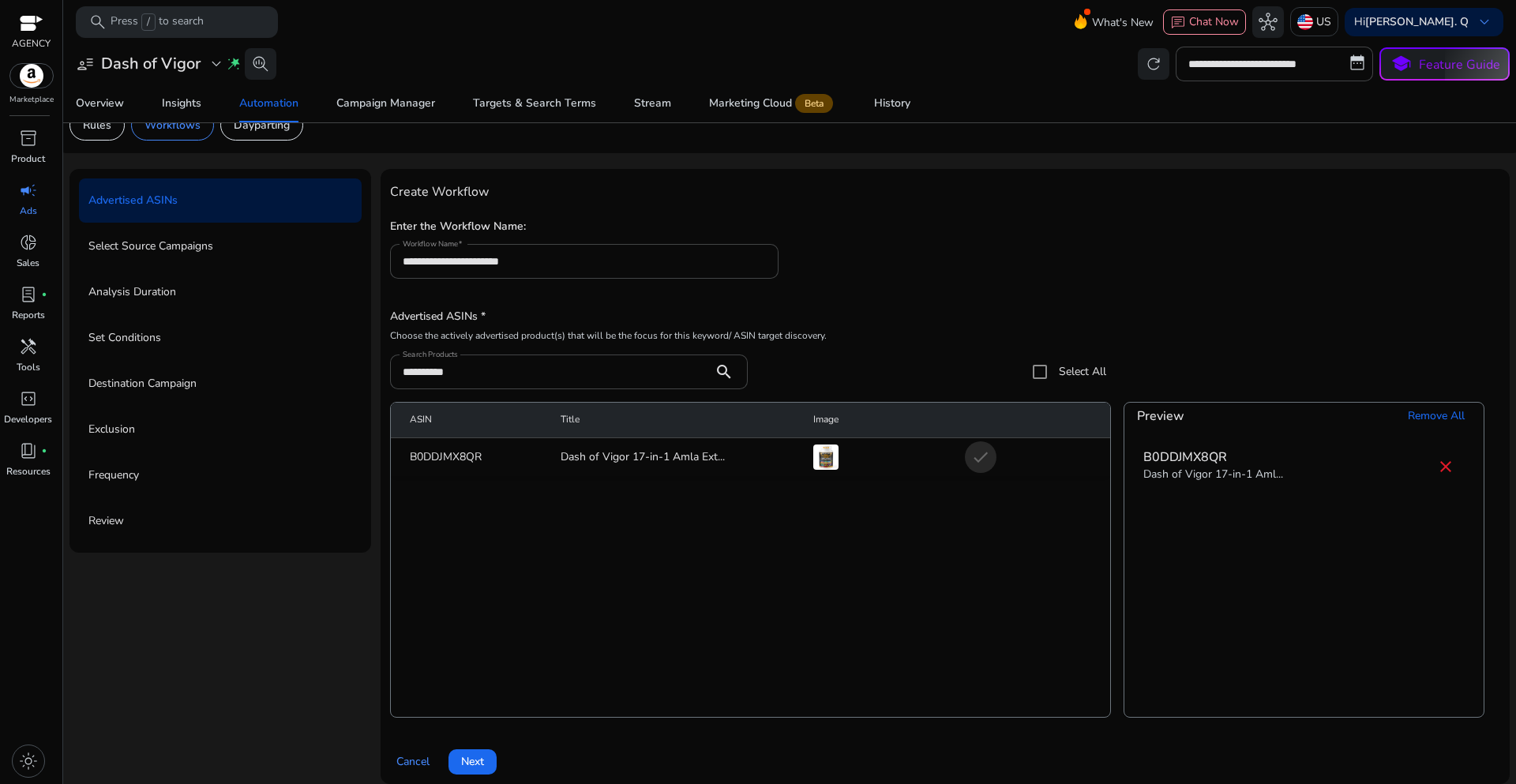
scroll to position [39, 0]
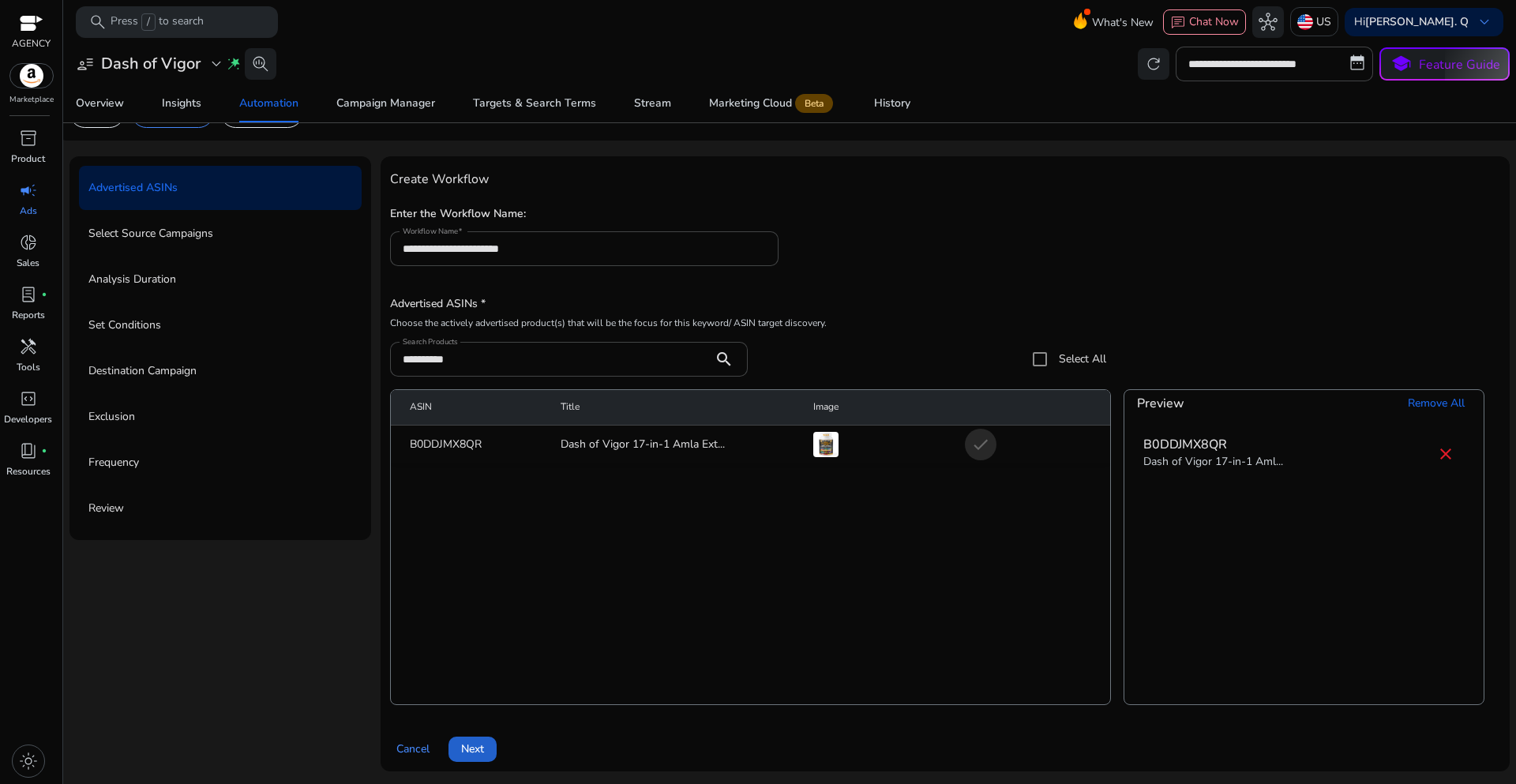
click at [483, 746] on span "Next" at bounding box center [472, 748] width 23 height 17
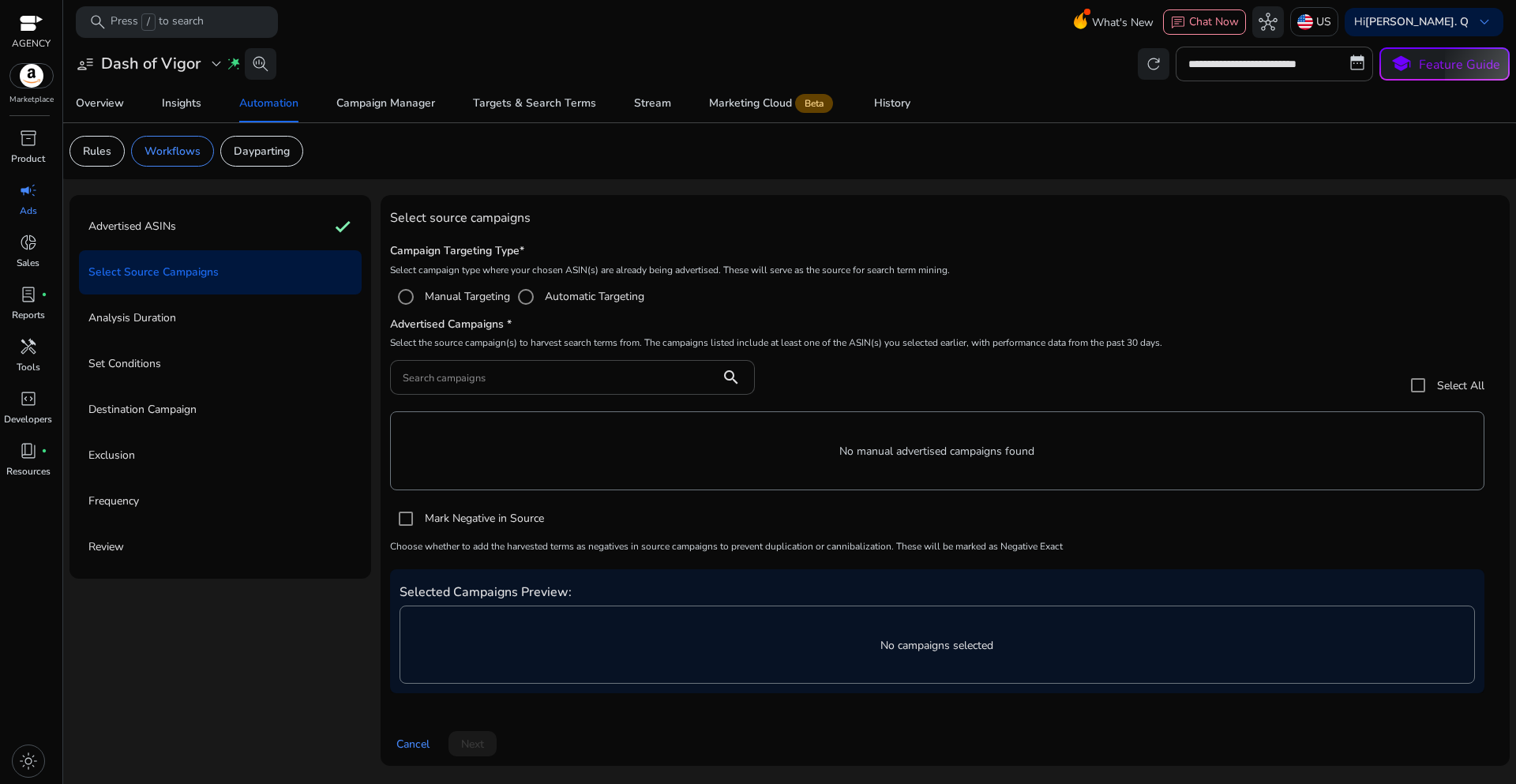
scroll to position [0, 0]
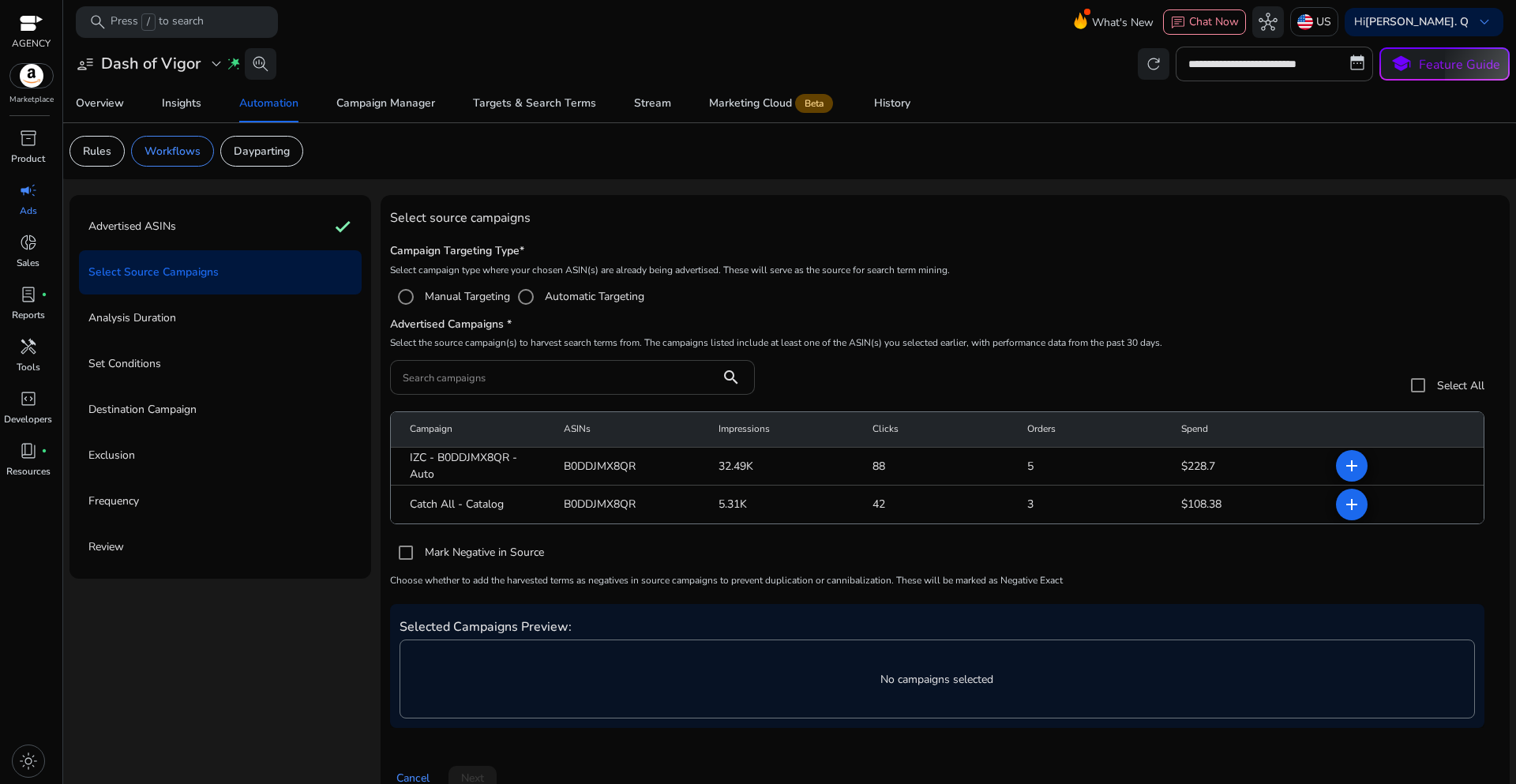
click at [480, 378] on input "Search campaigns" at bounding box center [555, 377] width 305 height 17
paste input "**********"
type input "**********"
click at [1348, 465] on mat-icon "add" at bounding box center [1352, 465] width 19 height 19
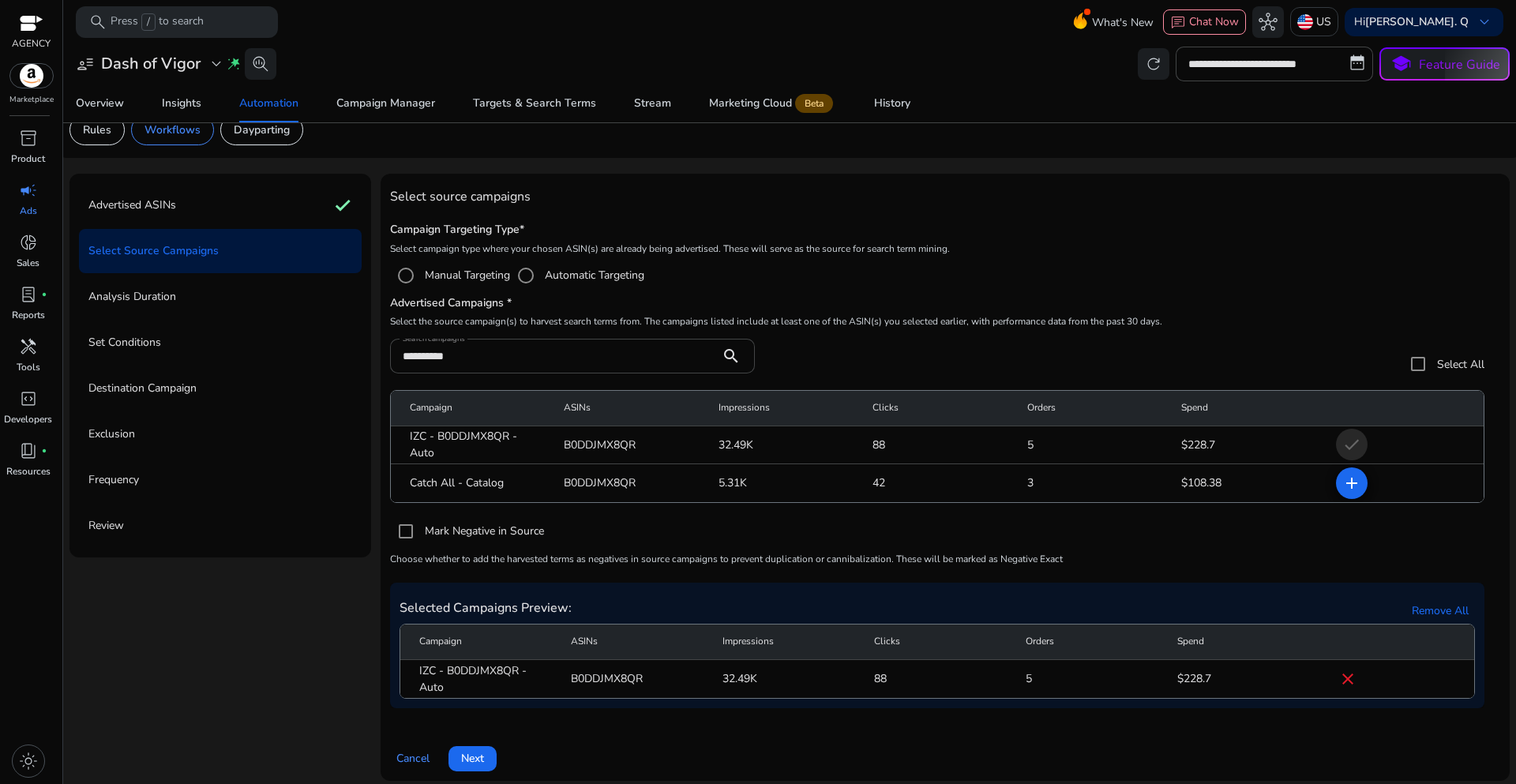
scroll to position [31, 0]
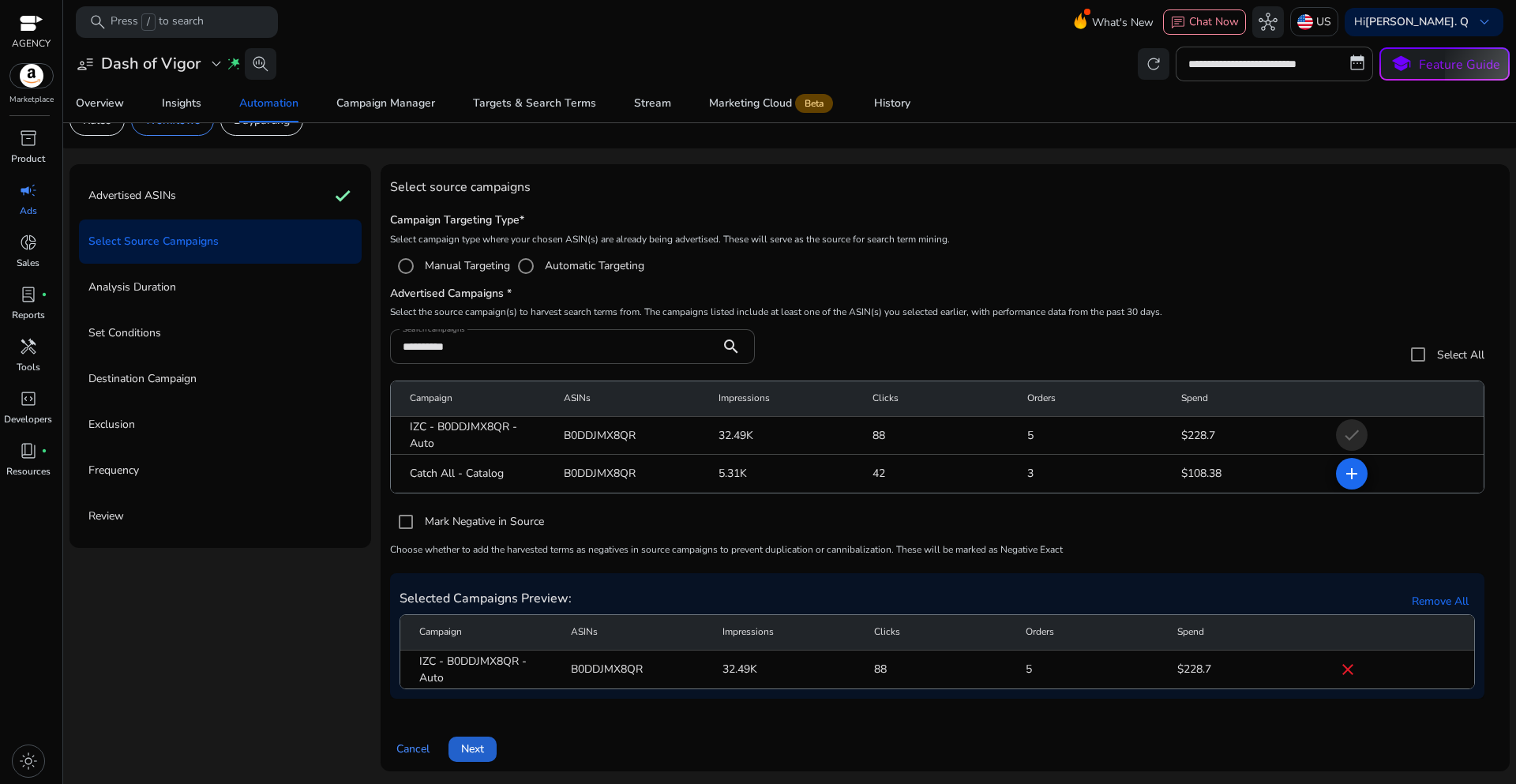
click at [479, 750] on span "Next" at bounding box center [472, 748] width 23 height 17
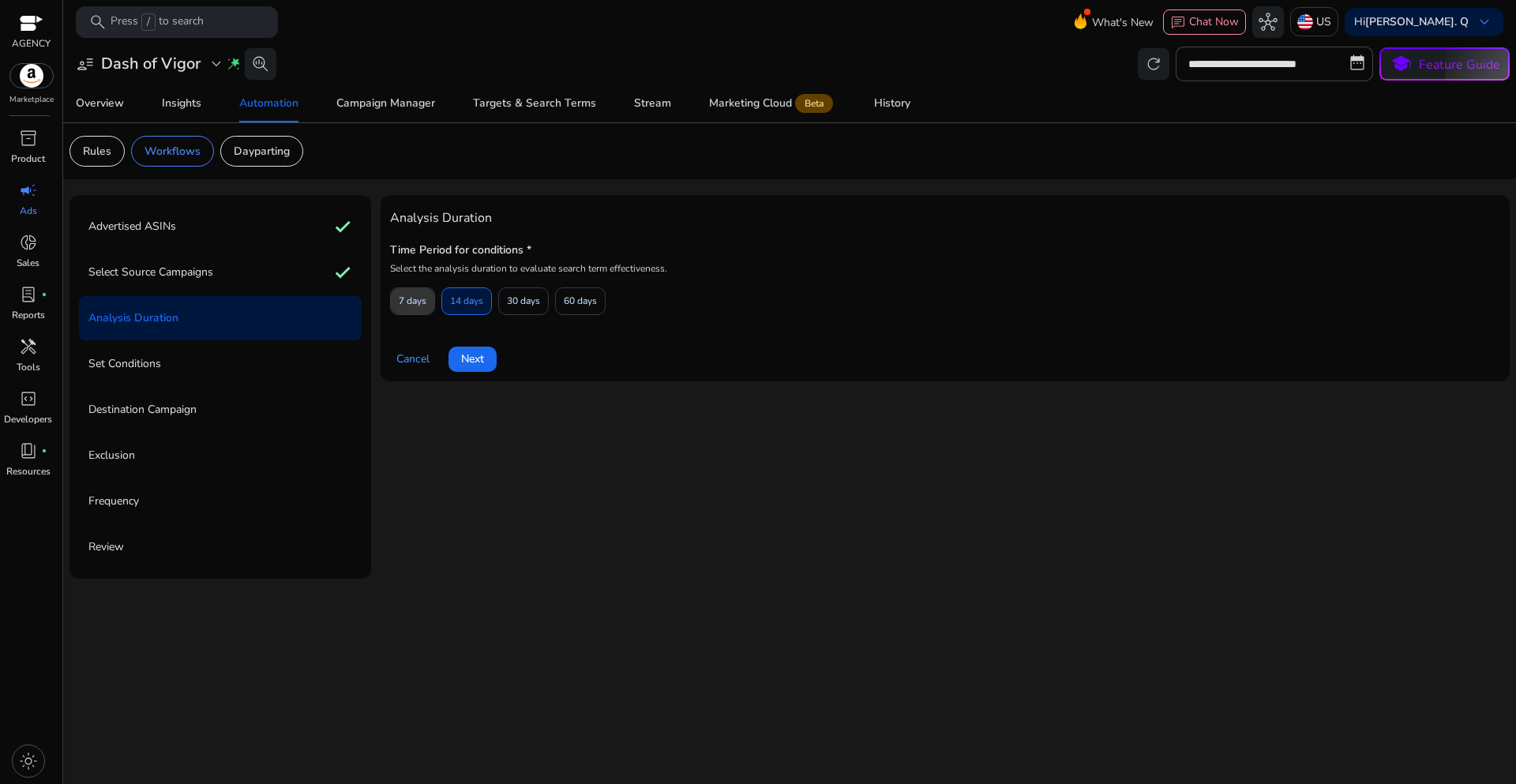
click at [408, 298] on span "7 days" at bounding box center [413, 301] width 28 height 28
click at [464, 363] on span "Next" at bounding box center [472, 359] width 23 height 17
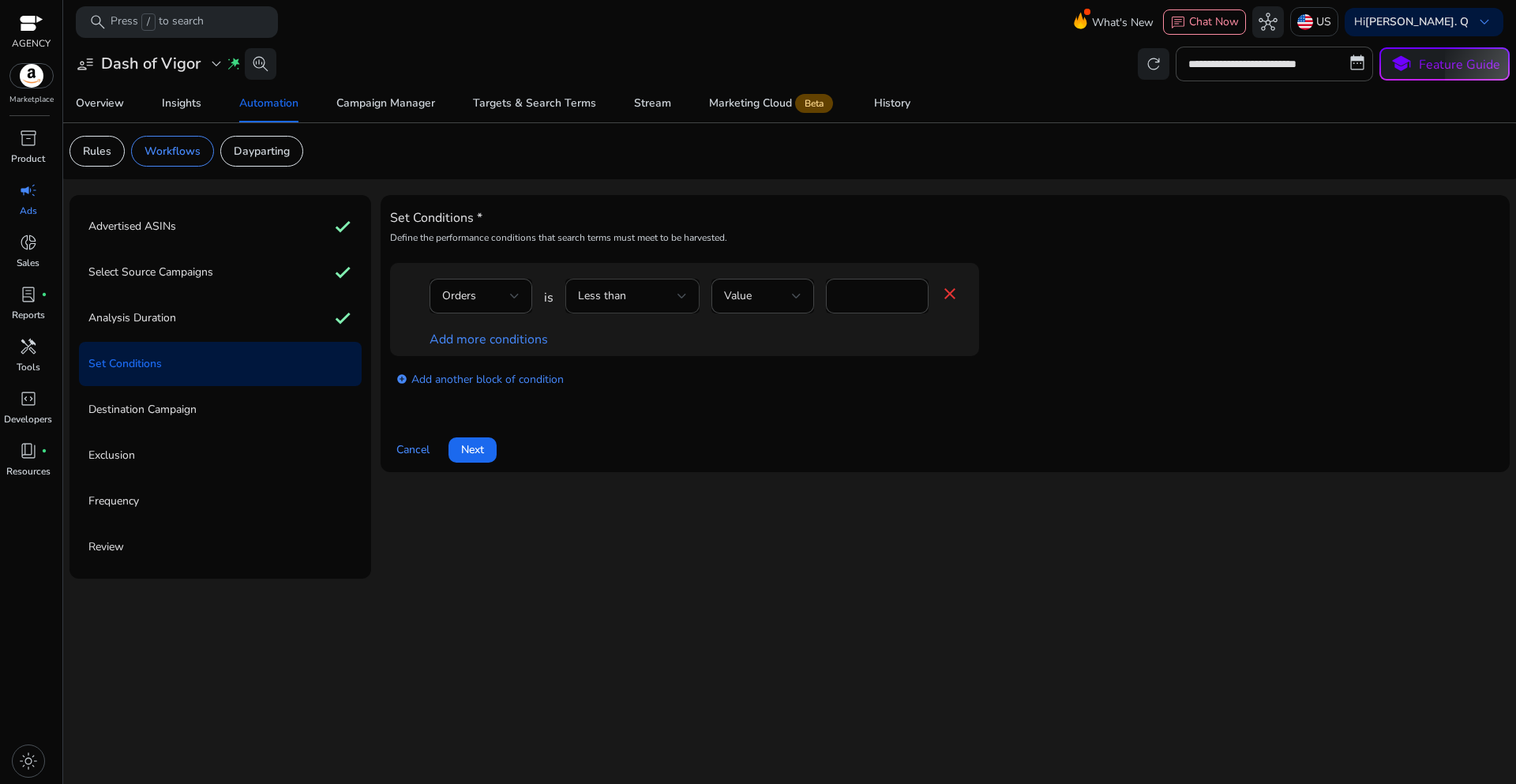
click at [623, 300] on span "Less than" at bounding box center [602, 295] width 48 height 15
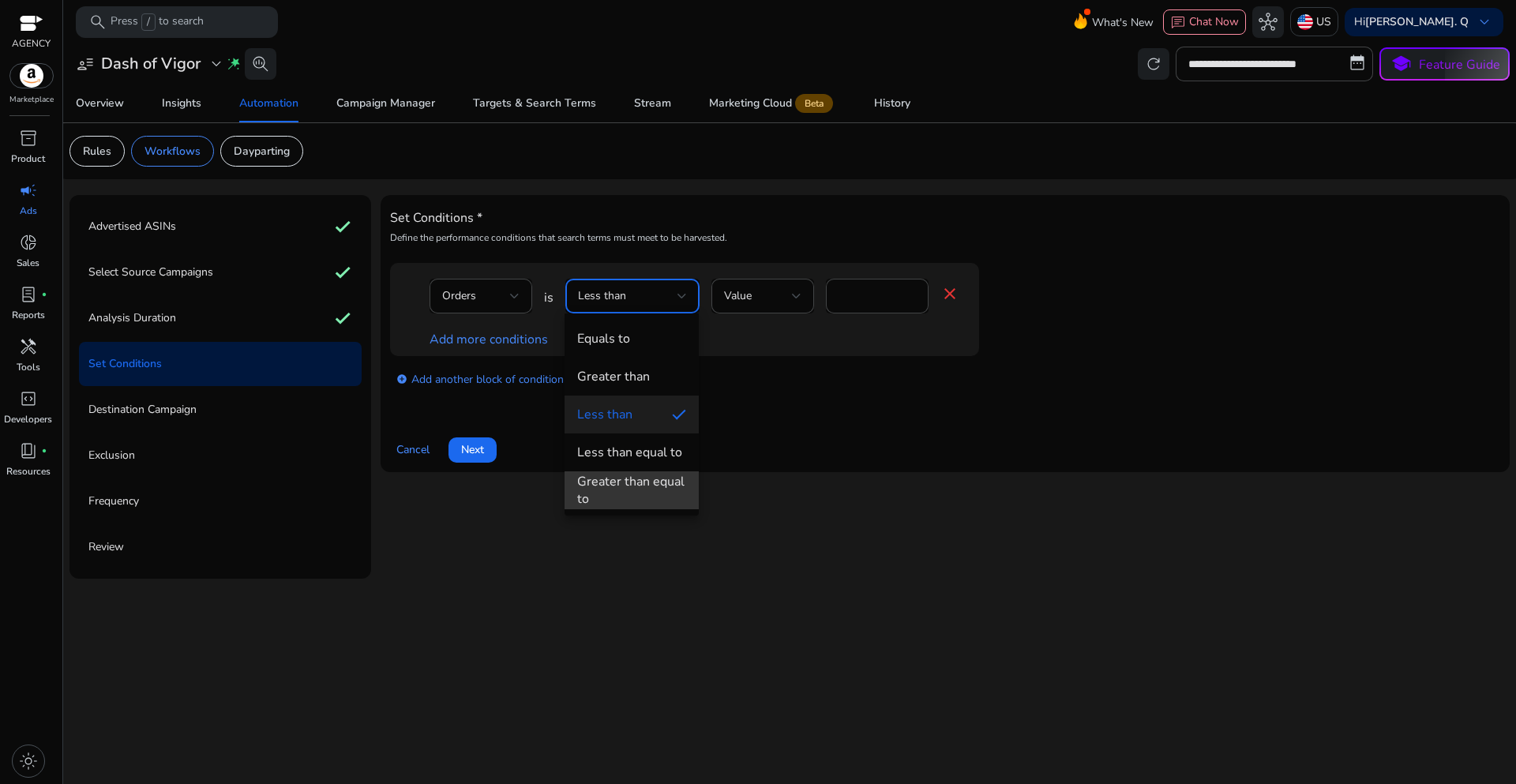
click at [618, 481] on div "Greater than equal to" at bounding box center [631, 490] width 109 height 35
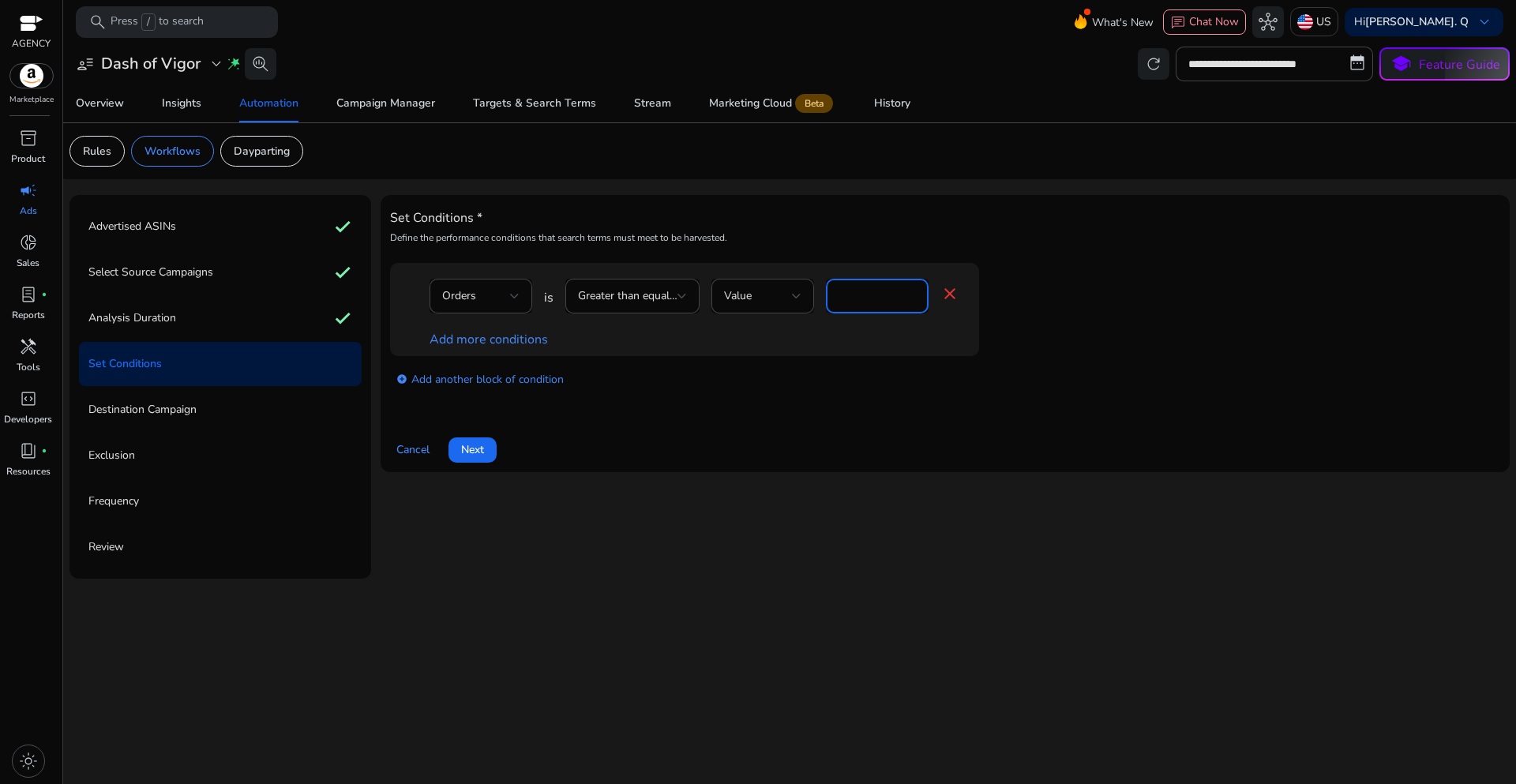
drag, startPoint x: 867, startPoint y: 300, endPoint x: 827, endPoint y: 294, distance: 40.4
click at [827, 294] on div "*" at bounding box center [877, 296] width 103 height 35
type input "*"
click at [758, 386] on div "add_circle Add another block of condition" at bounding box center [716, 378] width 652 height 44
click at [516, 344] on link "Add more conditions" at bounding box center [488, 339] width 119 height 17
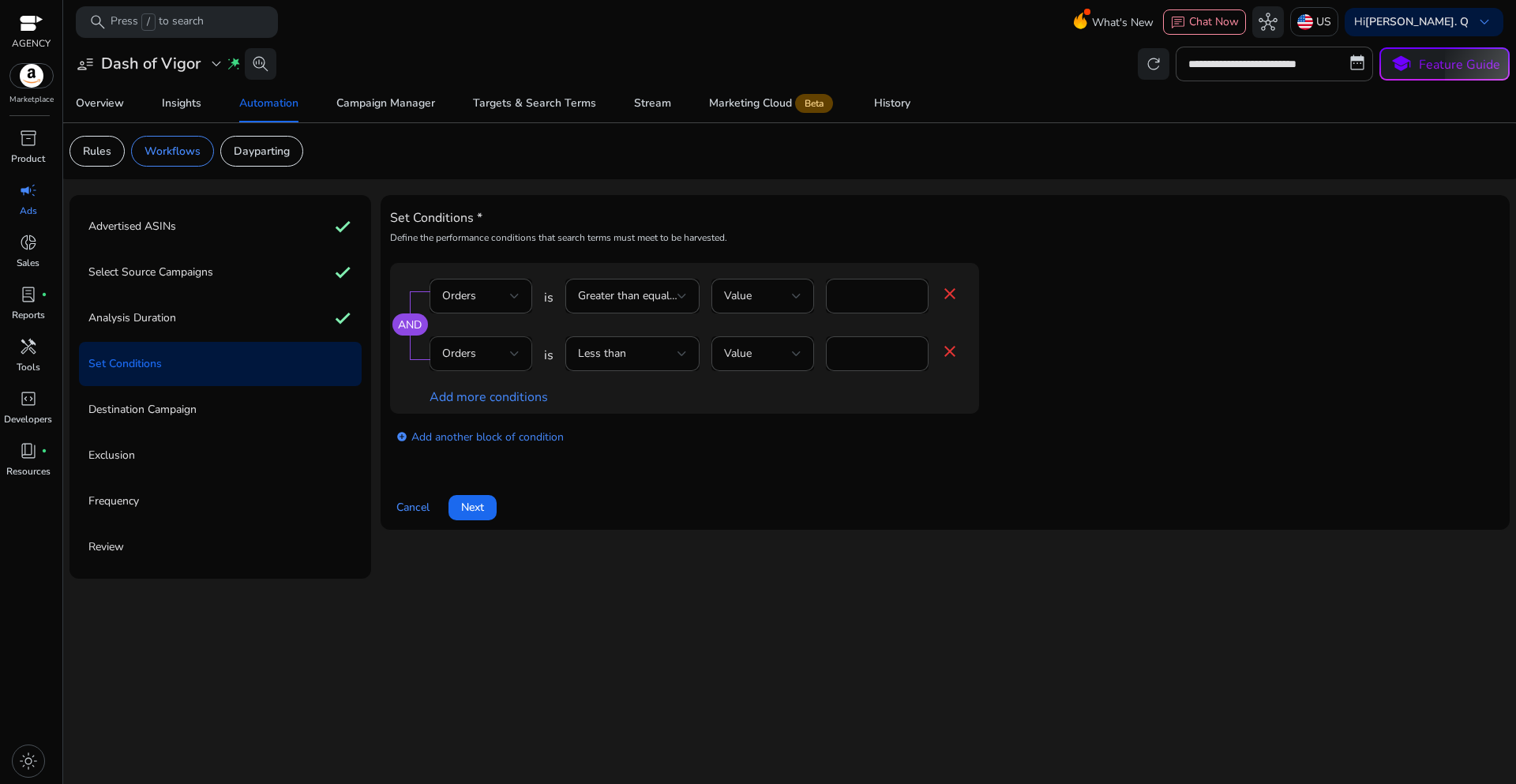
click at [504, 356] on div "Orders" at bounding box center [476, 353] width 68 height 17
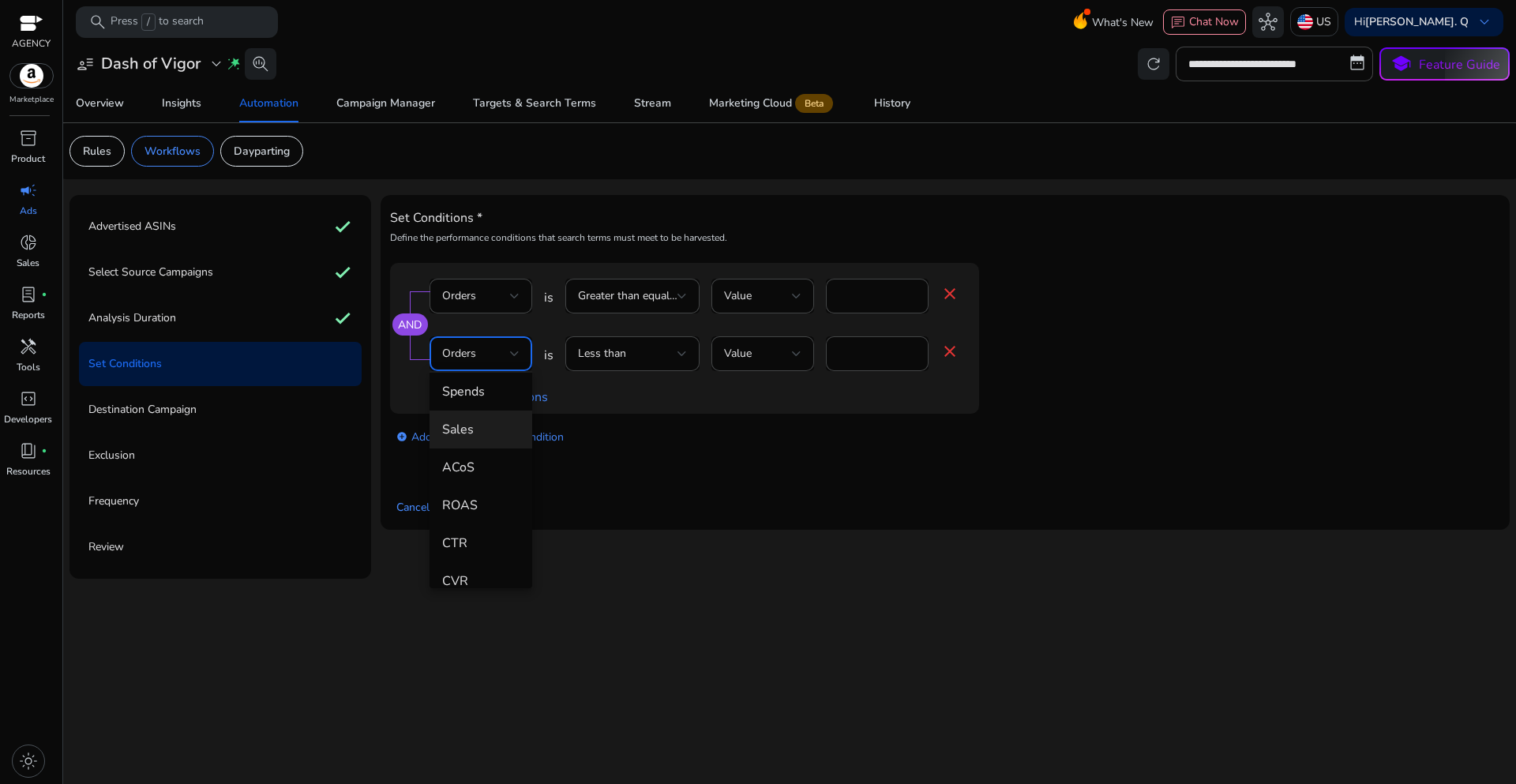
scroll to position [157, 0]
click at [461, 474] on span "ACoS" at bounding box center [481, 465] width 78 height 17
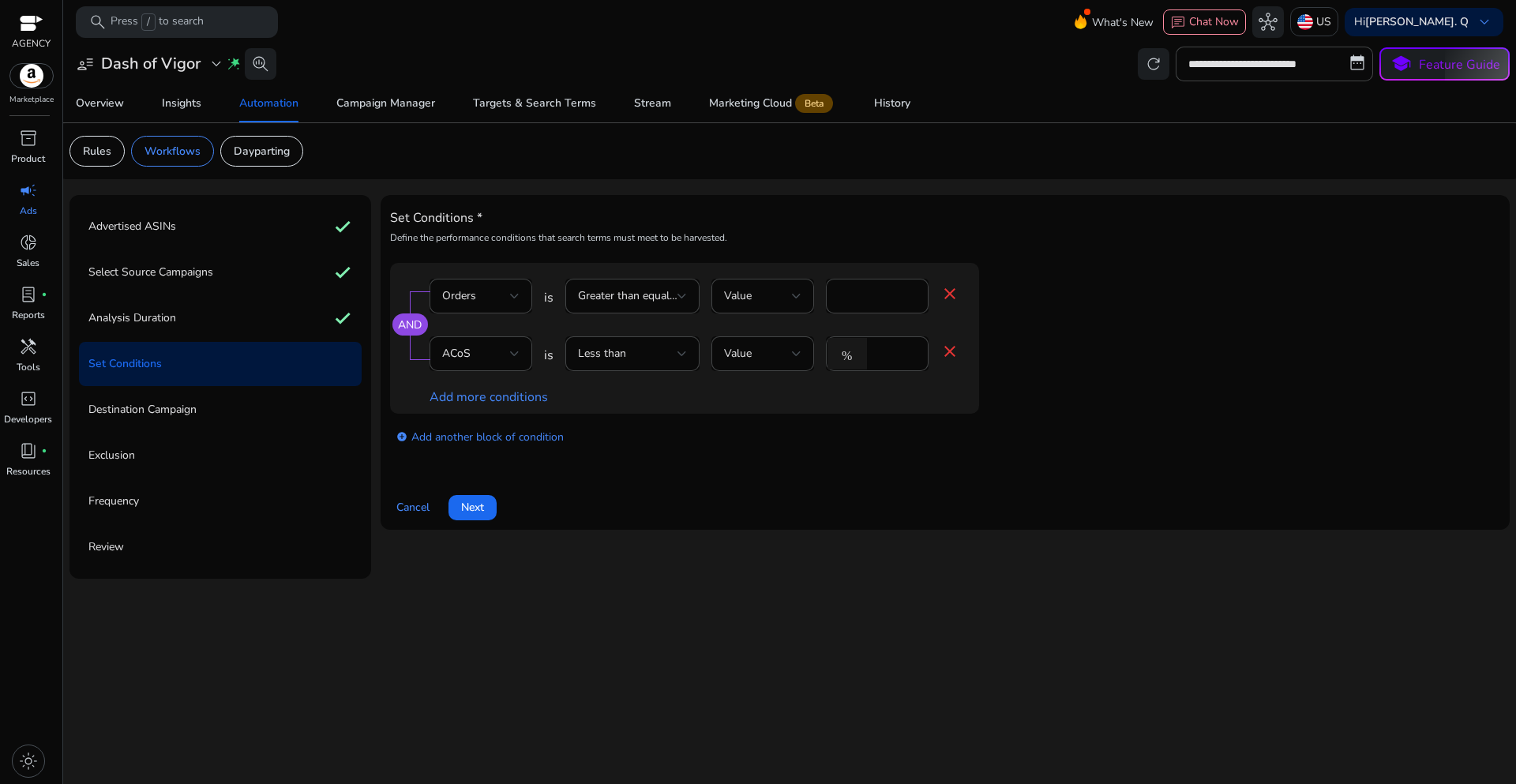
click at [679, 453] on div "add_circle Add another block of condition" at bounding box center [716, 435] width 652 height 44
click at [678, 356] on div at bounding box center [683, 354] width 10 height 6
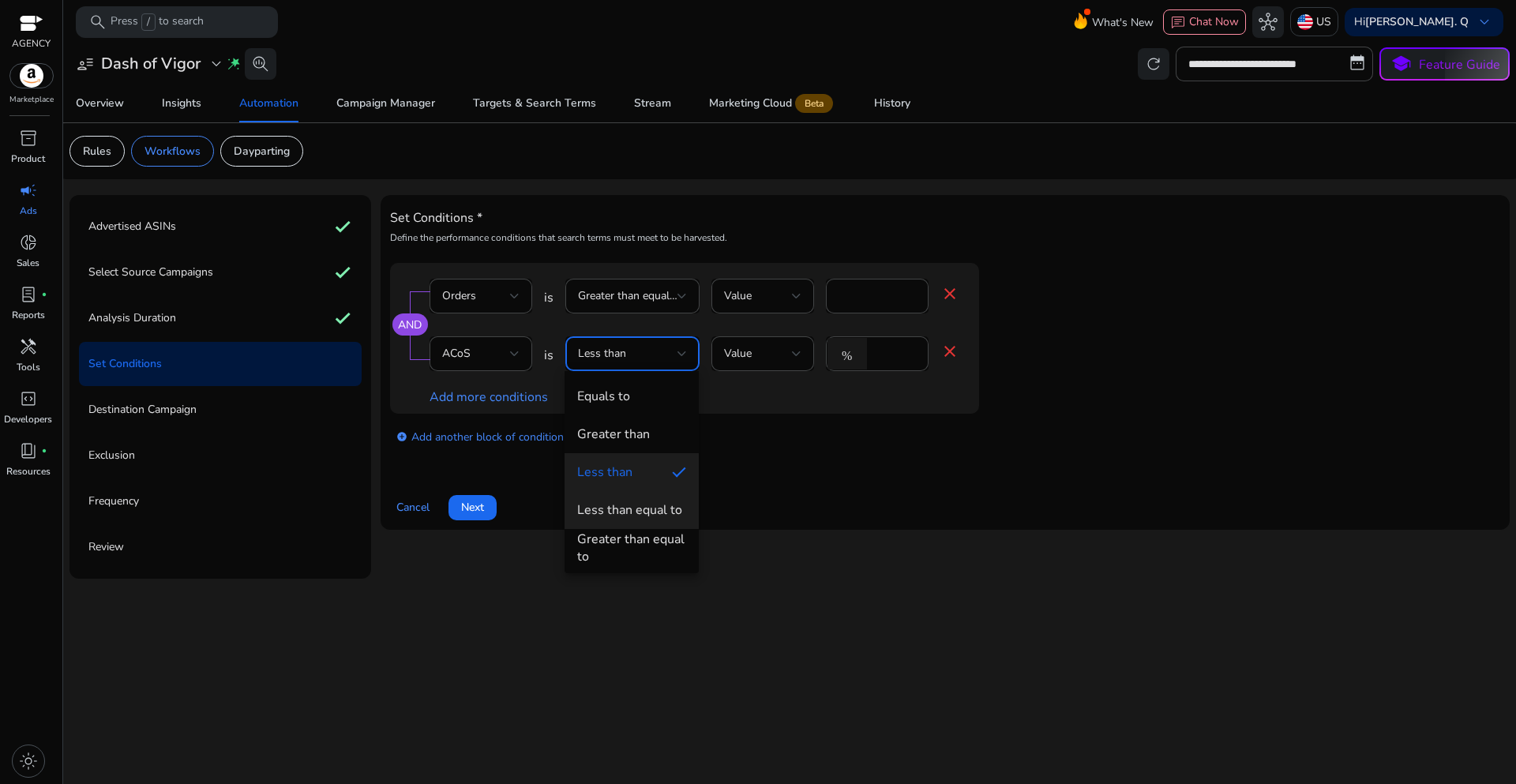
click at [642, 505] on div "Less than equal to" at bounding box center [629, 509] width 105 height 17
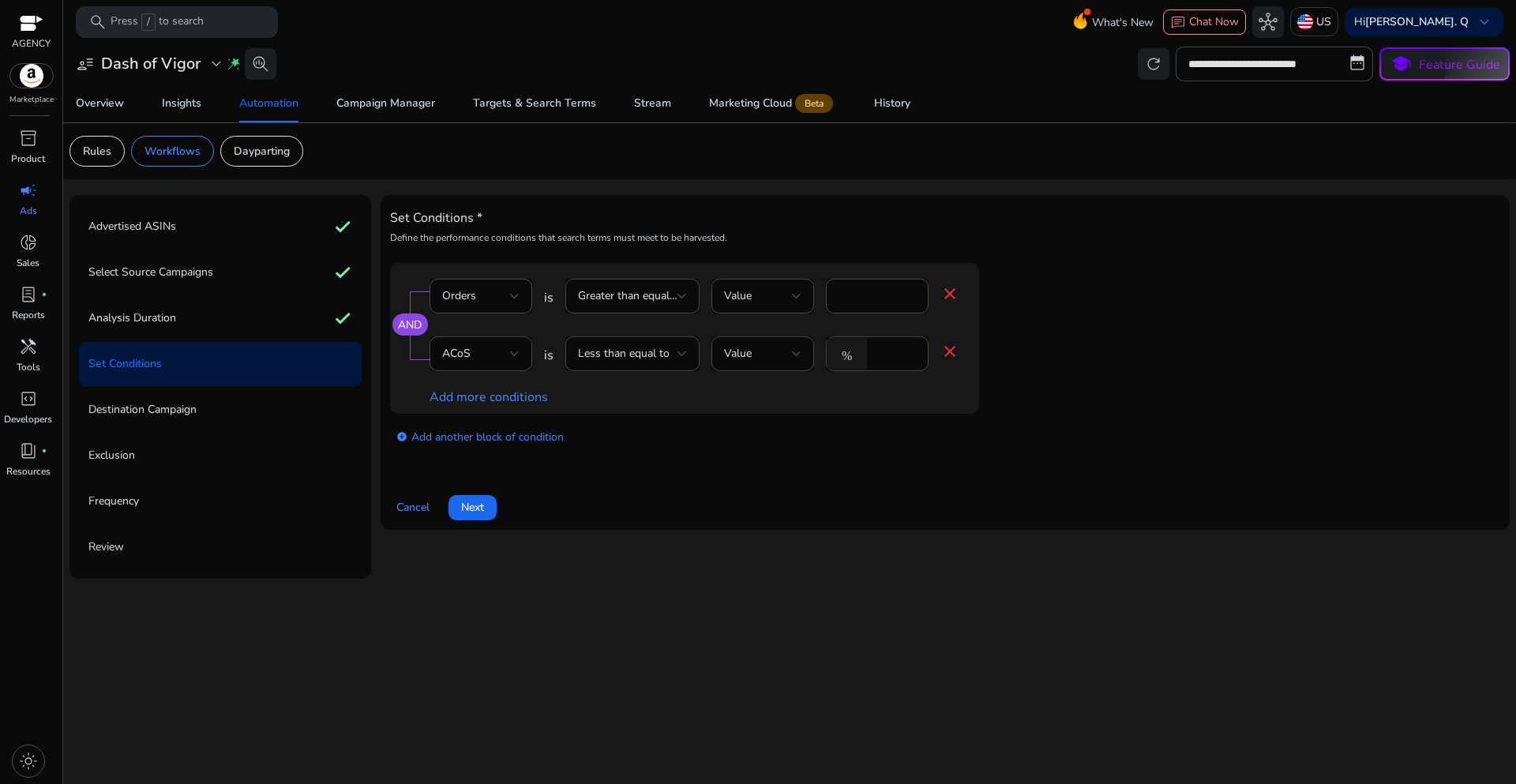
click at [751, 456] on div "add_circle Add another block of condition" at bounding box center [716, 435] width 652 height 44
drag, startPoint x: 886, startPoint y: 356, endPoint x: 863, endPoint y: 357, distance: 23.0
click at [863, 357] on div "% *" at bounding box center [871, 353] width 90 height 35
type input "*****"
click at [1073, 370] on app-ppc-editable-conditions "AND Orders is Greater than equal to Value * close ACoS is Less than equal to Va…" at bounding box center [945, 361] width 1110 height 195
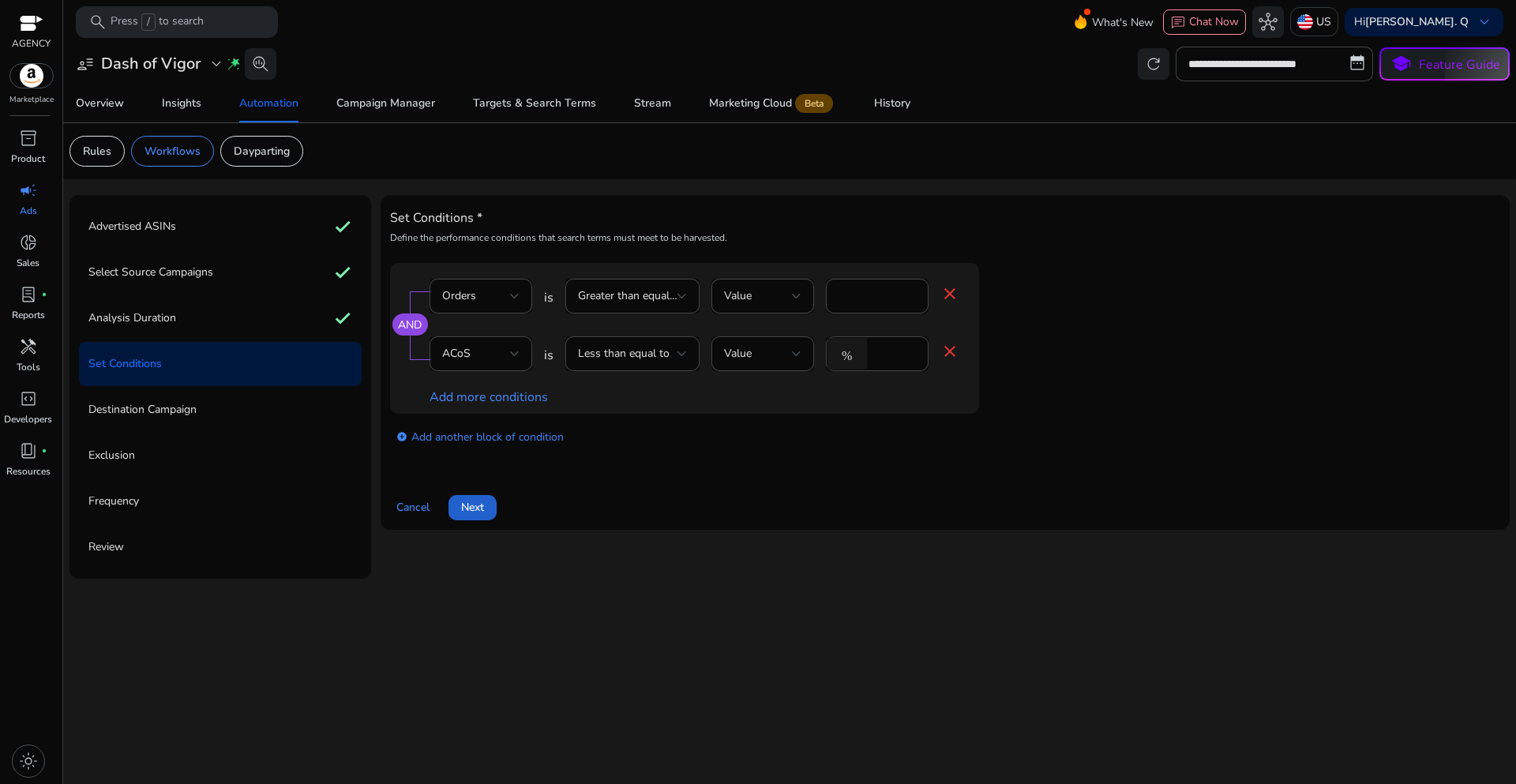
click at [473, 507] on span "Next" at bounding box center [472, 507] width 23 height 17
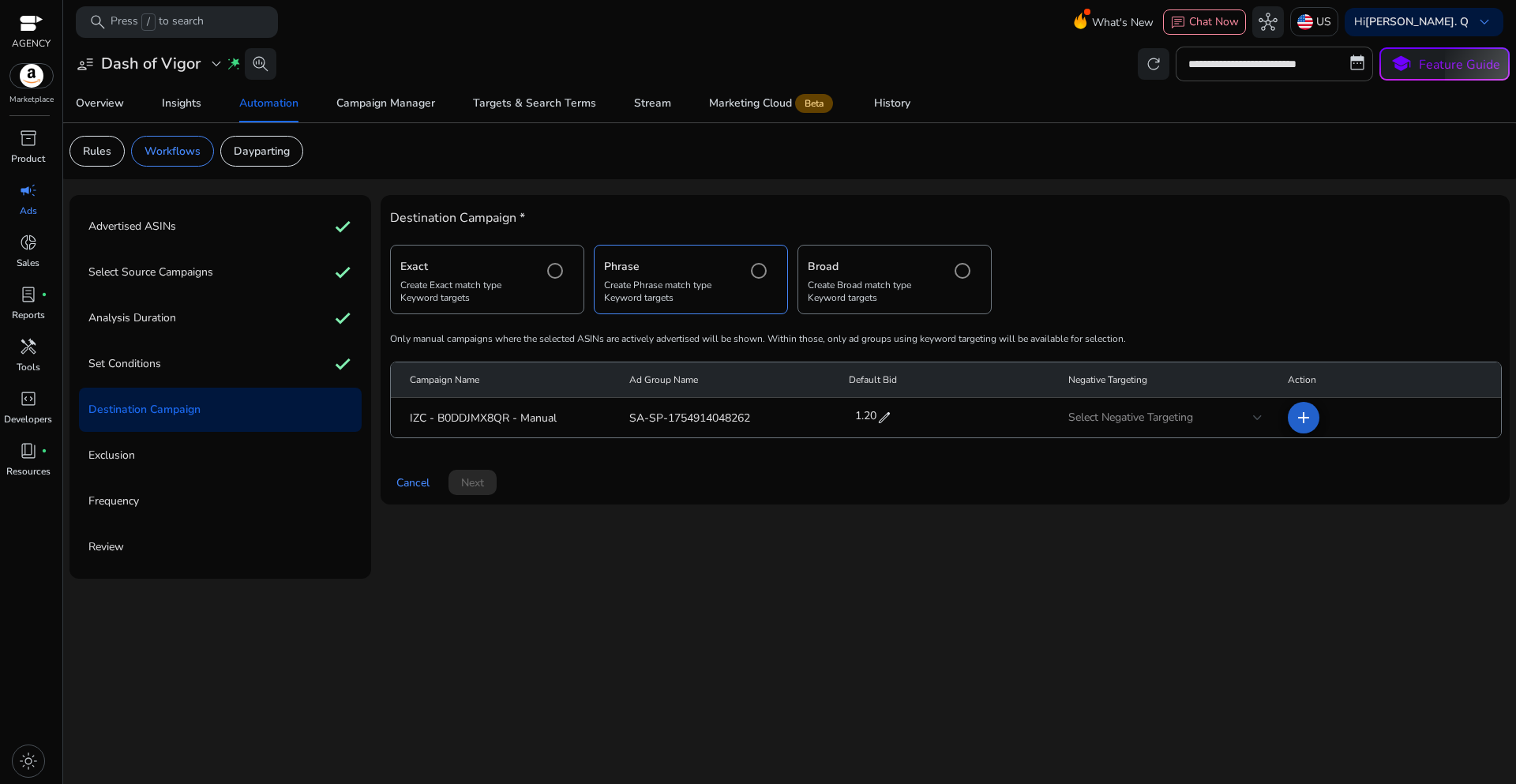
click at [1306, 420] on mat-icon "add" at bounding box center [1303, 417] width 19 height 19
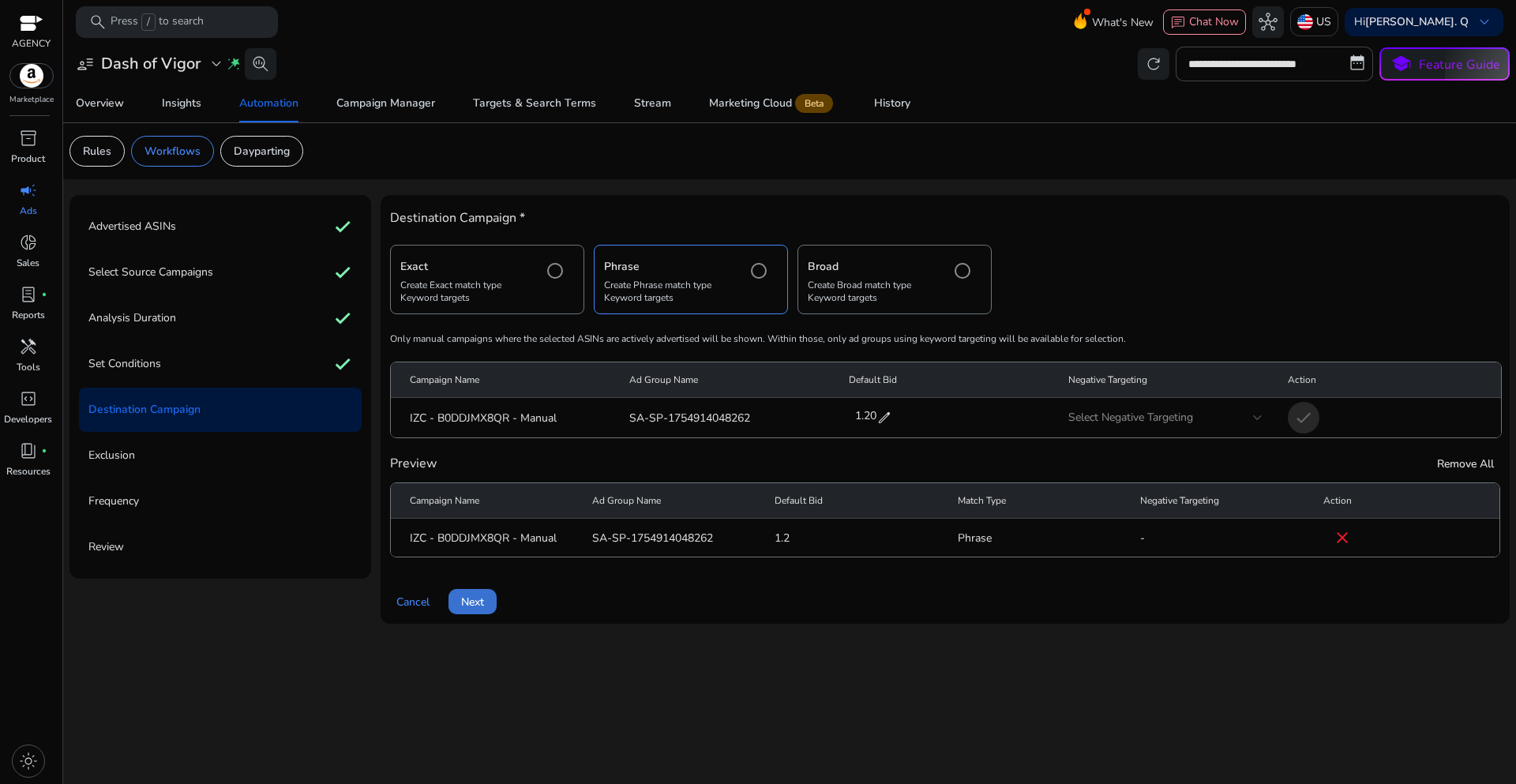
click at [466, 606] on span "Next" at bounding box center [472, 602] width 23 height 17
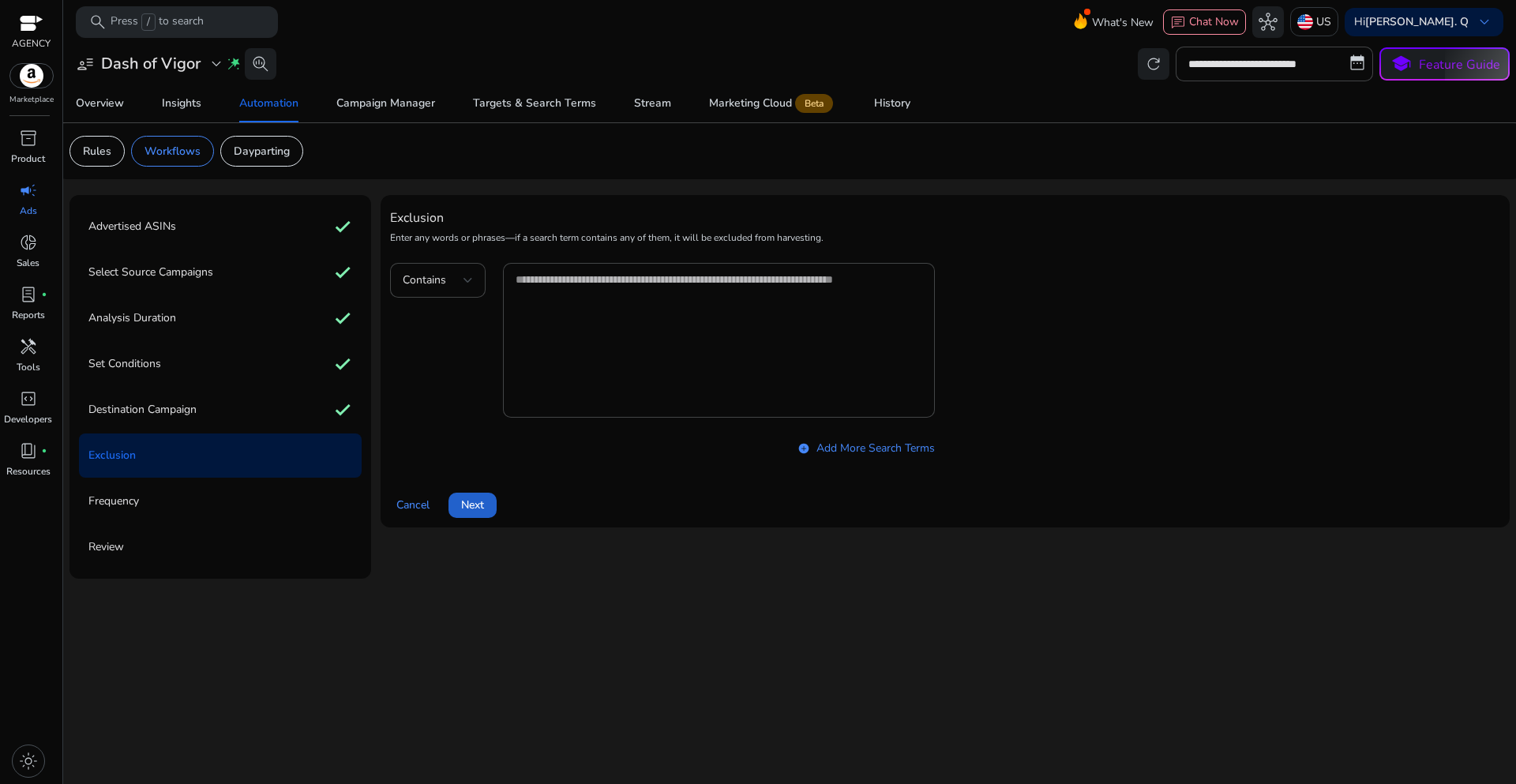
click at [480, 501] on span "Next" at bounding box center [472, 504] width 23 height 17
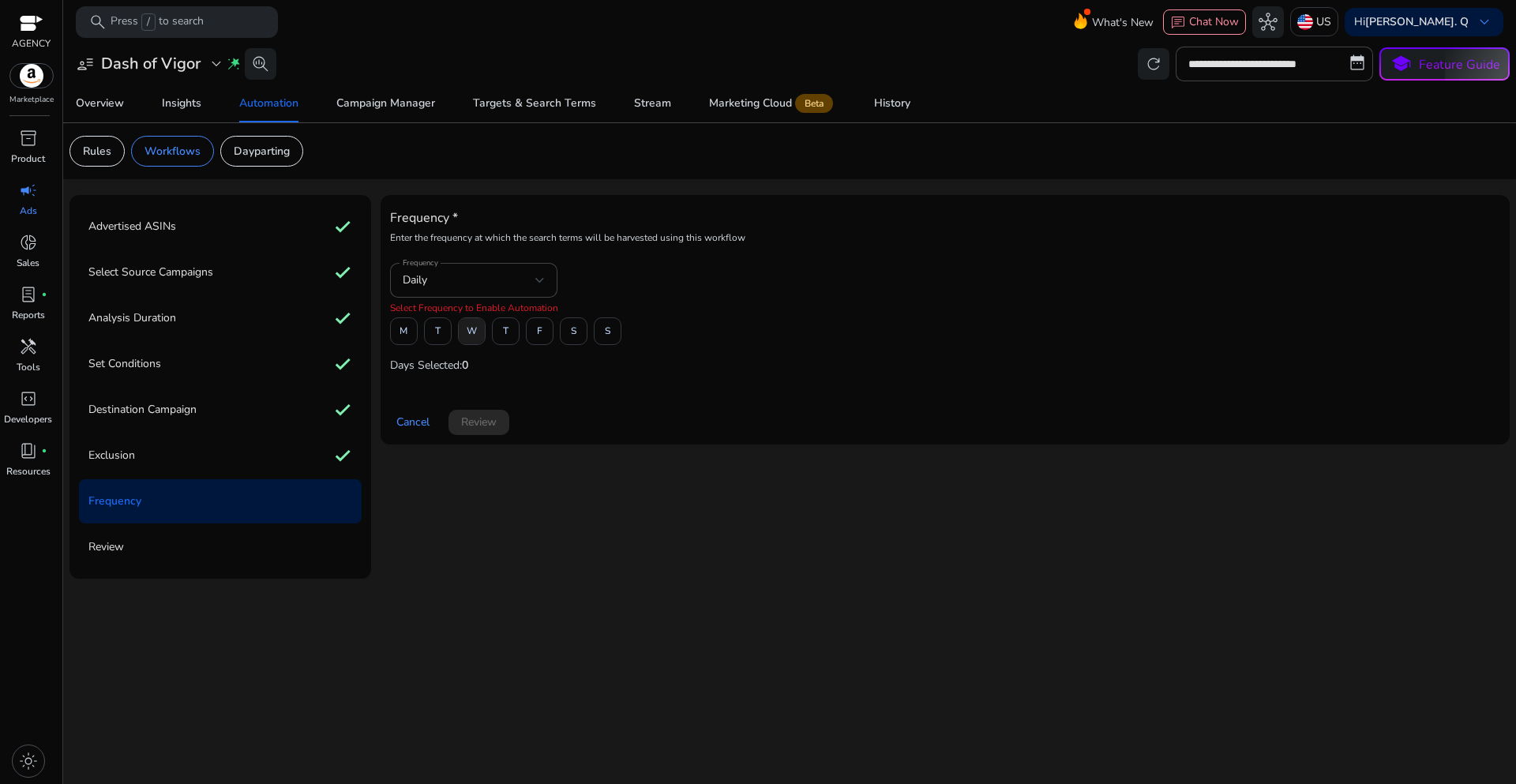
click at [476, 336] on span at bounding box center [471, 332] width 26 height 38
click at [476, 424] on span "Review" at bounding box center [479, 421] width 36 height 17
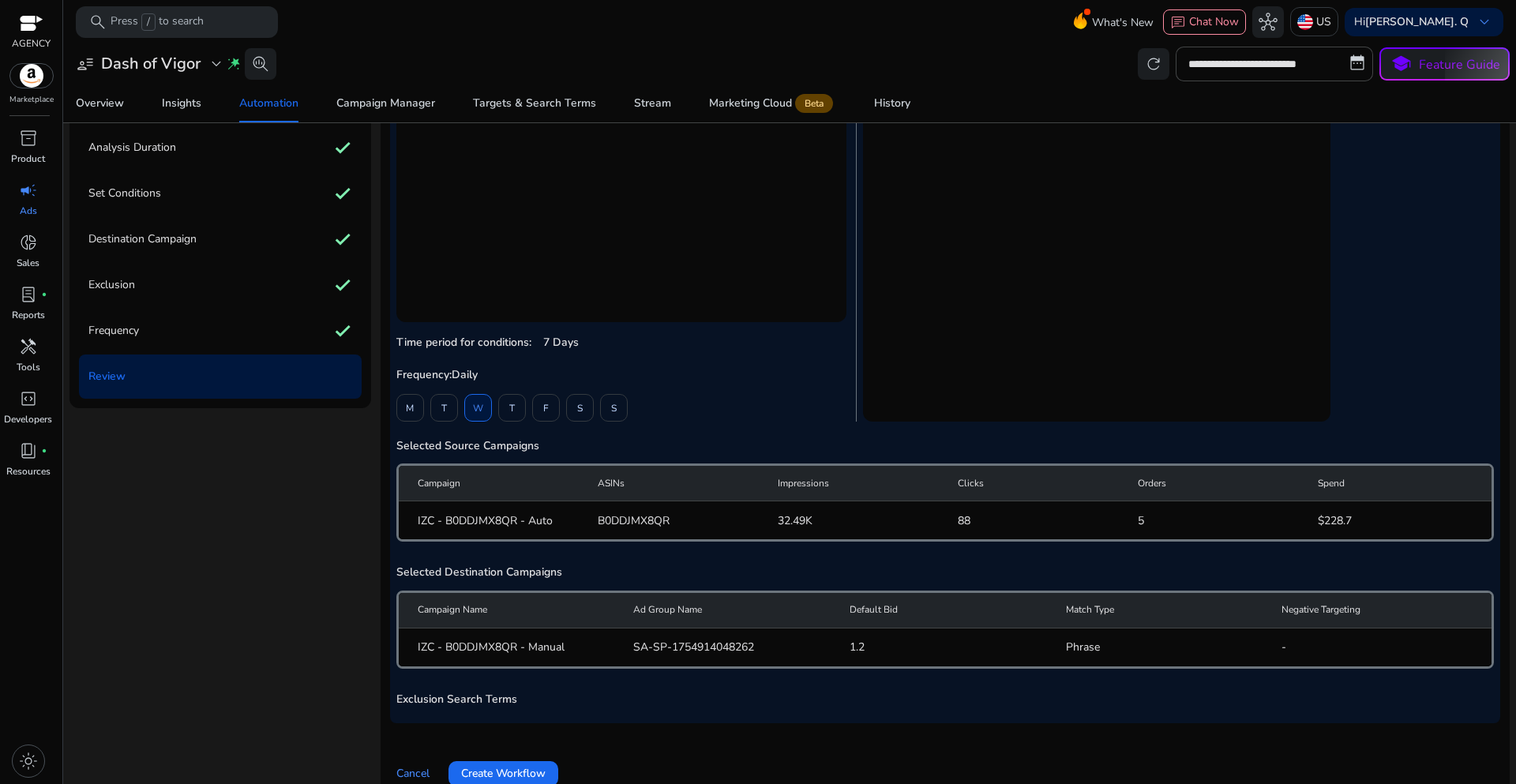
scroll to position [195, 0]
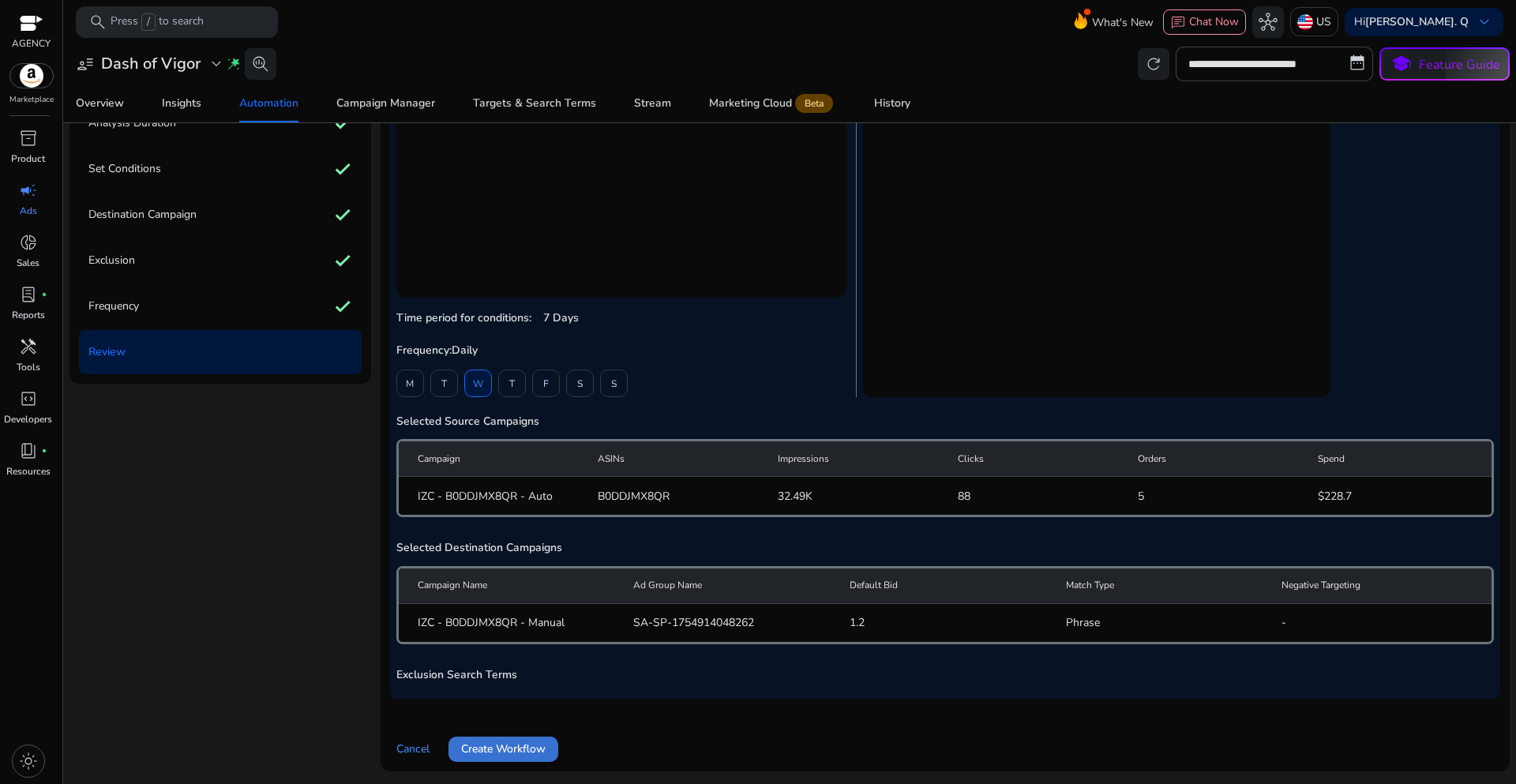
click at [510, 753] on span "Create Workflow" at bounding box center [503, 748] width 85 height 17
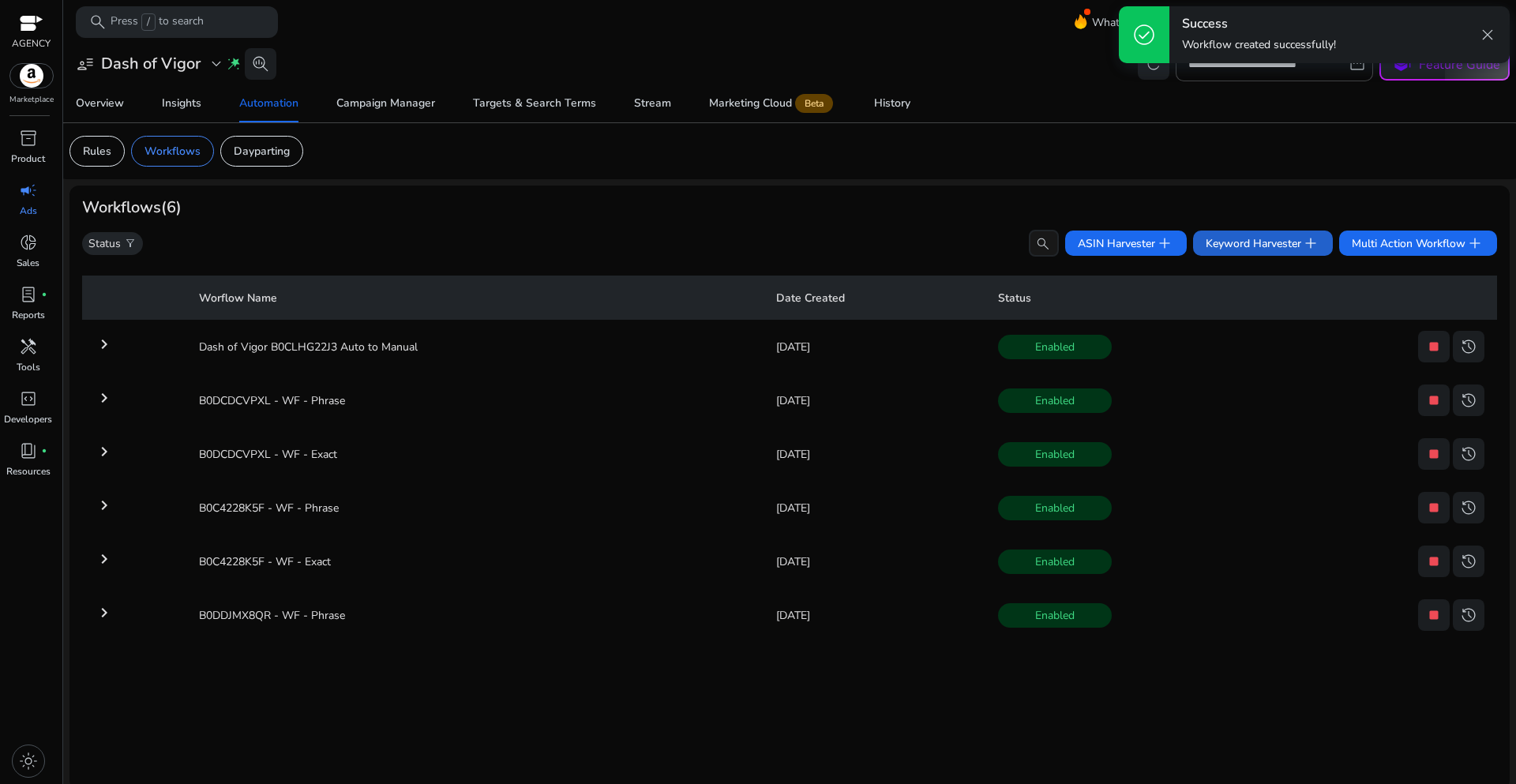
click at [1212, 249] on span "Keyword Harvester add" at bounding box center [1263, 242] width 115 height 19
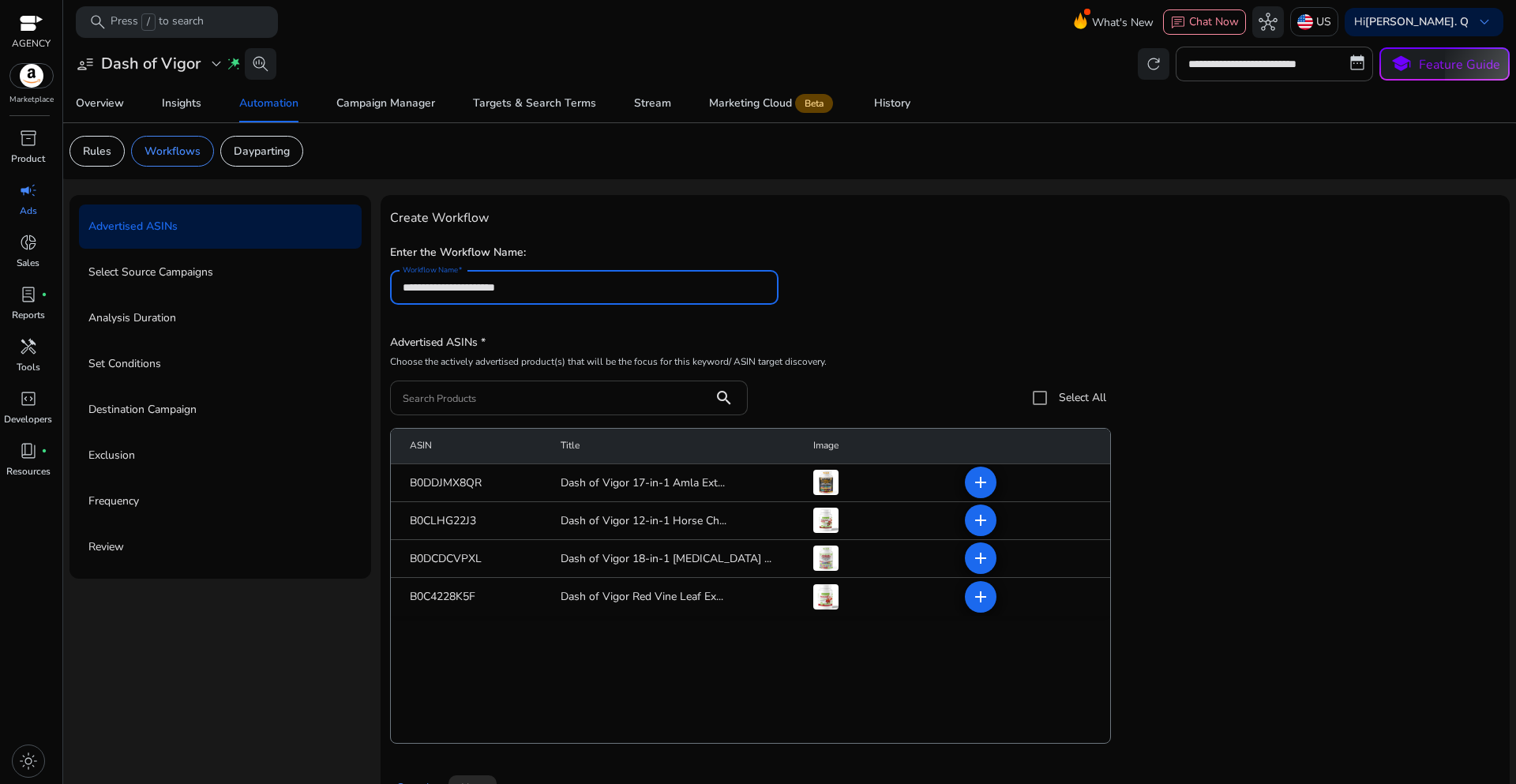
type input "**********"
click at [459, 395] on input "Search Products" at bounding box center [551, 397] width 298 height 17
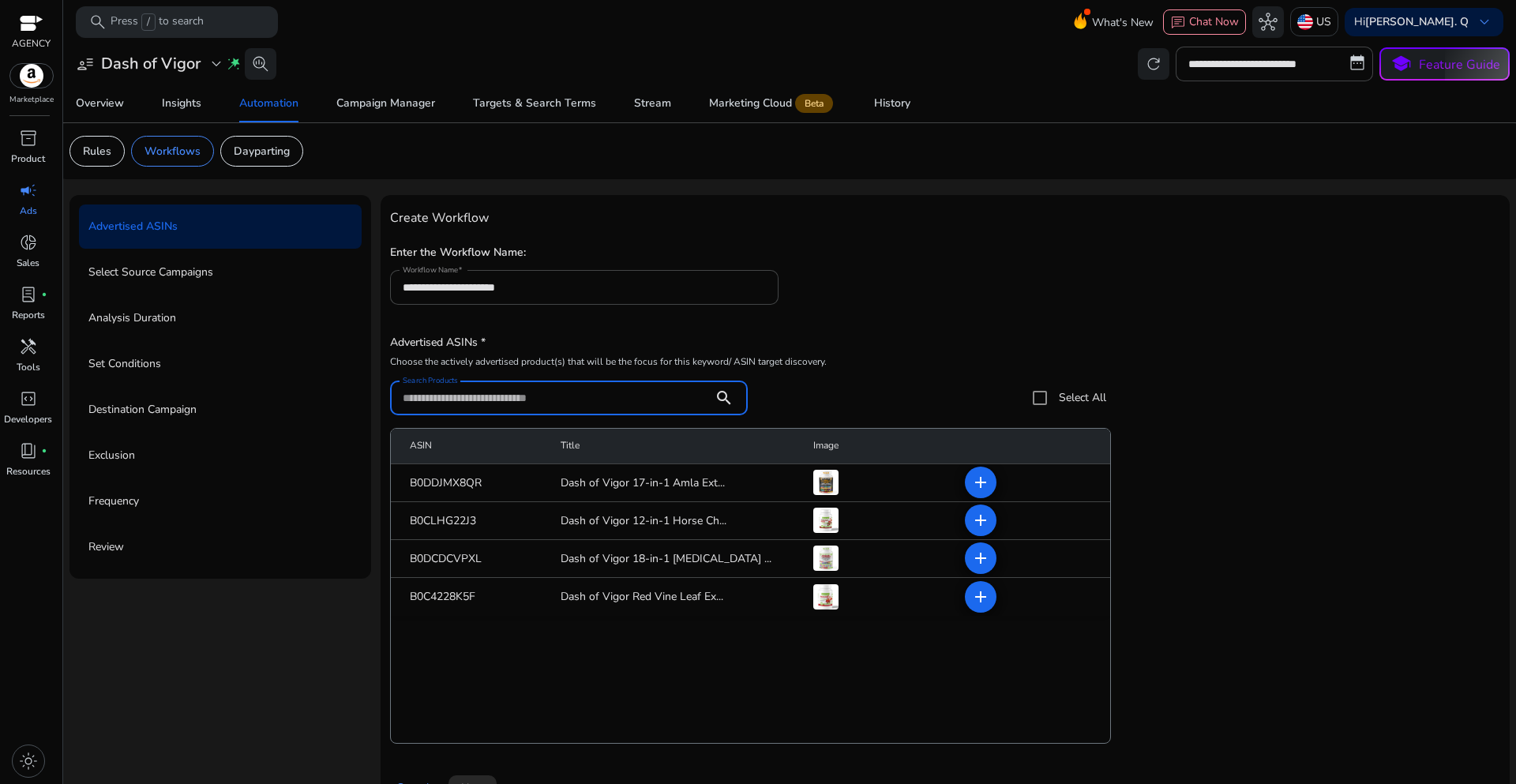
paste input "**********"
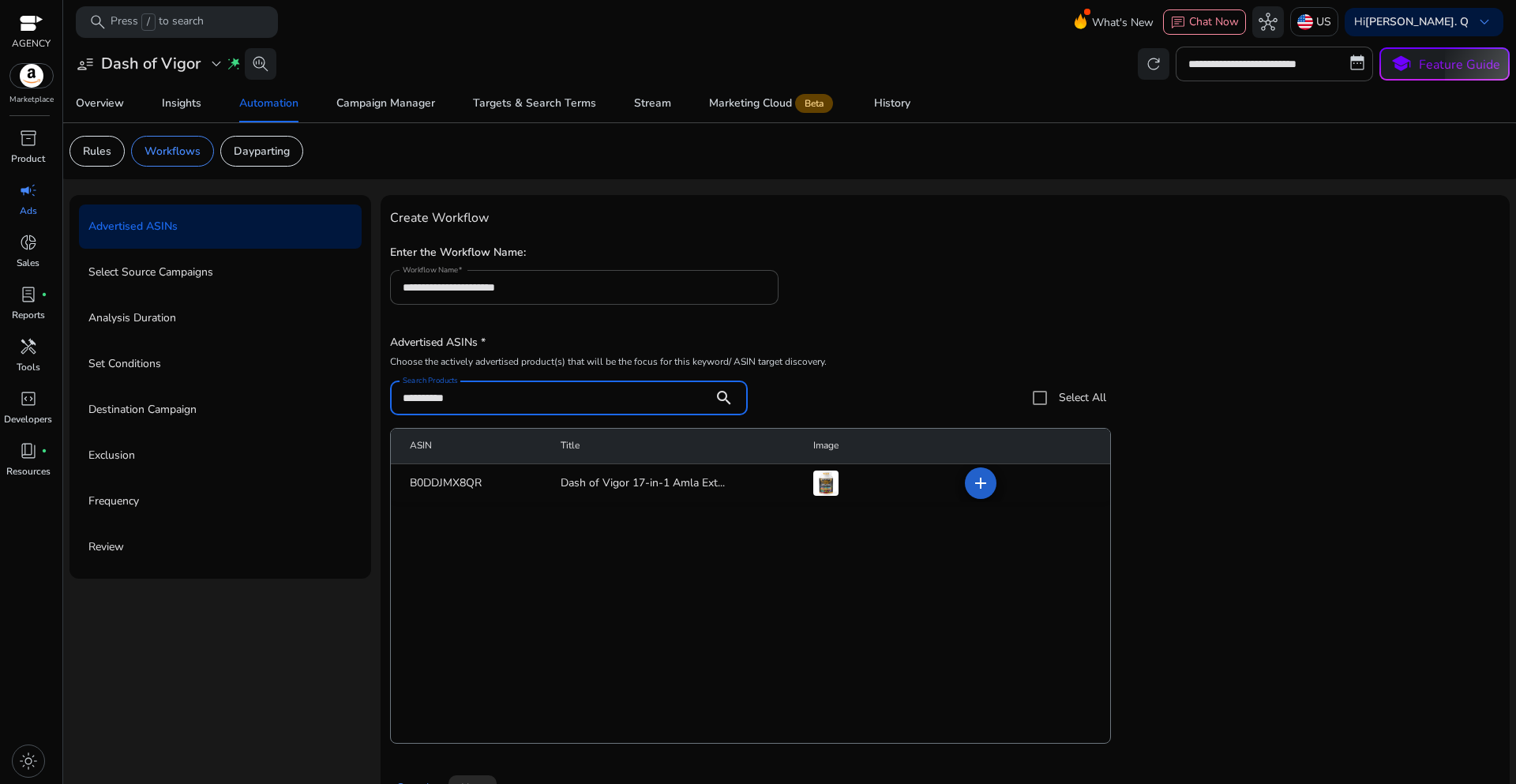
type input "**********"
click at [971, 490] on mat-icon "add" at bounding box center [980, 482] width 19 height 19
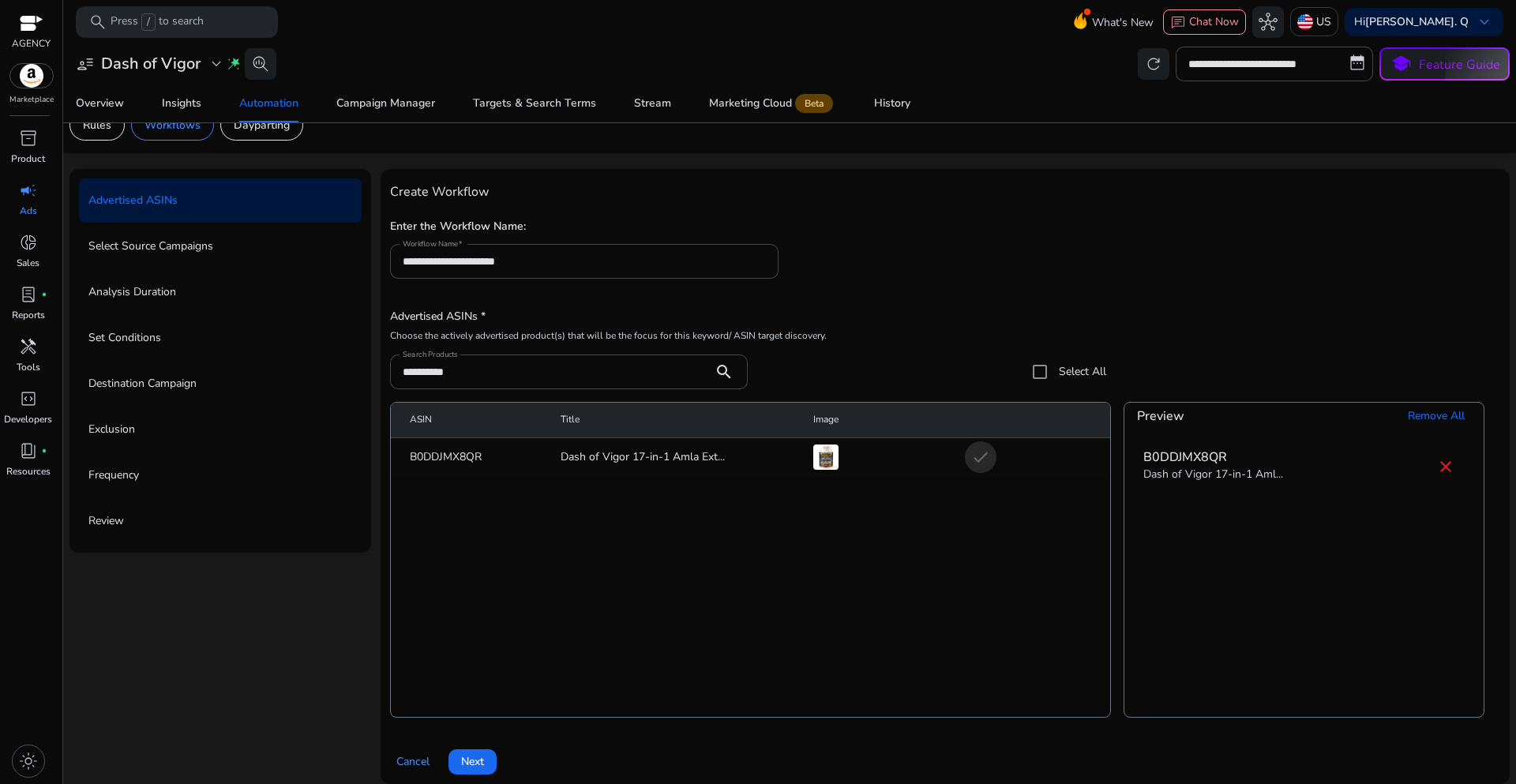
scroll to position [39, 0]
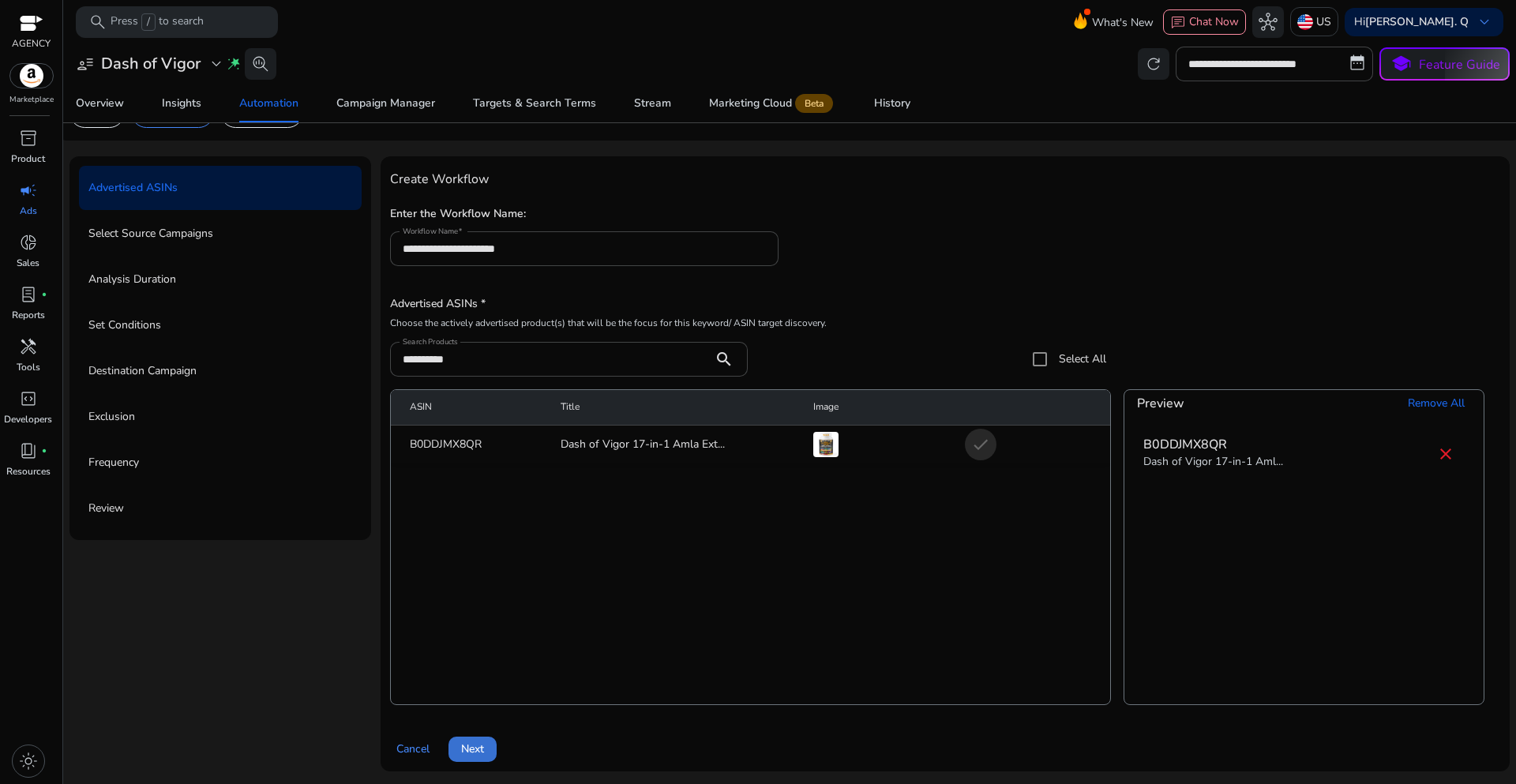
click at [479, 754] on span "Next" at bounding box center [472, 748] width 23 height 17
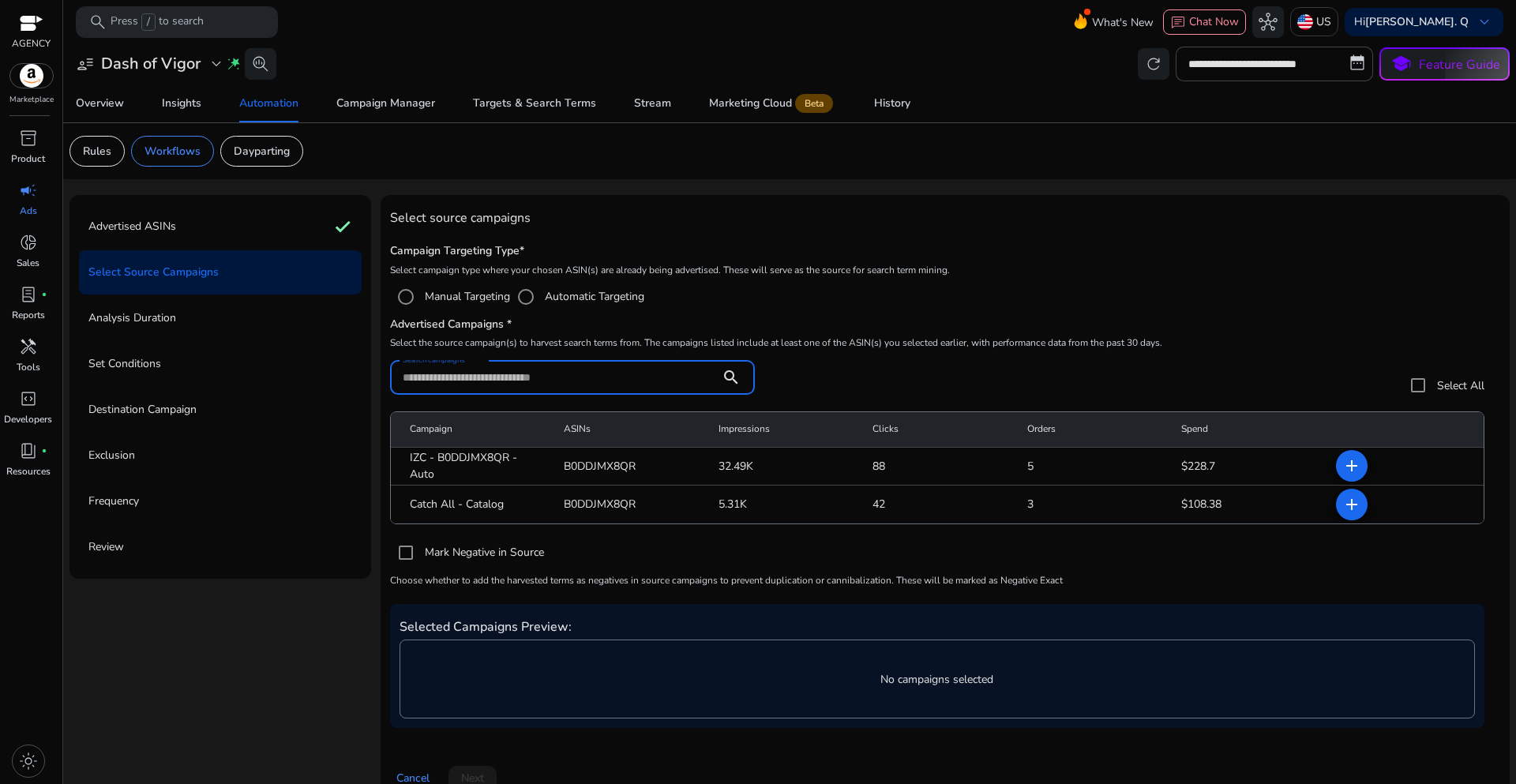
click at [488, 373] on input "Search campaigns" at bounding box center [555, 377] width 305 height 17
paste input "**********"
type input "**********"
click at [1343, 471] on mat-icon "add" at bounding box center [1352, 465] width 19 height 19
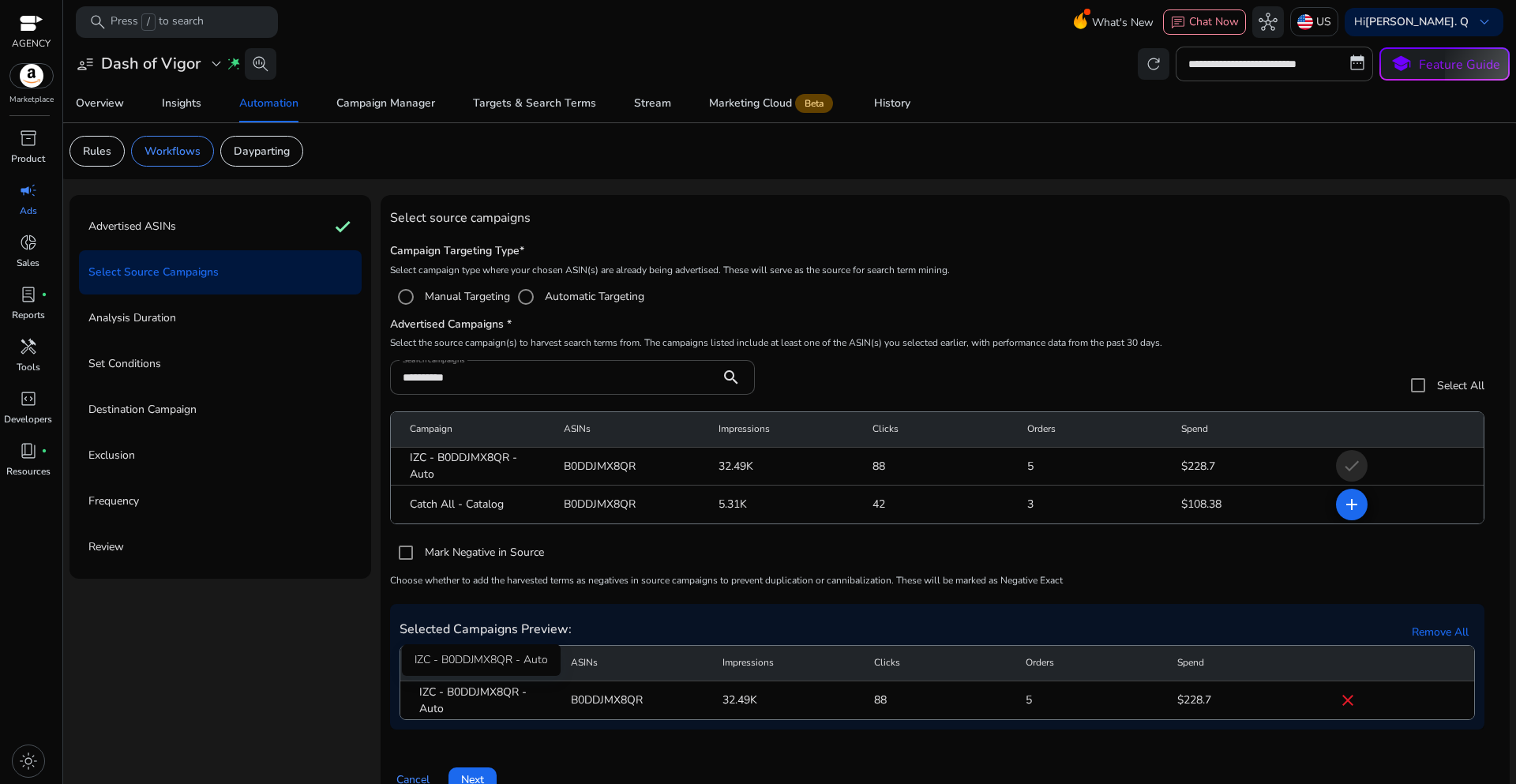
scroll to position [31, 0]
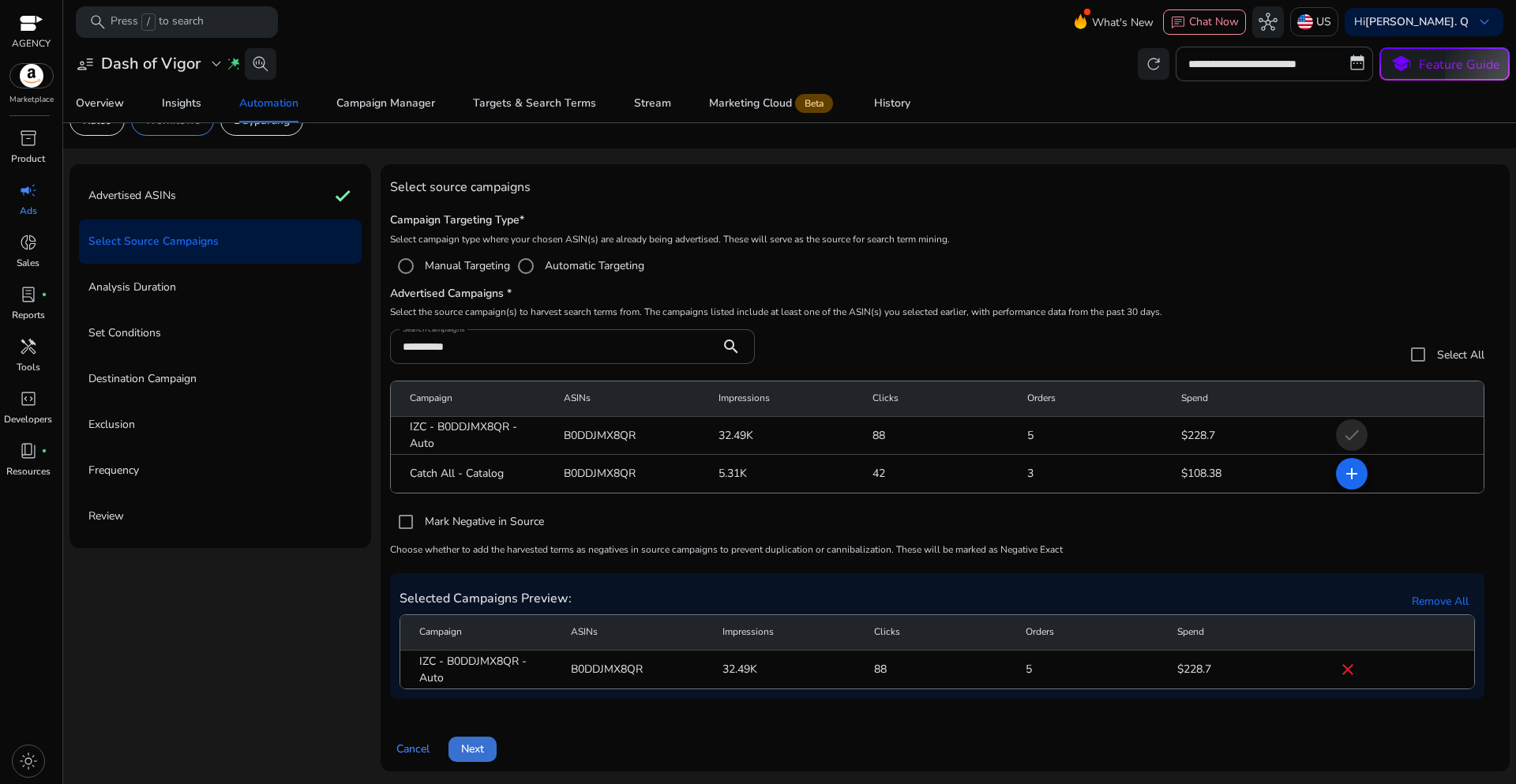
click at [476, 754] on span "Next" at bounding box center [472, 748] width 23 height 17
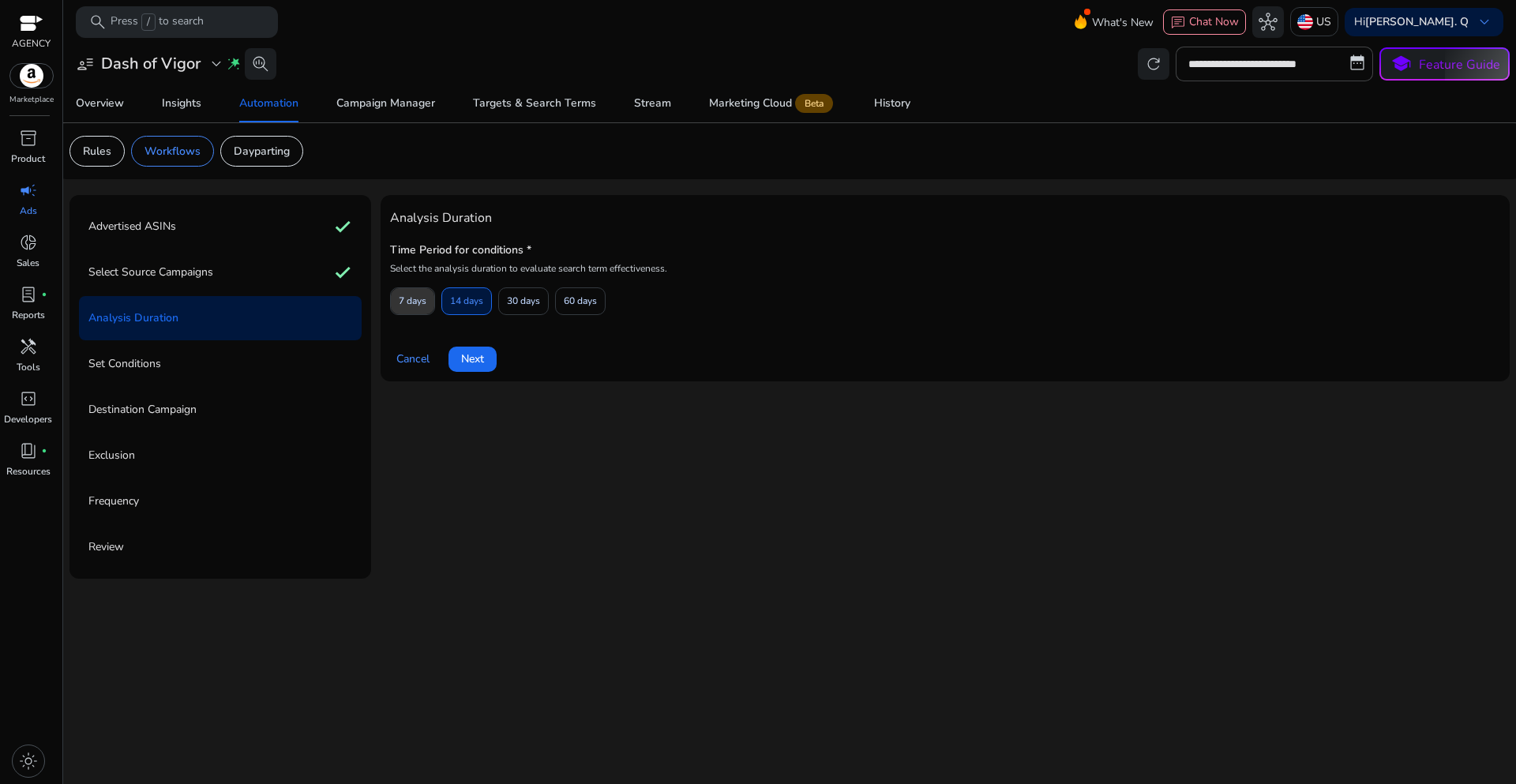
click at [423, 301] on span "7 days" at bounding box center [413, 301] width 28 height 28
click at [467, 357] on span "Next" at bounding box center [472, 359] width 23 height 17
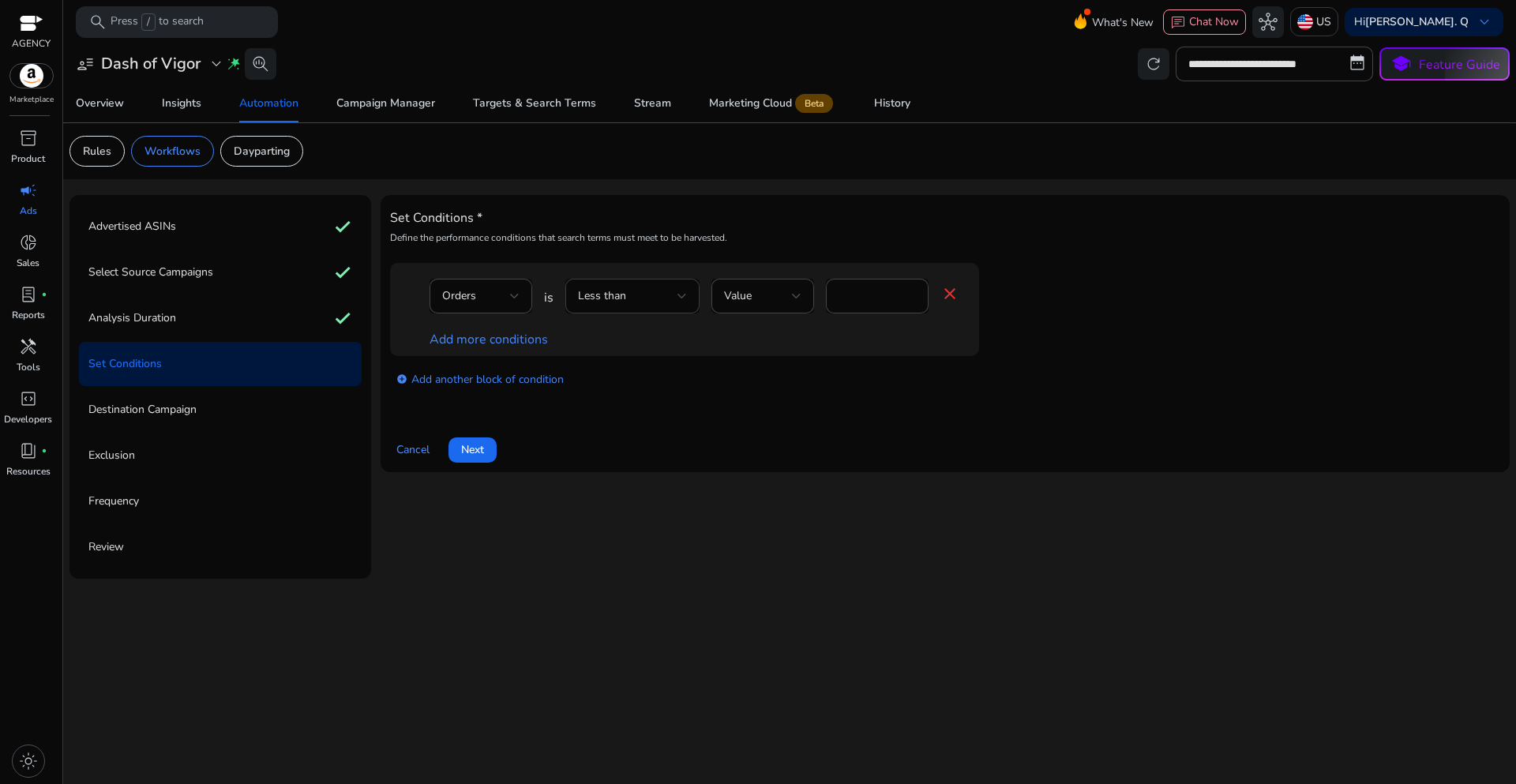
click at [676, 298] on div "Less than" at bounding box center [628, 295] width 100 height 17
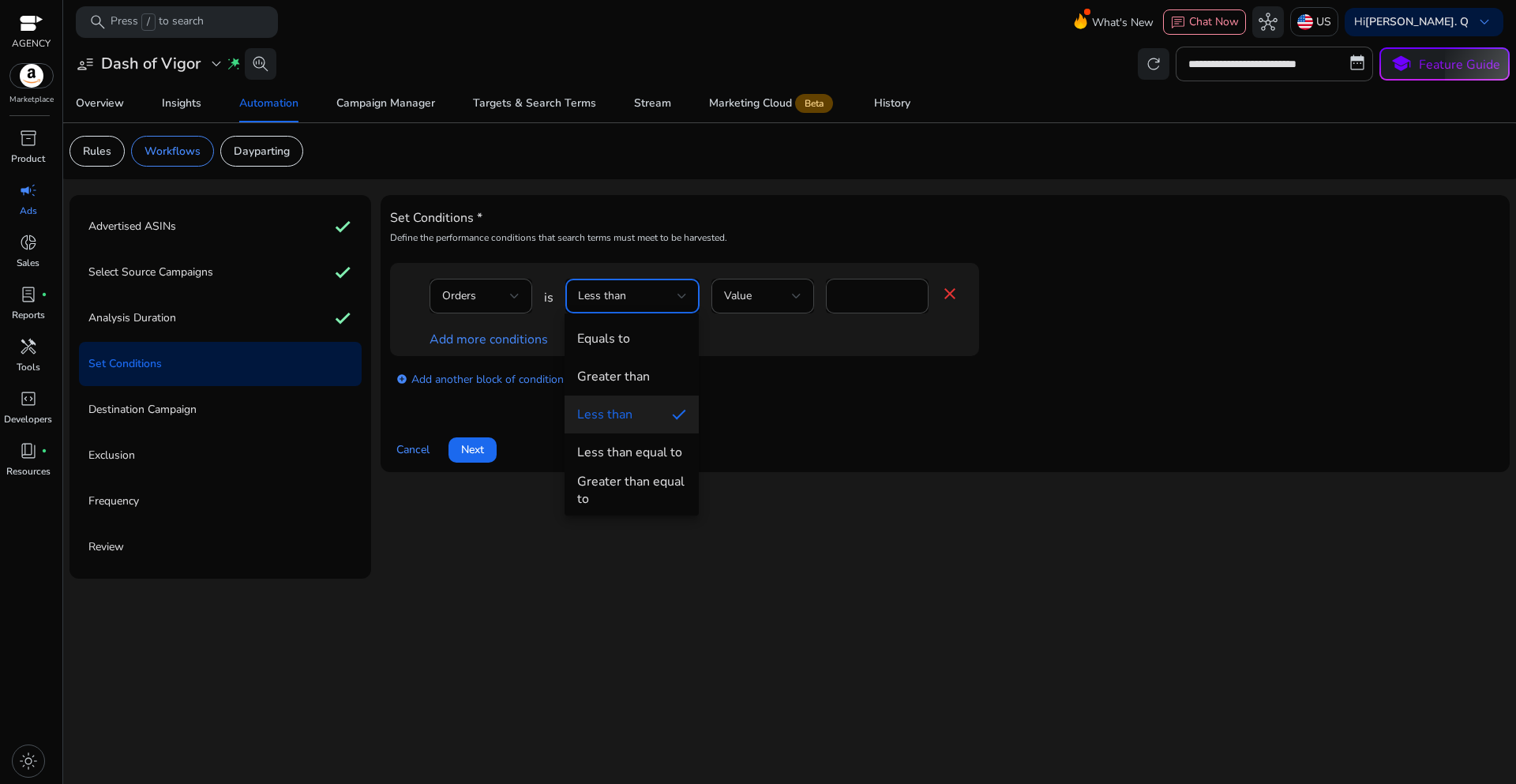
click at [676, 298] on body "**********" at bounding box center [758, 392] width 1516 height 784
click at [629, 480] on div "Greater than equal to" at bounding box center [631, 490] width 109 height 35
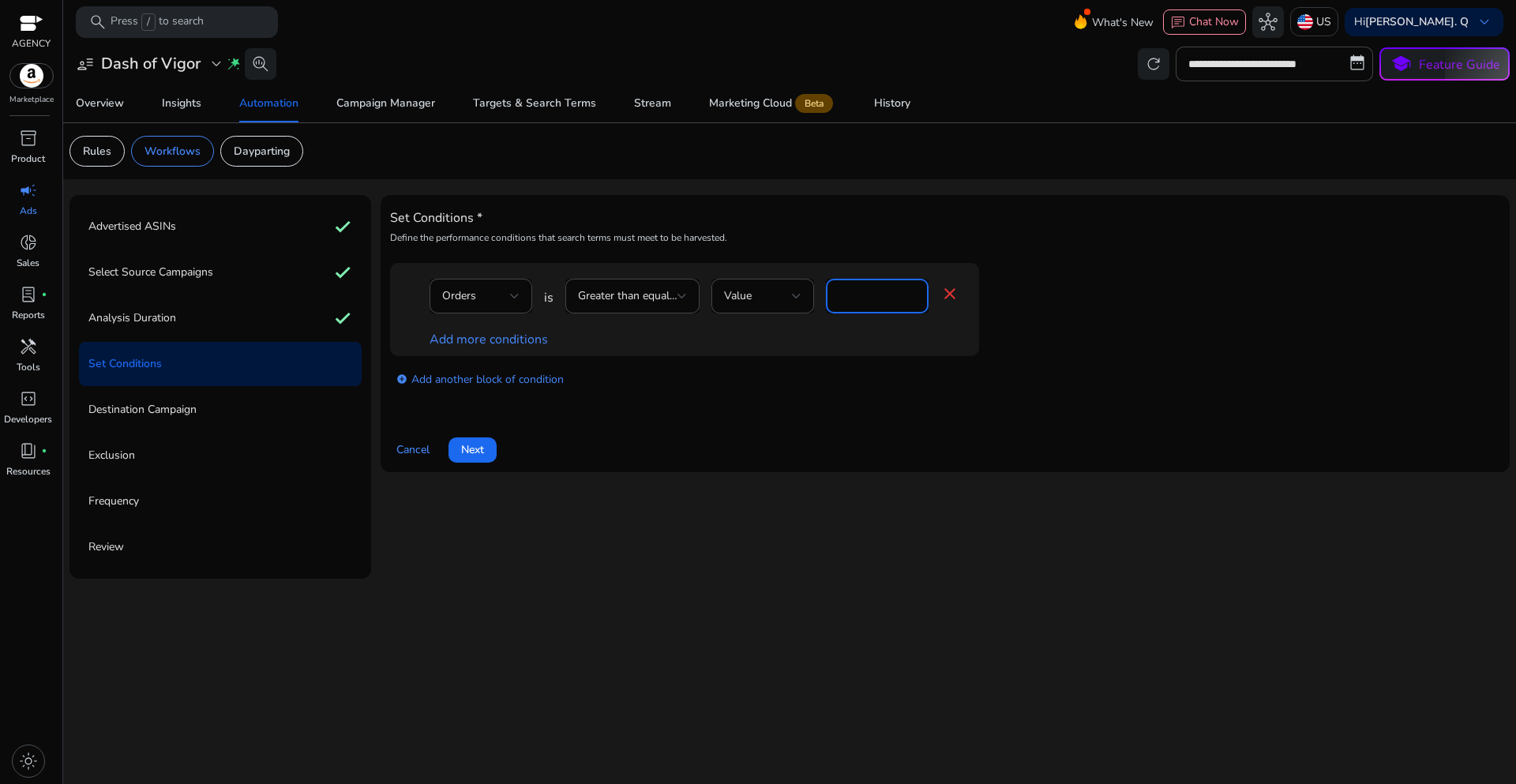
drag, startPoint x: 853, startPoint y: 298, endPoint x: 822, endPoint y: 291, distance: 31.8
click at [822, 291] on div "Orders is Greater than equal to Value * close" at bounding box center [695, 304] width 530 height 51
type input "*"
click at [756, 376] on div "add_circle Add another block of condition" at bounding box center [716, 378] width 652 height 44
click at [521, 345] on link "Add more conditions" at bounding box center [488, 339] width 119 height 17
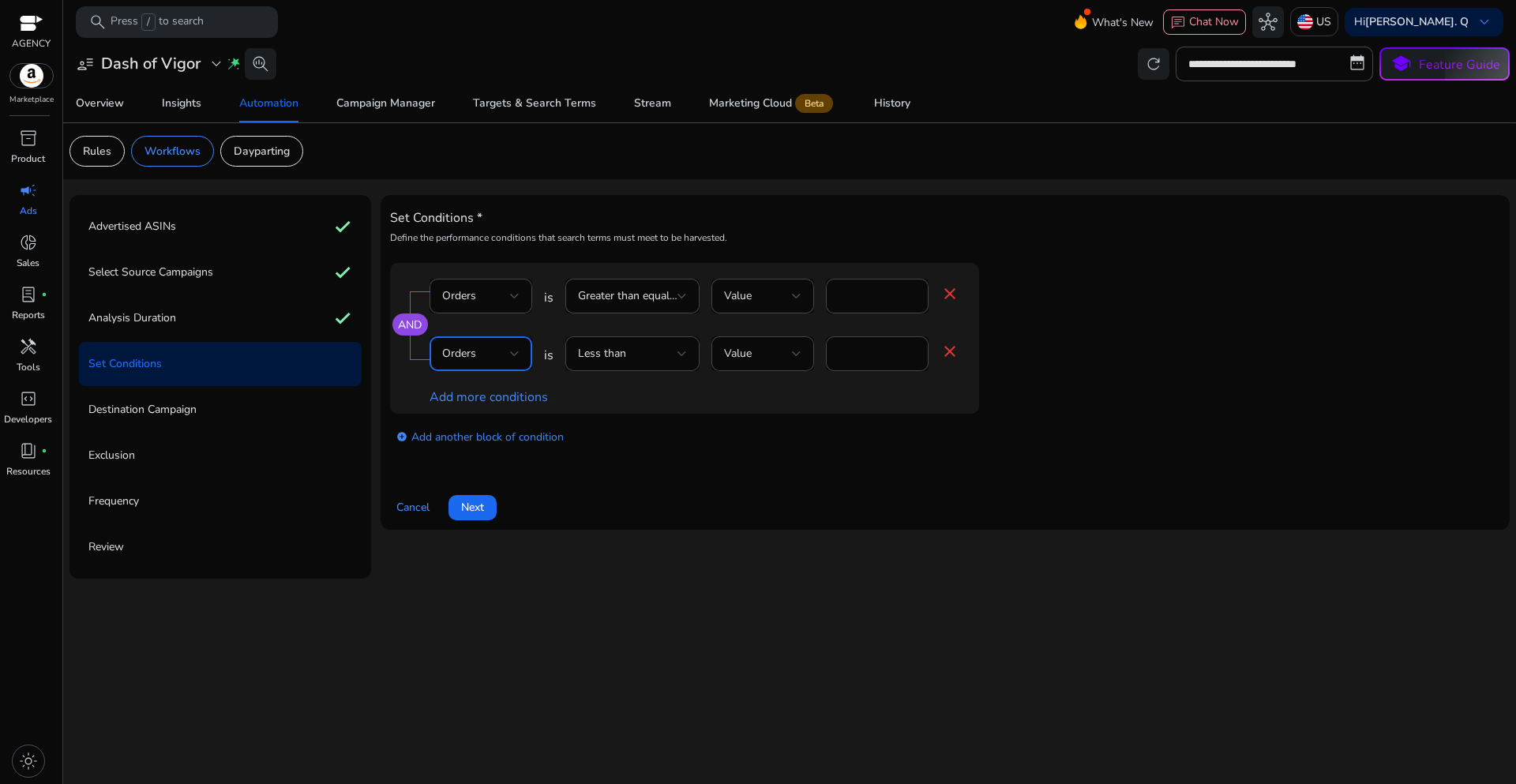
click at [505, 355] on div "Orders" at bounding box center [476, 353] width 68 height 17
click at [474, 473] on span "ACoS" at bounding box center [481, 465] width 78 height 17
click at [474, 473] on div "Set Conditions * Define the performance conditions that search terms must meet …" at bounding box center [945, 362] width 1110 height 316
click at [625, 457] on div "add_circle Add another block of condition" at bounding box center [716, 435] width 652 height 44
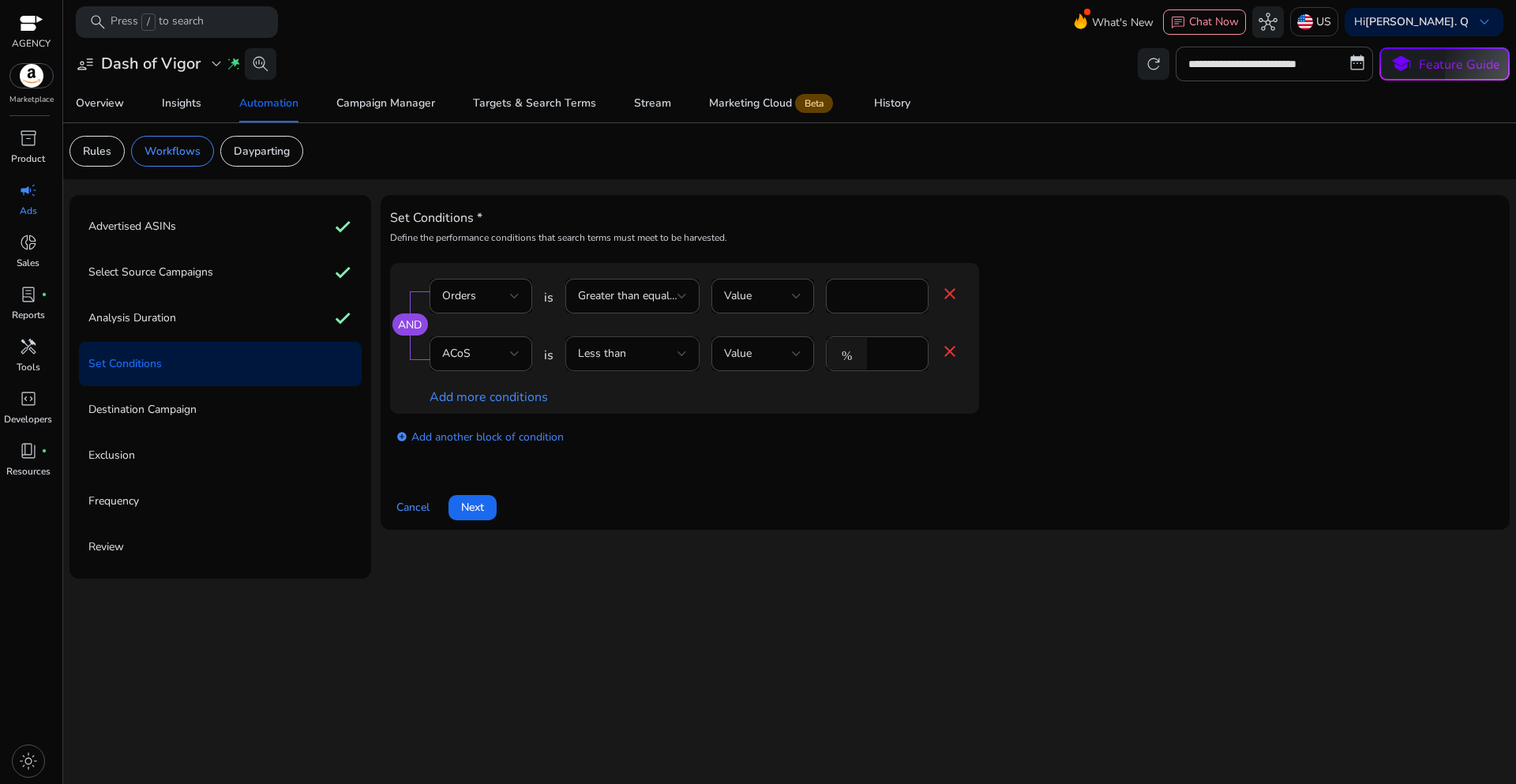
click at [664, 356] on div "Less than" at bounding box center [628, 353] width 100 height 17
click at [664, 356] on body "**********" at bounding box center [758, 392] width 1516 height 784
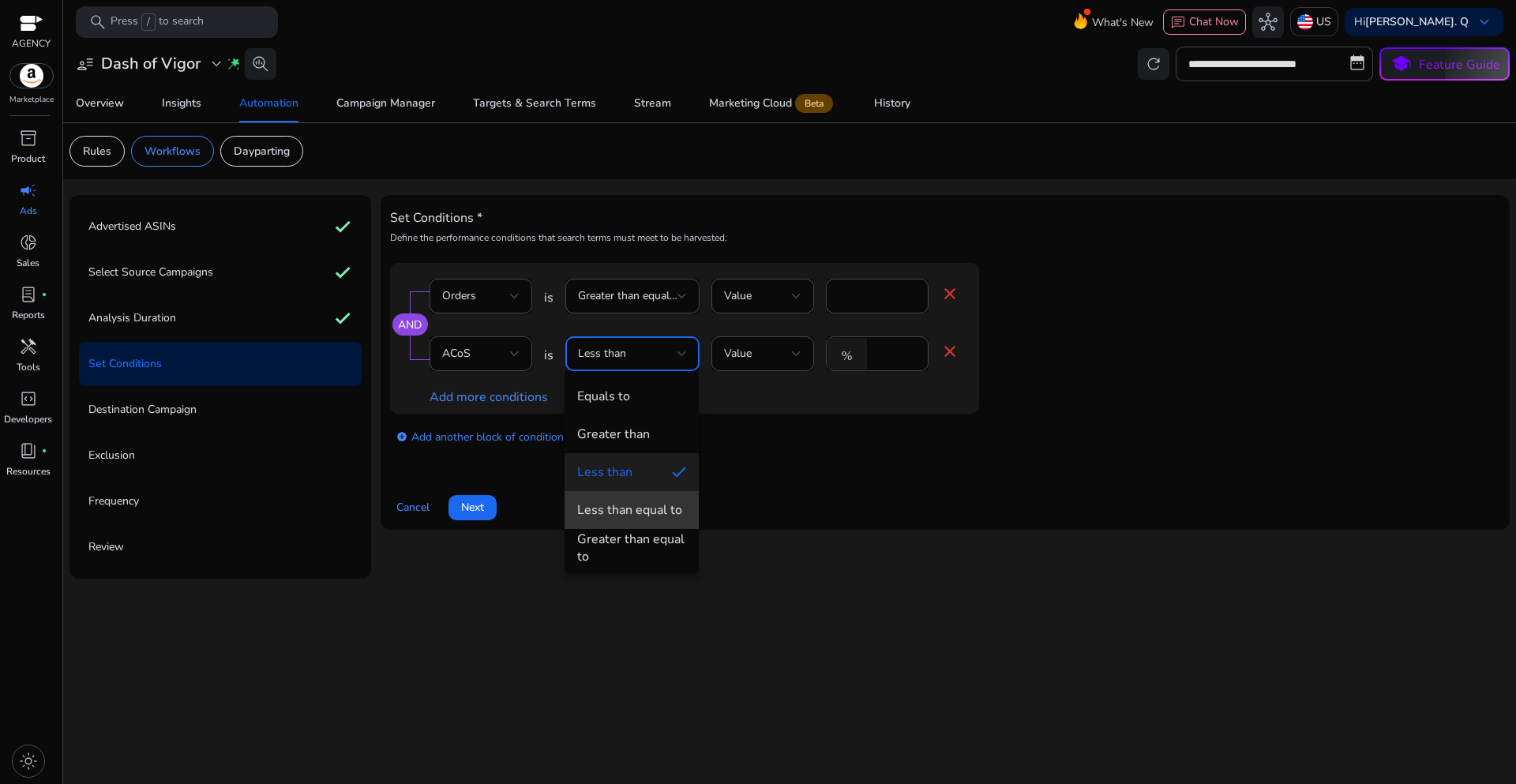
click at [628, 523] on mat-option "Less than equal to" at bounding box center [631, 510] width 135 height 38
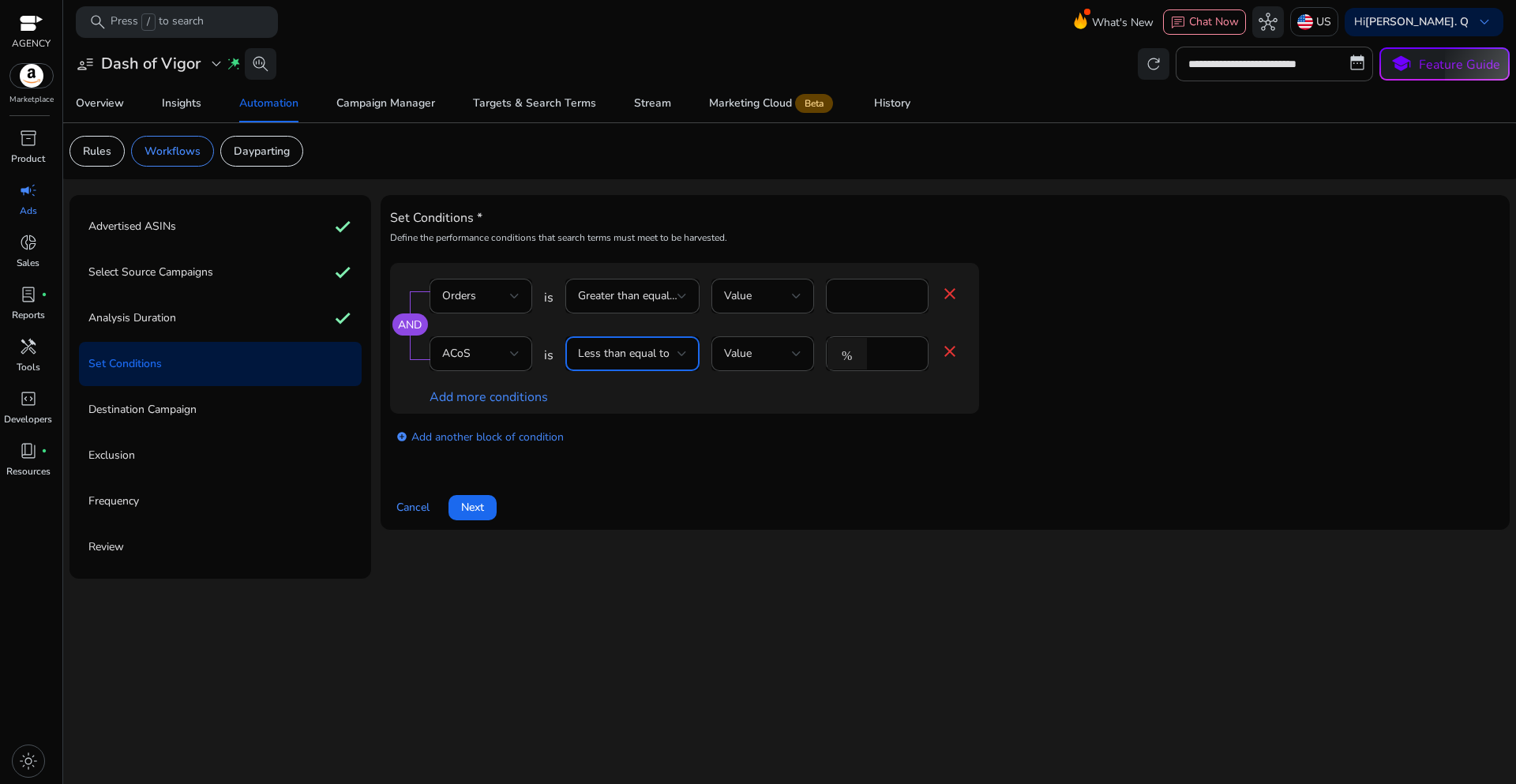
click at [763, 471] on div "Set Conditions * Define the performance conditions that search terms must meet …" at bounding box center [945, 362] width 1110 height 316
drag, startPoint x: 892, startPoint y: 353, endPoint x: 861, endPoint y: 365, distance: 33.2
click at [861, 365] on div "% *" at bounding box center [871, 353] width 90 height 35
type input "*****"
click at [1096, 357] on app-ppc-editable-conditions "AND Orders is Greater than equal to Value * close ACoS is Less than equal to Va…" at bounding box center [945, 361] width 1110 height 195
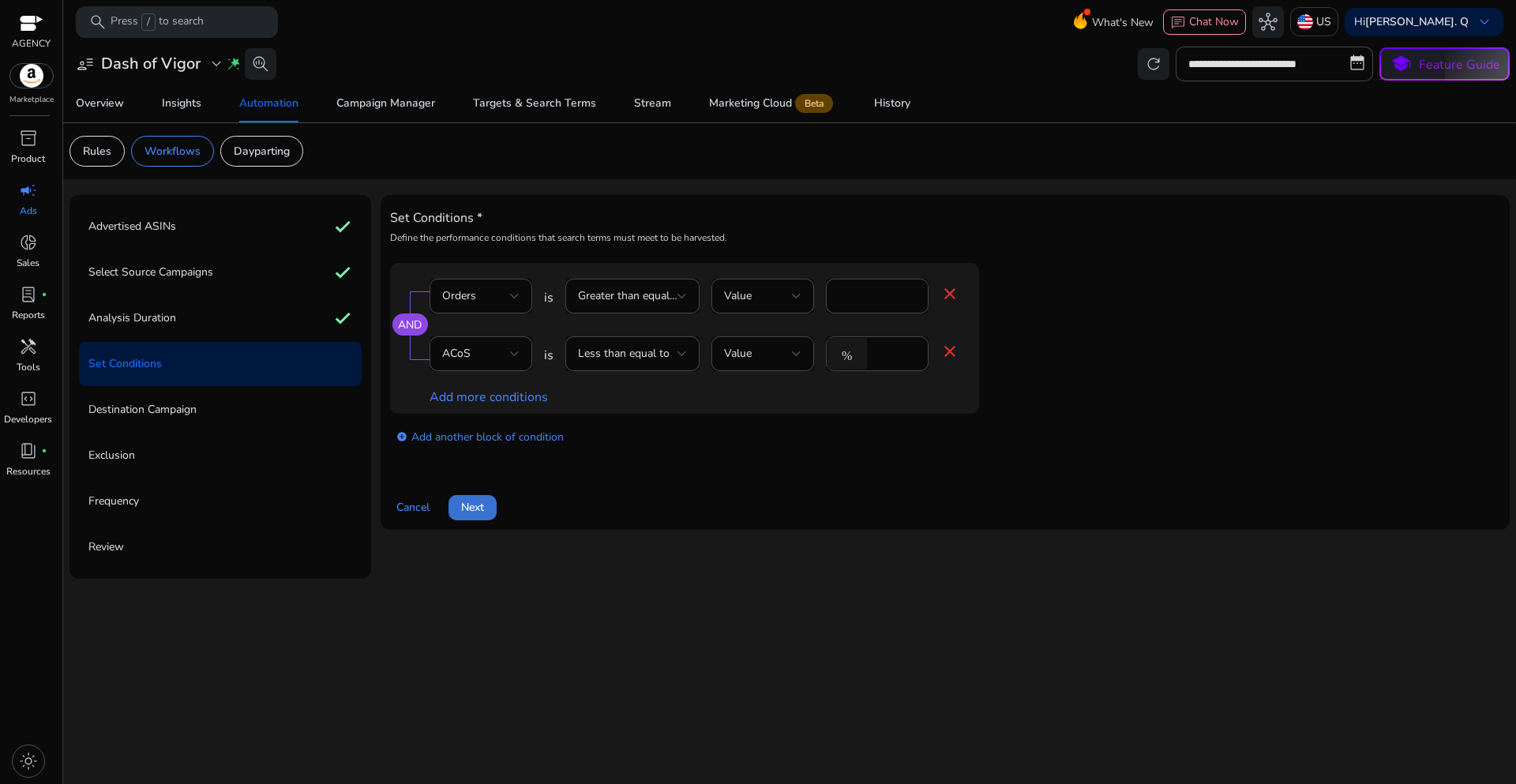
click at [473, 514] on span "Next" at bounding box center [472, 507] width 23 height 17
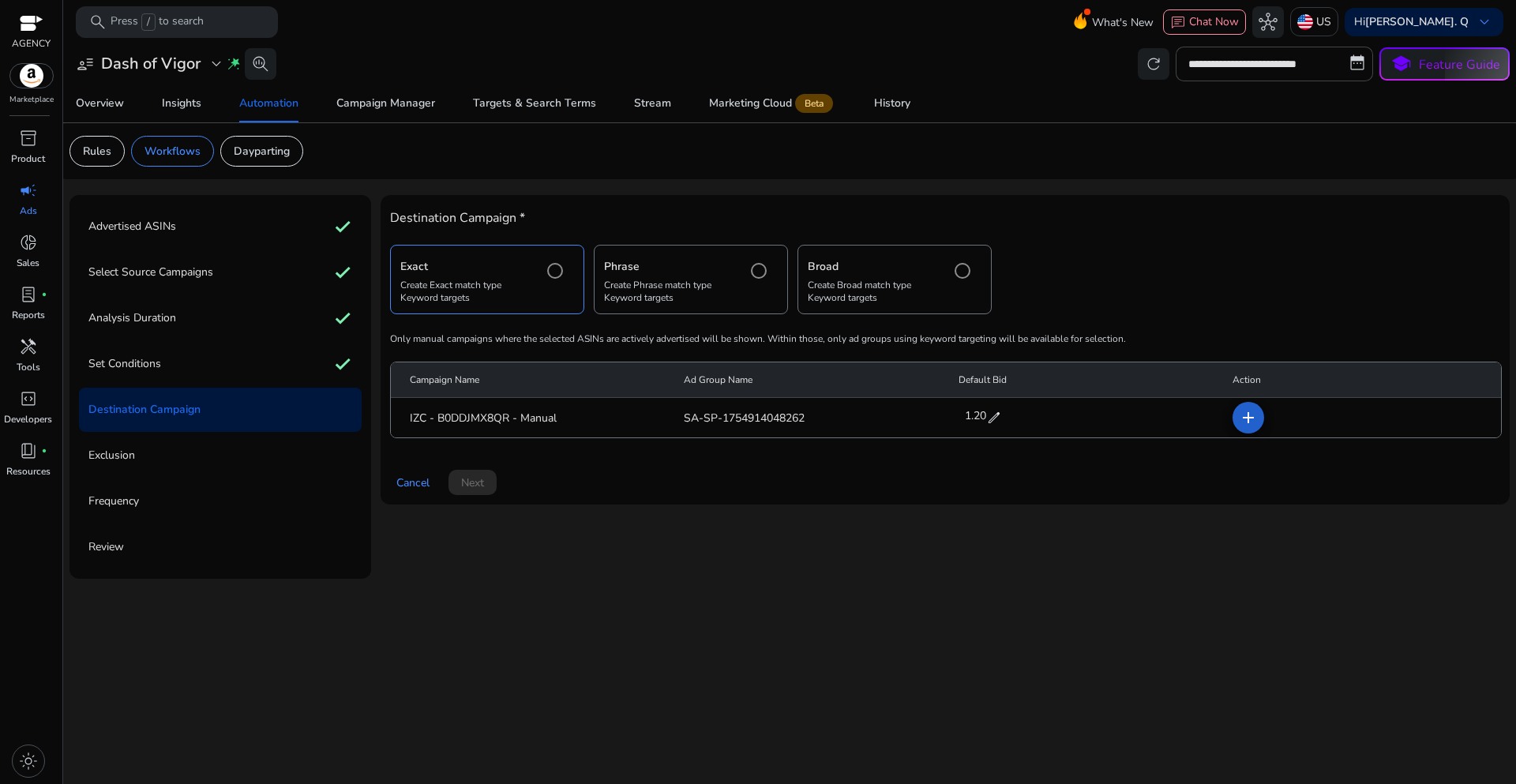
click at [1252, 419] on mat-icon "add" at bounding box center [1248, 417] width 19 height 19
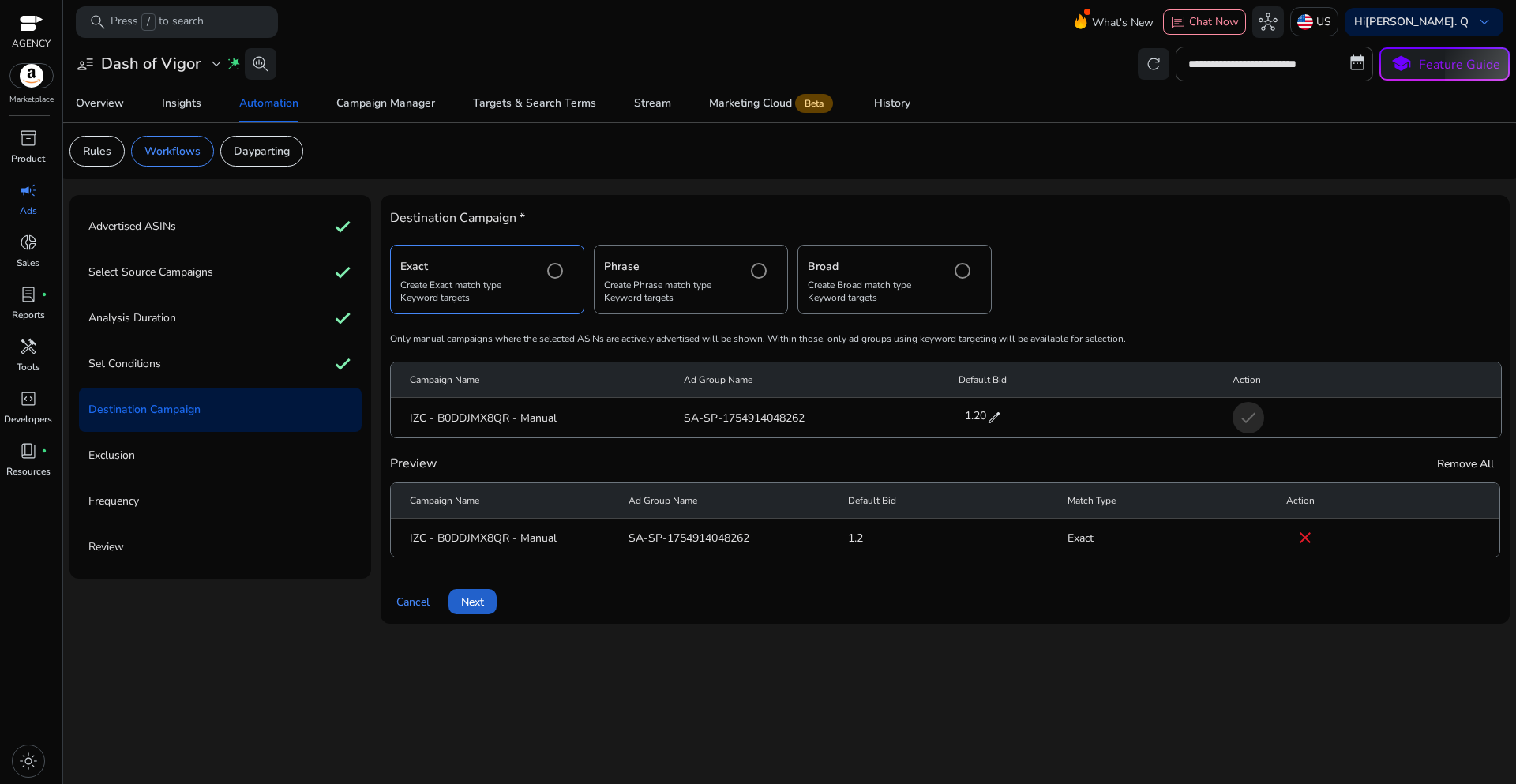
click at [490, 606] on span at bounding box center [472, 602] width 48 height 38
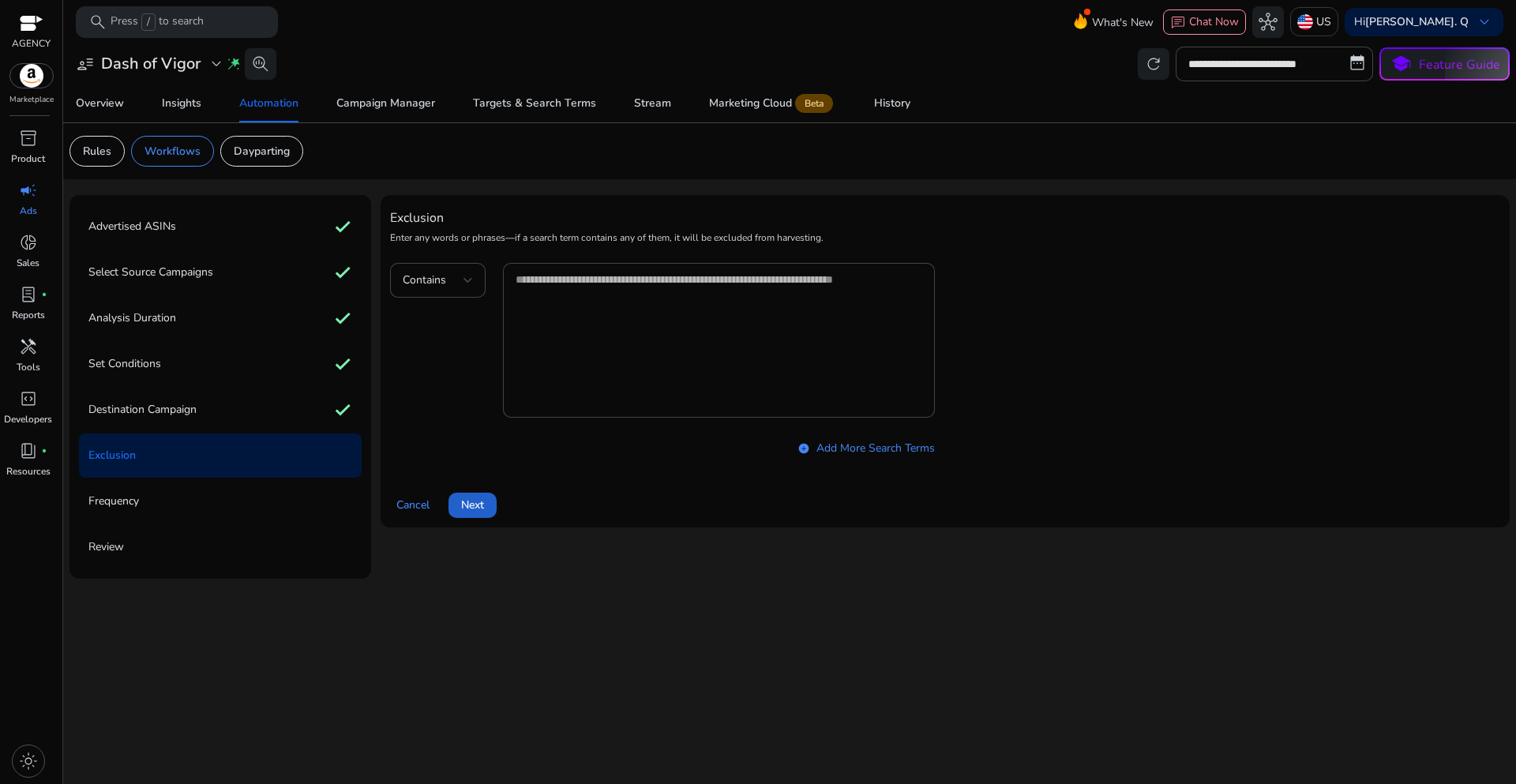
click at [471, 503] on span "Next" at bounding box center [472, 504] width 23 height 17
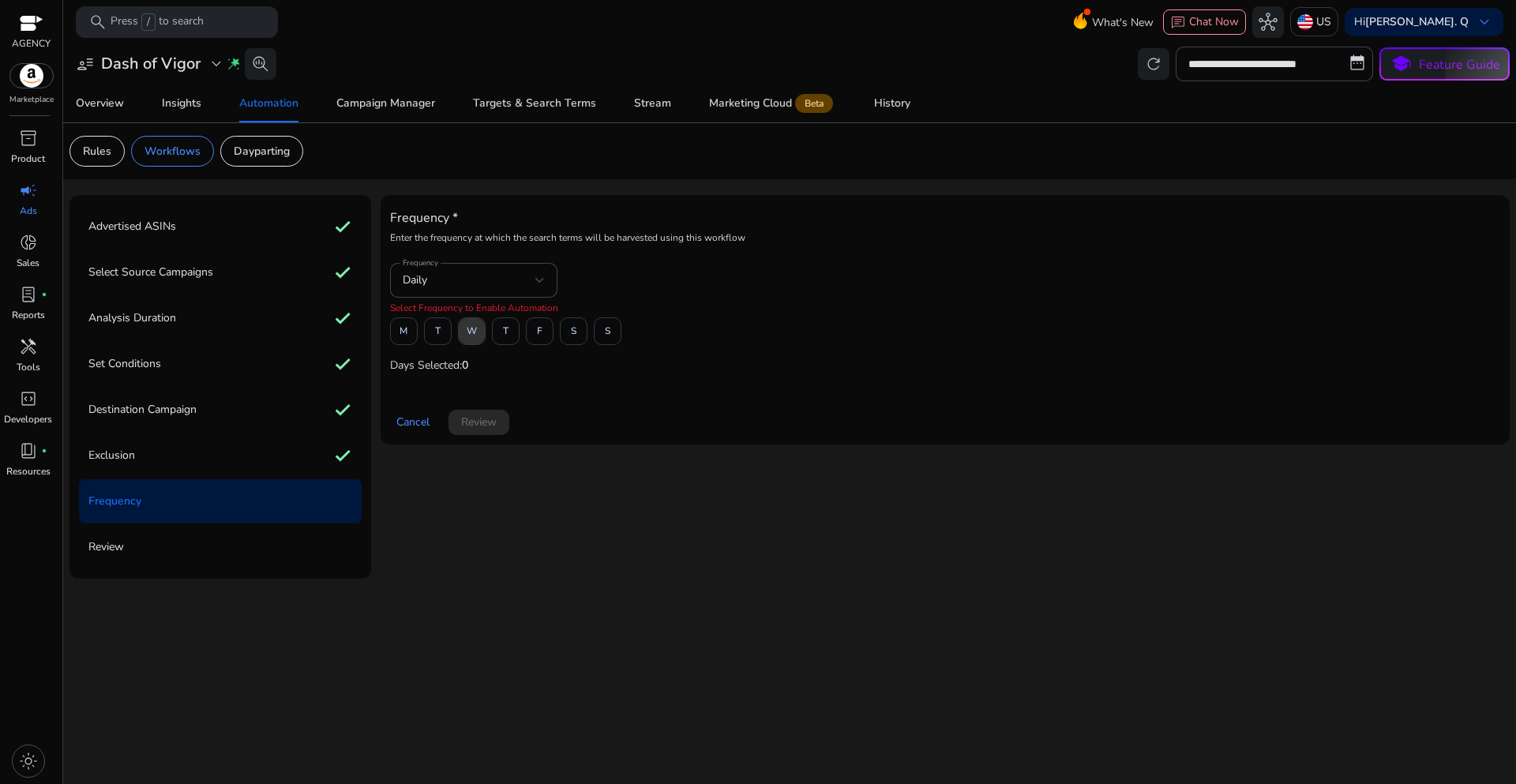
click at [476, 333] on button "W" at bounding box center [471, 331] width 28 height 28
click at [478, 423] on span "Review" at bounding box center [479, 421] width 36 height 17
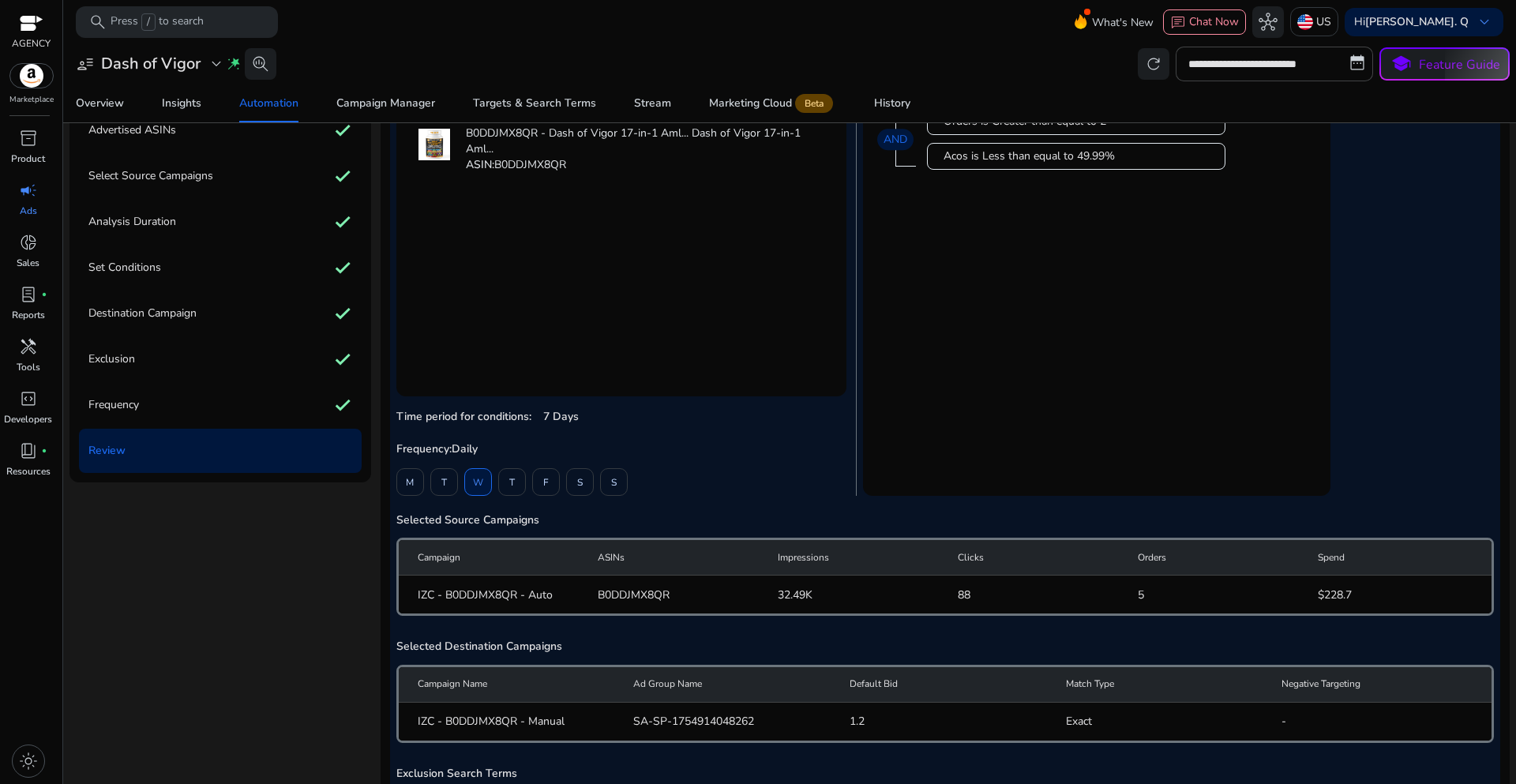
scroll to position [195, 0]
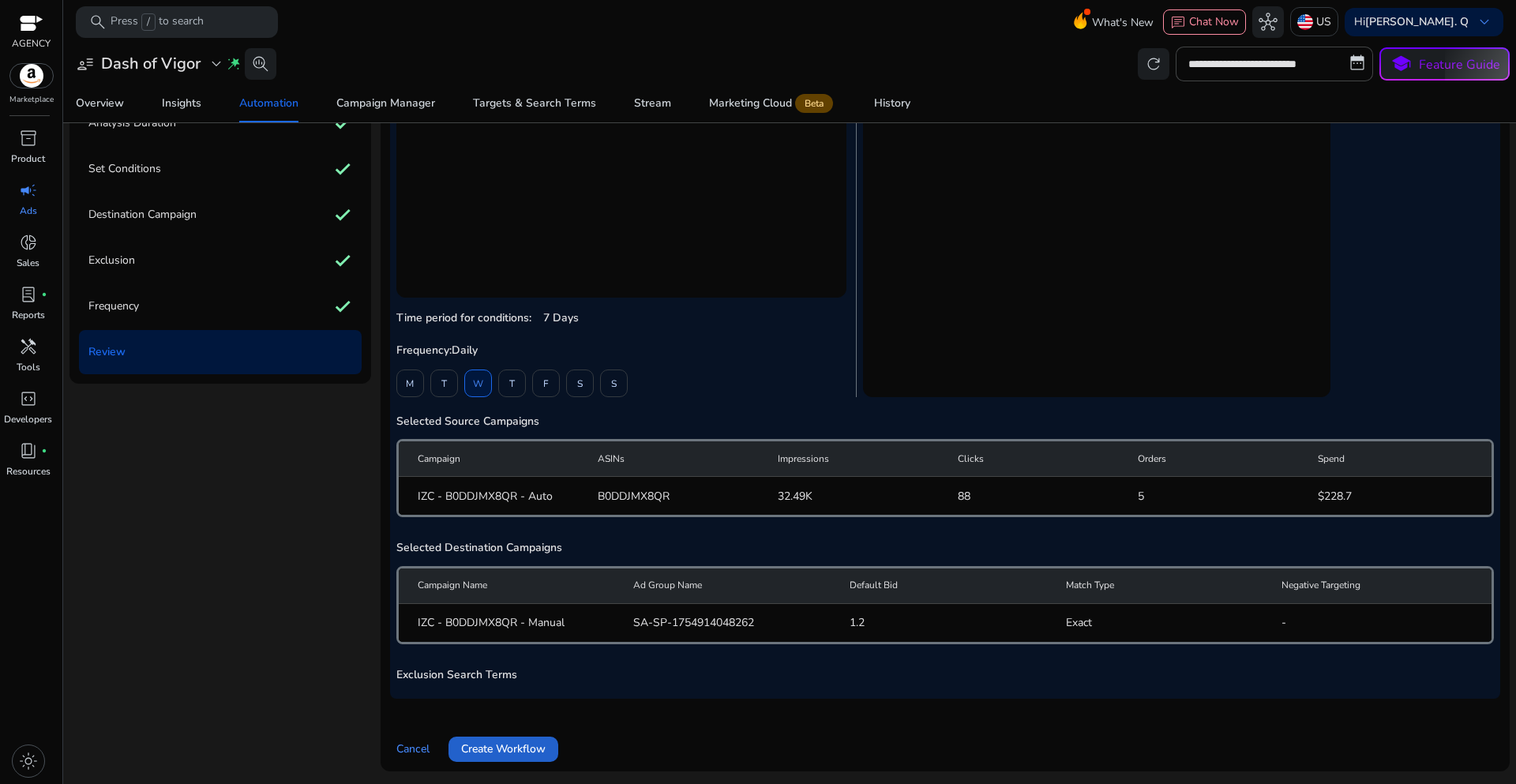
click at [524, 757] on span "Create Workflow" at bounding box center [503, 748] width 85 height 17
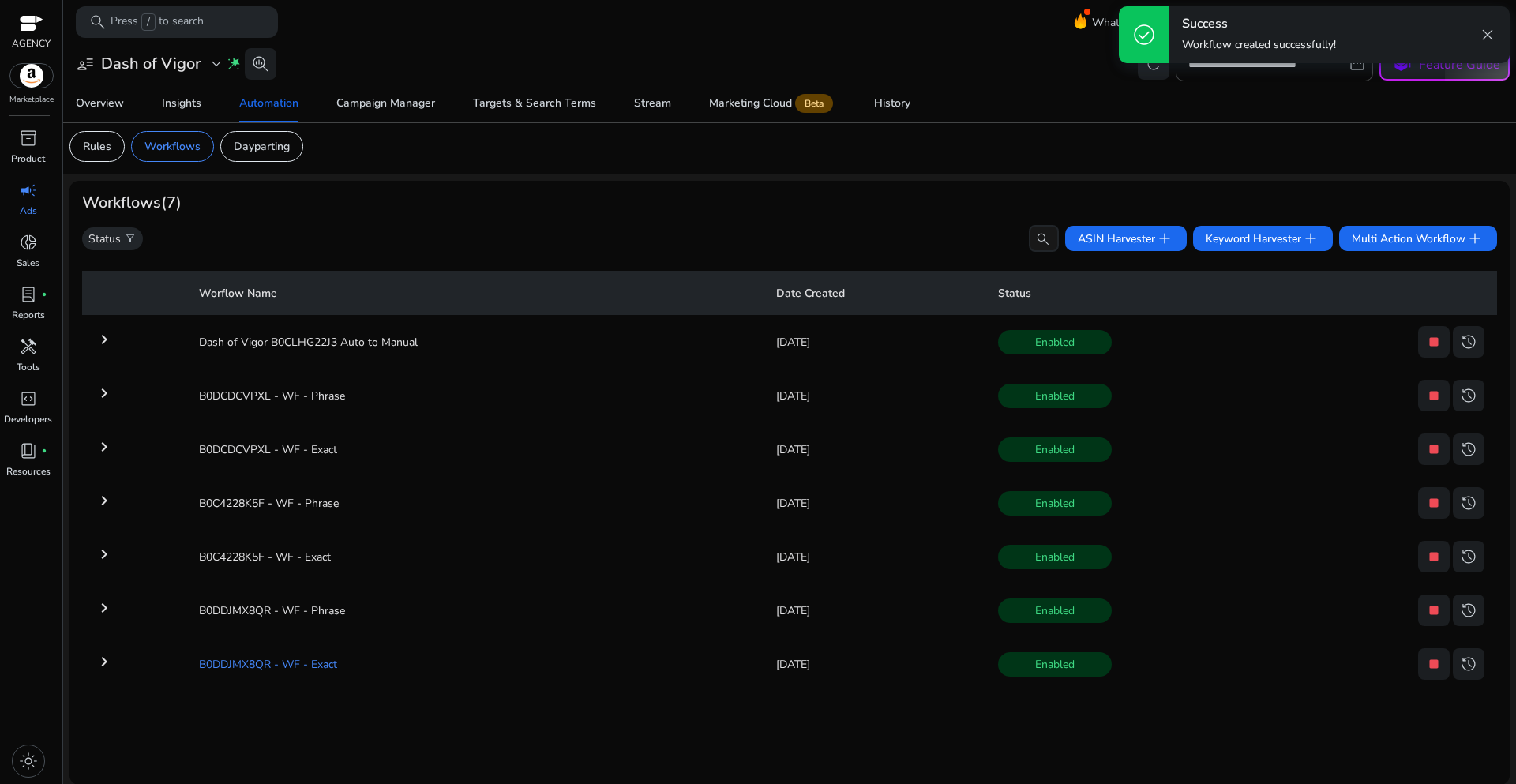
scroll to position [6, 0]
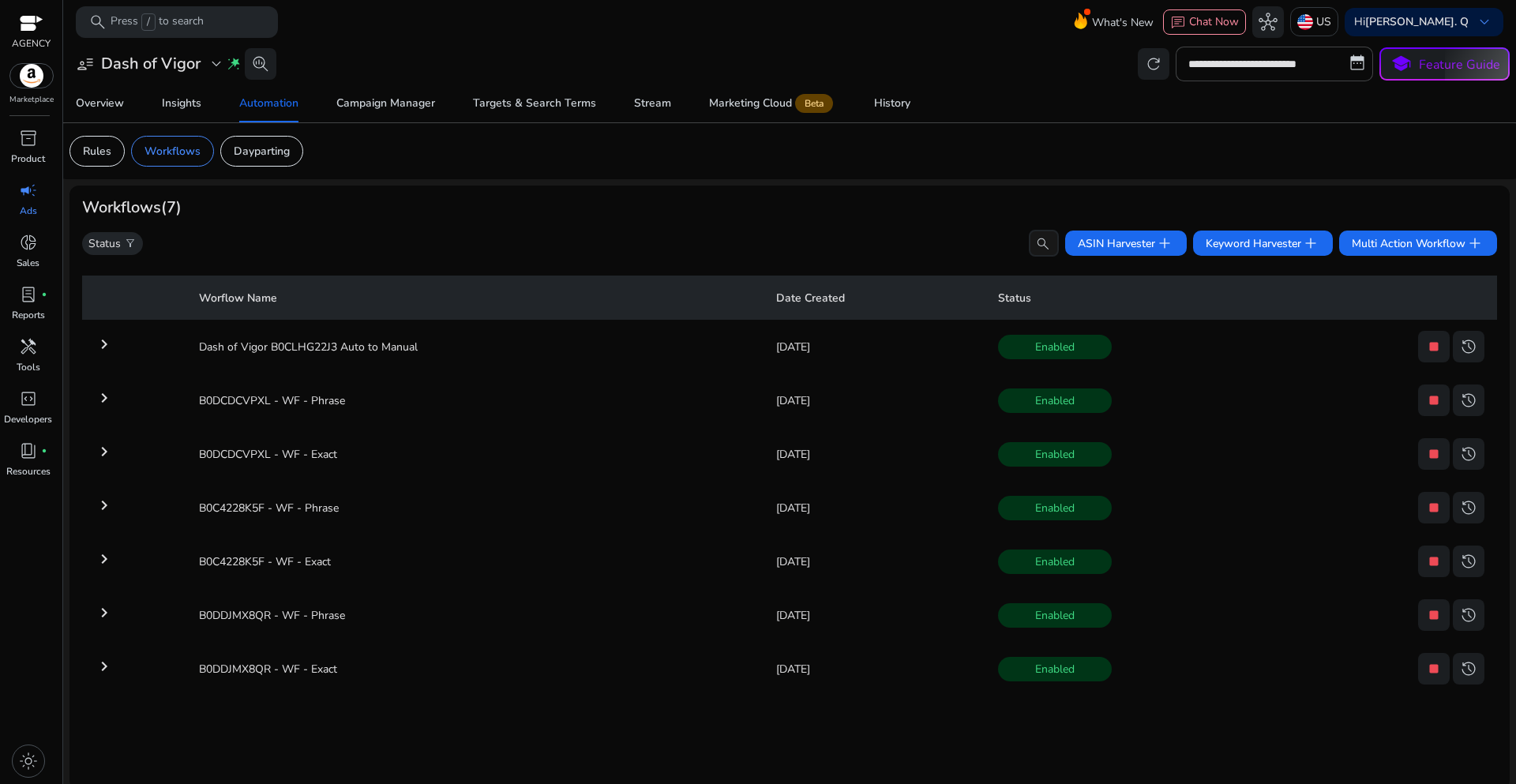
scroll to position [6, 0]
